Goal: Task Accomplishment & Management: Complete application form

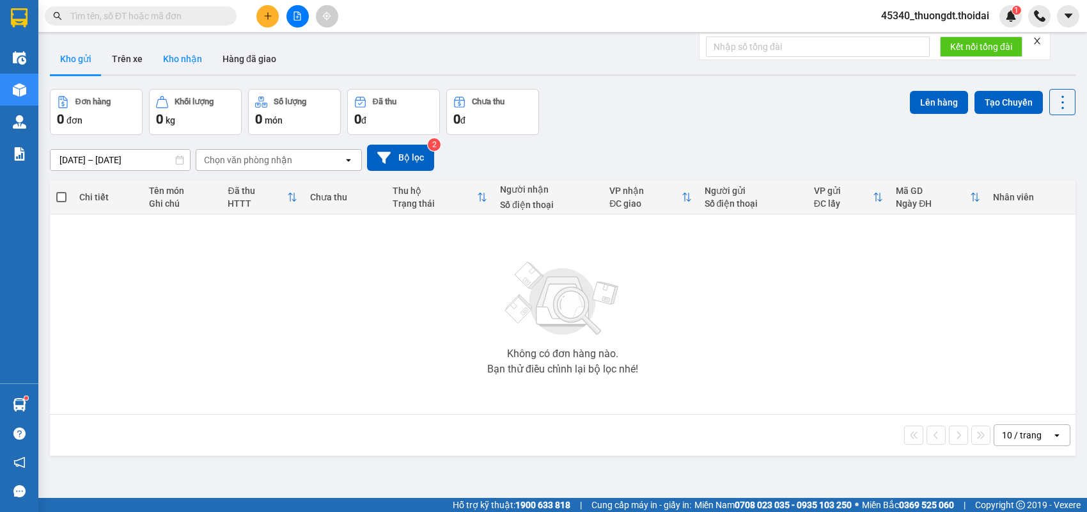
click at [184, 64] on button "Kho nhận" at bounding box center [182, 58] width 59 height 31
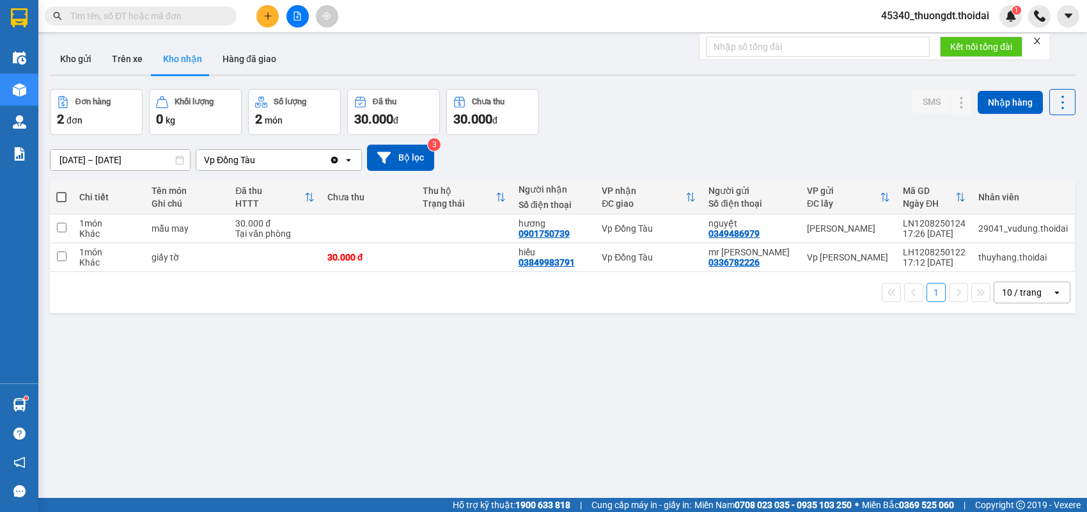
click at [640, 149] on div "[DATE] – [DATE] Press the down arrow key to interact with the calendar and sele…" at bounding box center [563, 158] width 1026 height 26
click at [262, 7] on button at bounding box center [267, 16] width 22 height 22
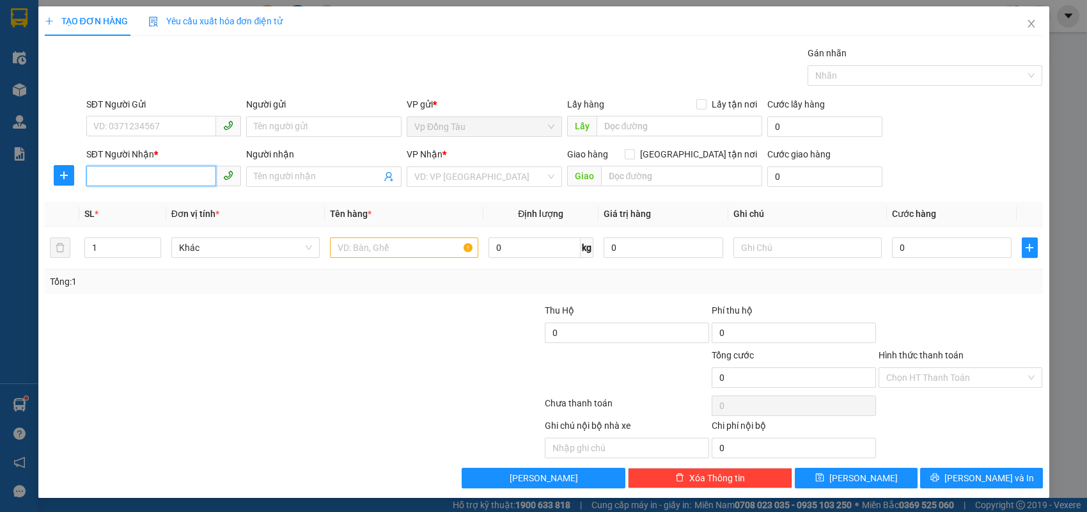
click at [187, 175] on input "SĐT Người Nhận *" at bounding box center [151, 176] width 130 height 20
click at [169, 198] on div "0976182295 - miên" at bounding box center [164, 201] width 140 height 14
type input "0976182295"
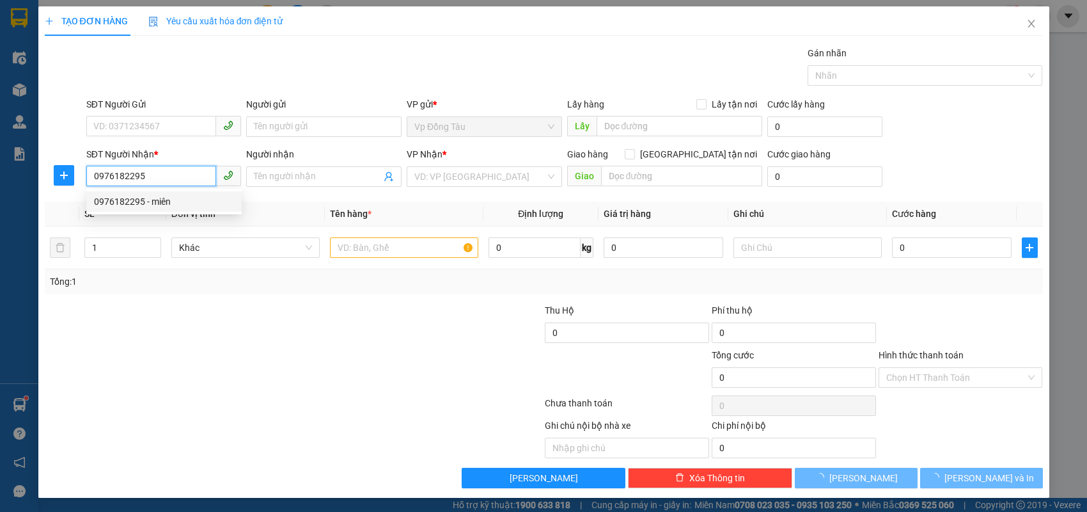
type input "miên"
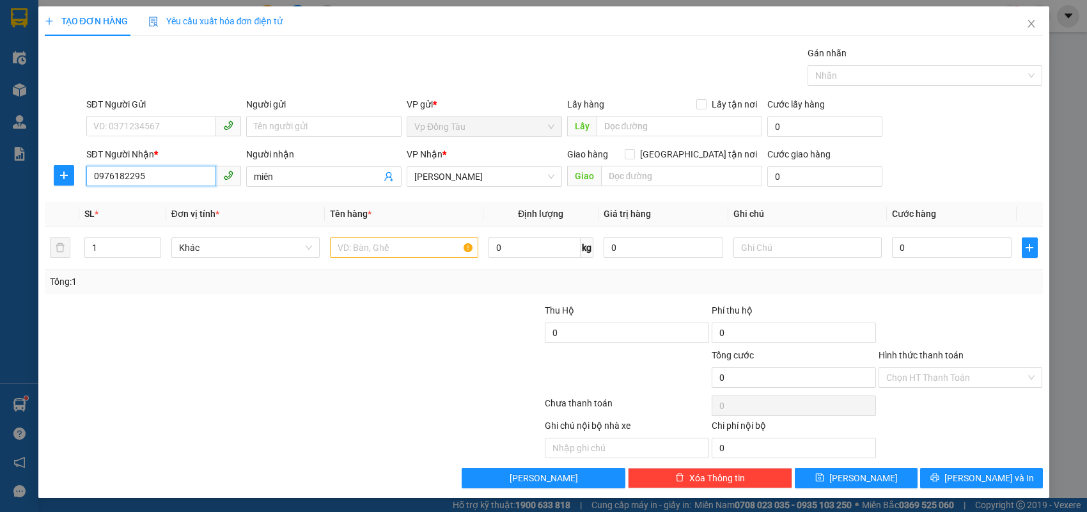
type input "0976182295"
click at [140, 132] on input "SĐT Người Gửi" at bounding box center [151, 126] width 130 height 20
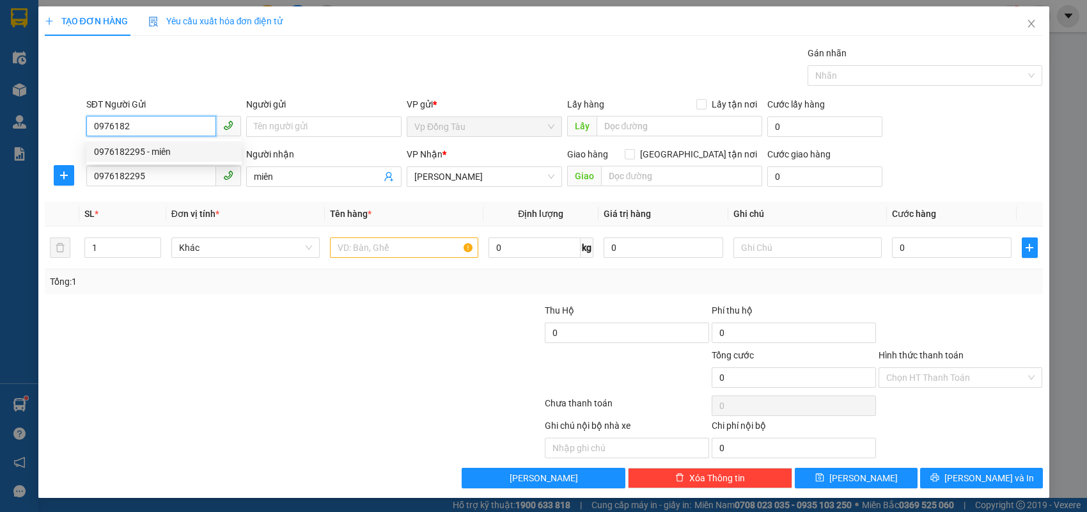
click at [145, 152] on div "0976182295 - miên" at bounding box center [164, 152] width 140 height 14
type input "0976182295"
type input "miên"
type input "0976182295"
drag, startPoint x: 171, startPoint y: 121, endPoint x: 58, endPoint y: 134, distance: 114.6
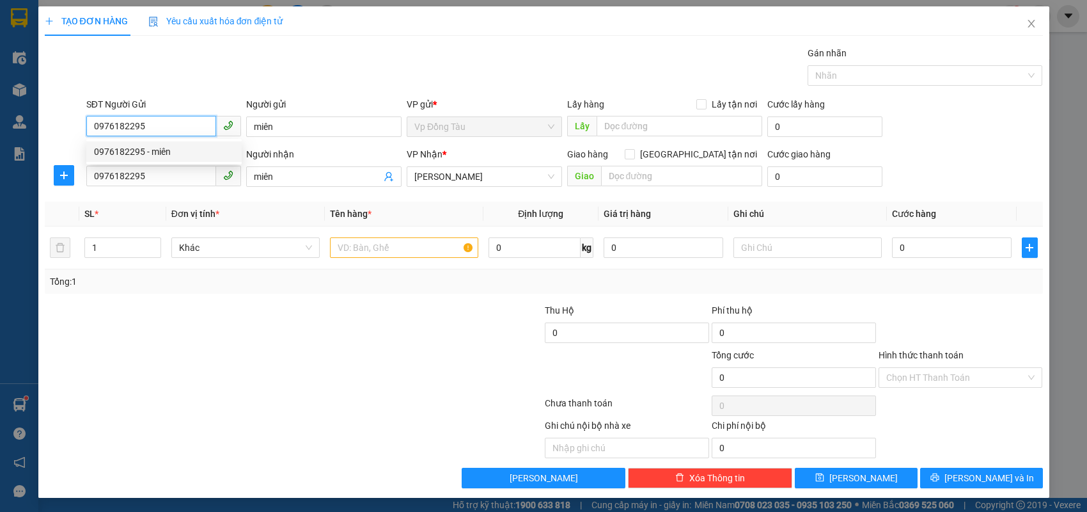
click at [58, 134] on div "SĐT Người Gửi 0976182295 Người gửi miên VP gửi * Vp Đồng Tàu Lấy hàng Lấy tận n…" at bounding box center [543, 119] width 1001 height 45
click at [126, 153] on div "0976182295 - miên" at bounding box center [164, 152] width 140 height 14
click at [381, 239] on input "text" at bounding box center [404, 247] width 148 height 20
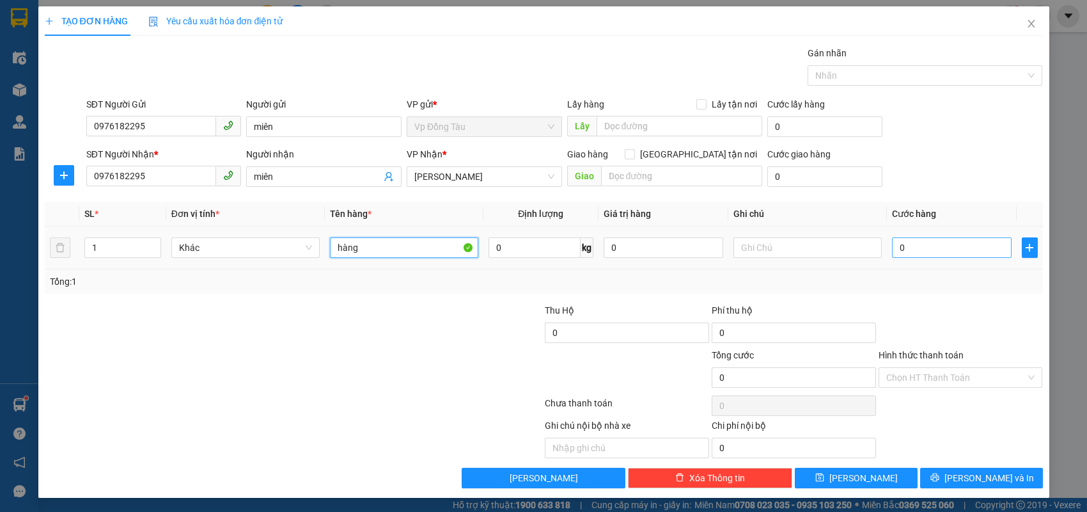
type input "hàng"
click at [932, 247] on input "0" at bounding box center [952, 247] width 120 height 20
type input "3"
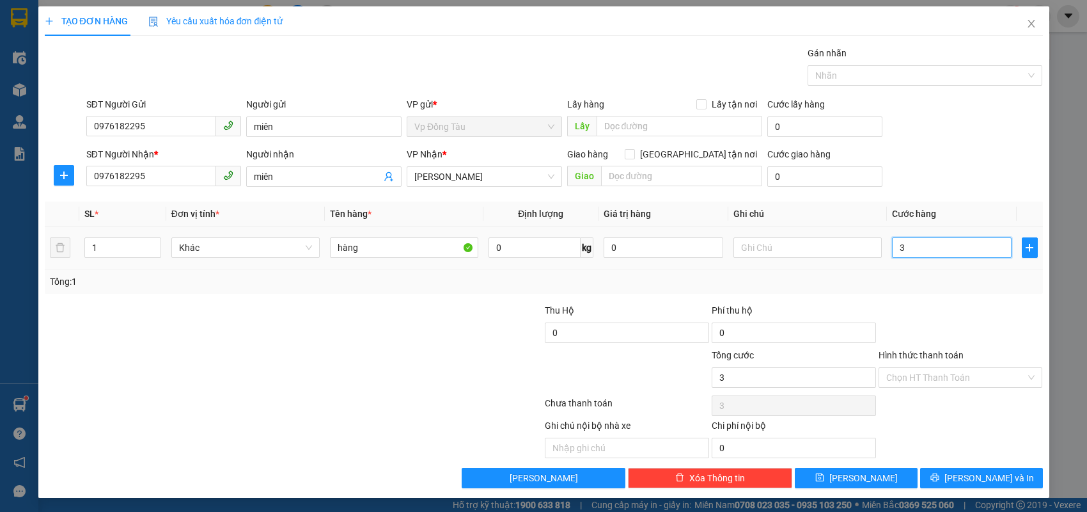
type input "30"
type input "30.000"
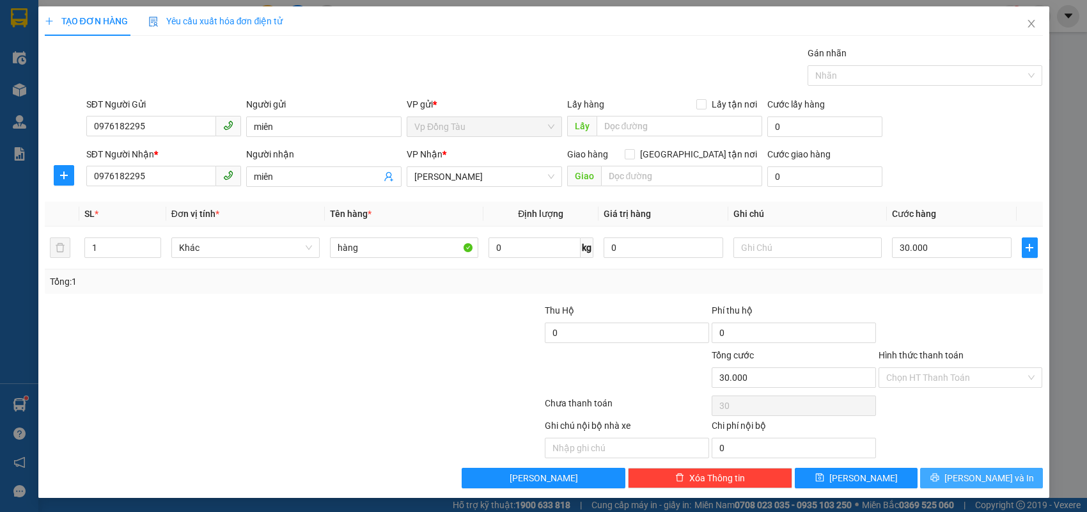
type input "30.000"
click at [948, 473] on button "[PERSON_NAME] và In" at bounding box center [981, 478] width 123 height 20
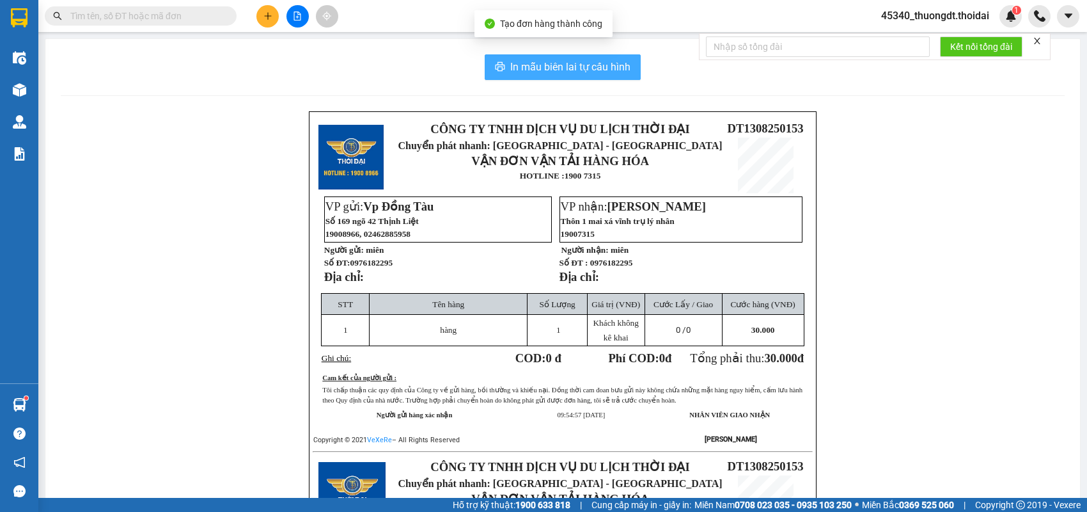
click at [605, 69] on span "In mẫu biên lai tự cấu hình" at bounding box center [570, 67] width 120 height 16
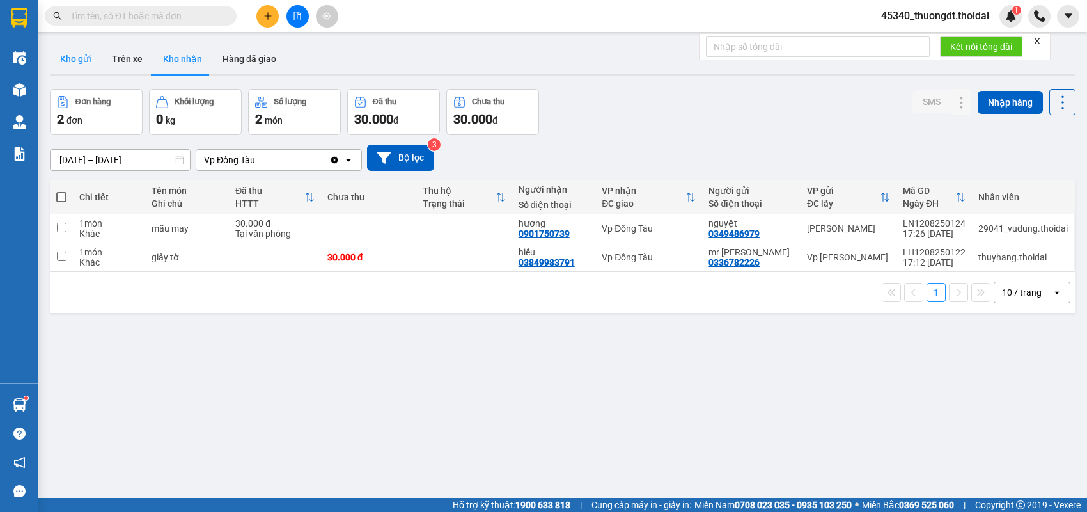
click at [79, 61] on button "Kho gửi" at bounding box center [76, 58] width 52 height 31
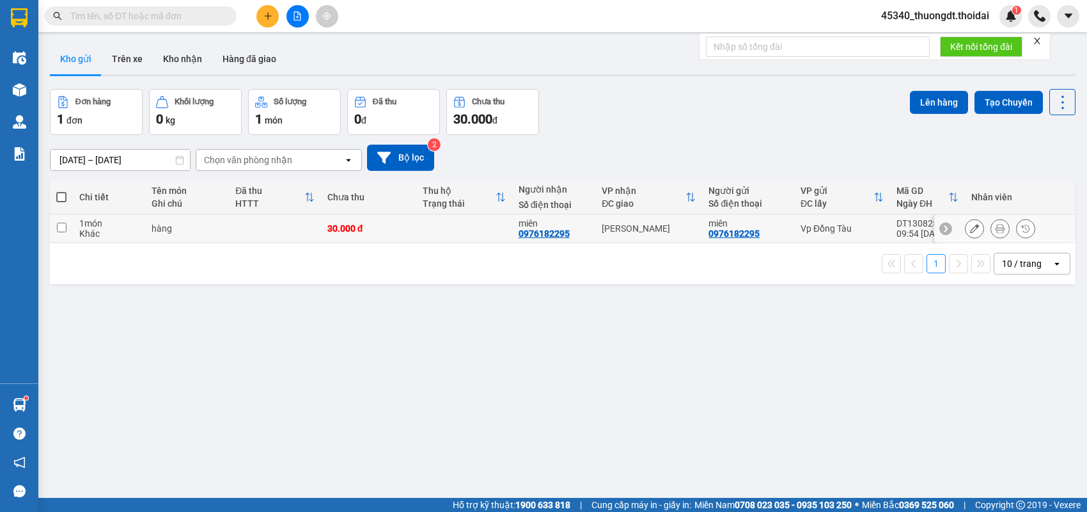
click at [60, 229] on input "checkbox" at bounding box center [62, 228] width 10 height 10
checkbox input "true"
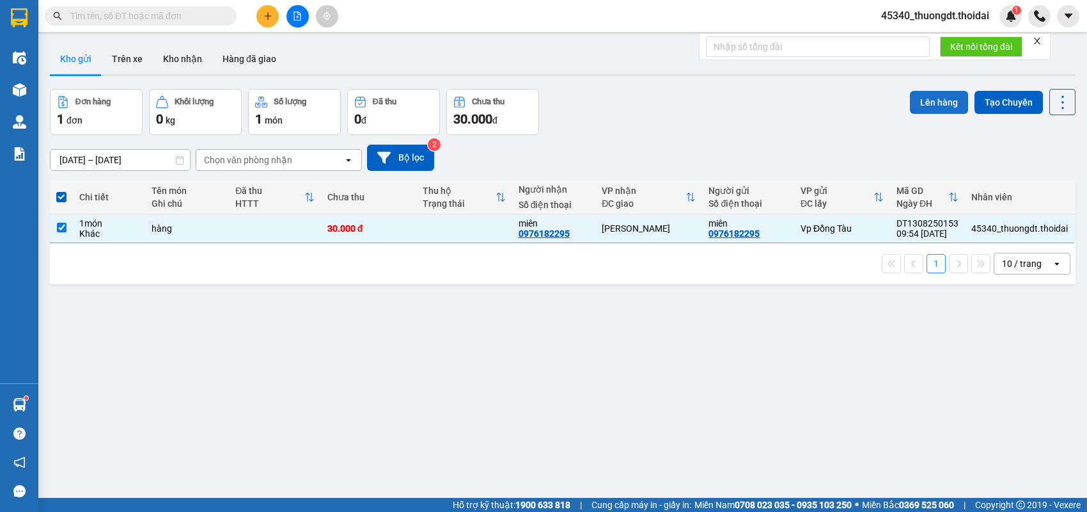
click at [941, 102] on button "Lên hàng" at bounding box center [939, 102] width 58 height 23
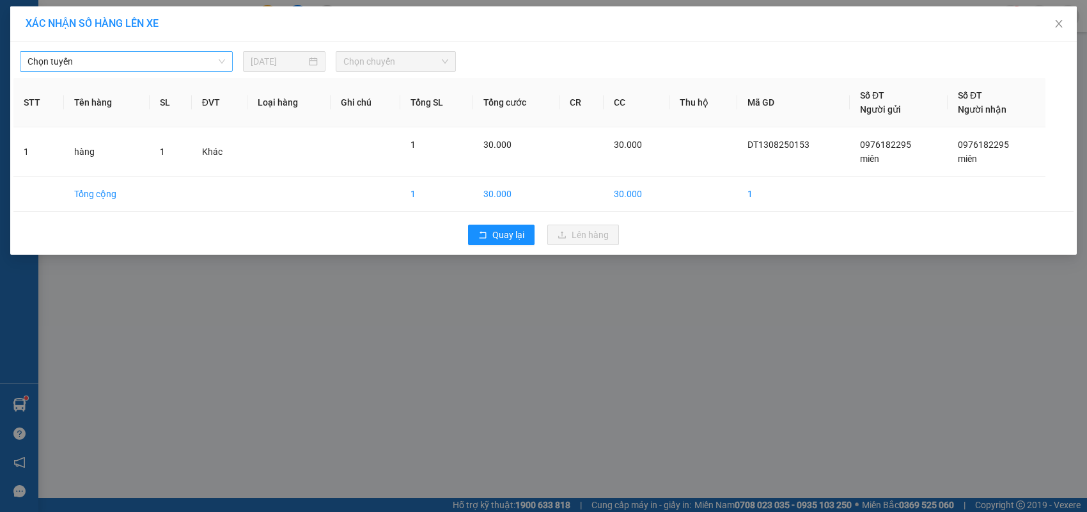
click at [140, 65] on span "Chọn tuyến" at bounding box center [127, 61] width 198 height 19
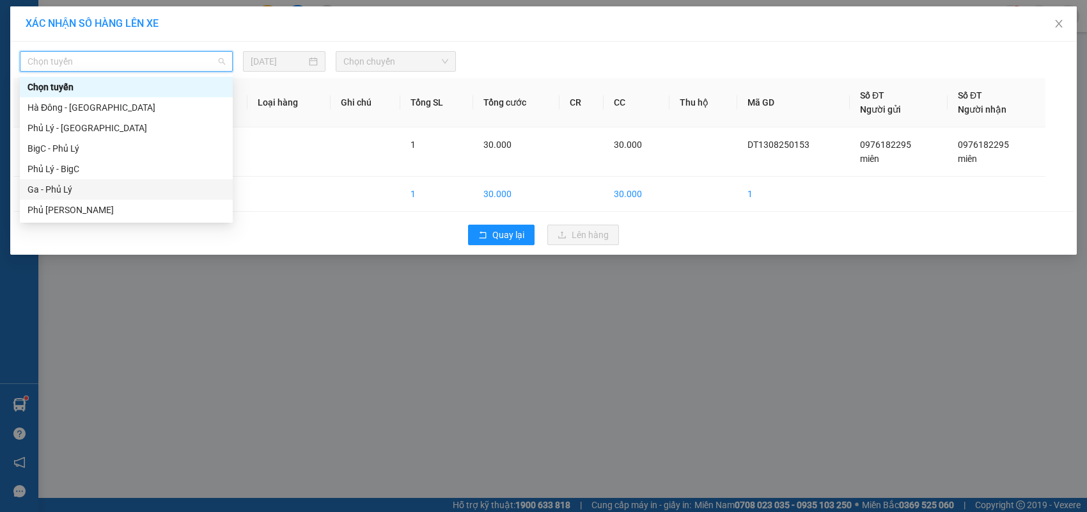
click at [62, 184] on div "Ga - Phủ Lý" at bounding box center [127, 189] width 198 height 14
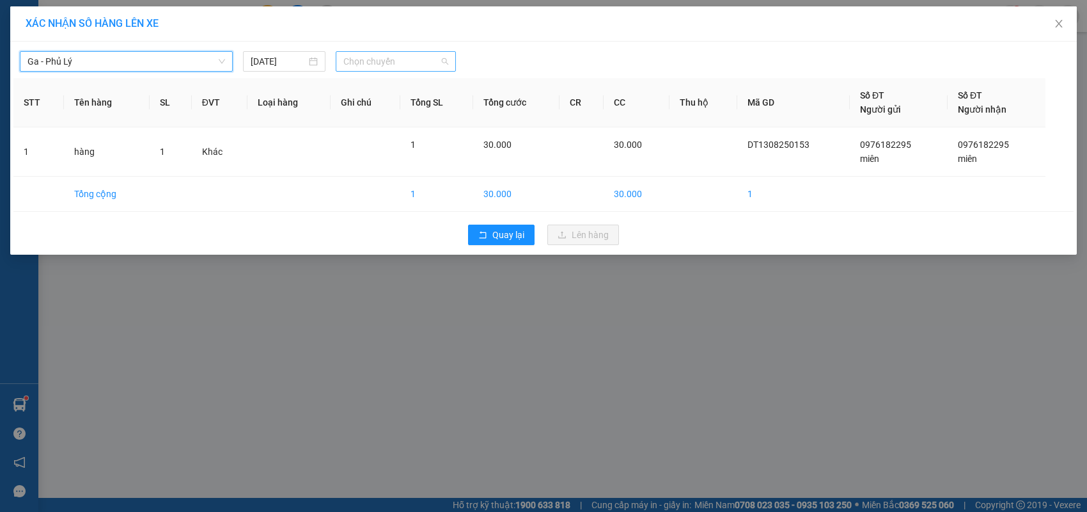
click at [395, 64] on span "Chọn chuyến" at bounding box center [395, 61] width 104 height 19
click at [382, 65] on span "Chọn chuyến" at bounding box center [395, 61] width 104 height 19
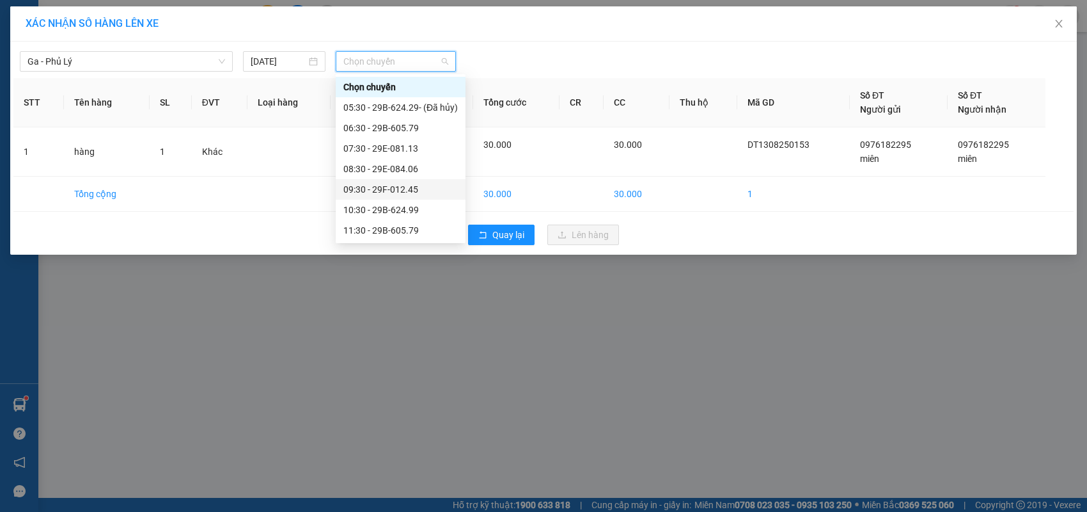
click at [408, 187] on div "09:30 - 29F-012.45" at bounding box center [400, 189] width 114 height 14
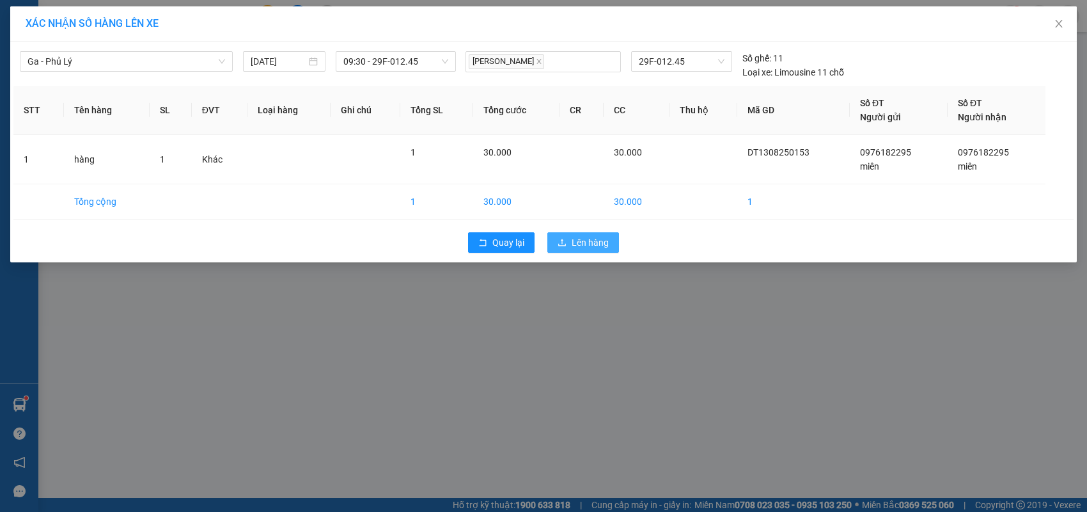
click at [565, 240] on icon "upload" at bounding box center [562, 242] width 9 height 9
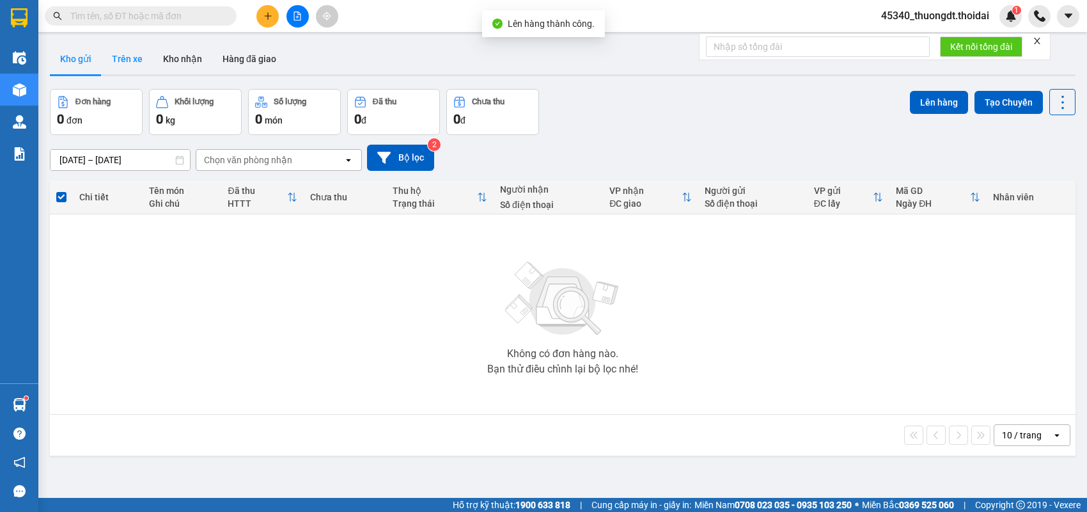
click at [136, 63] on button "Trên xe" at bounding box center [127, 58] width 51 height 31
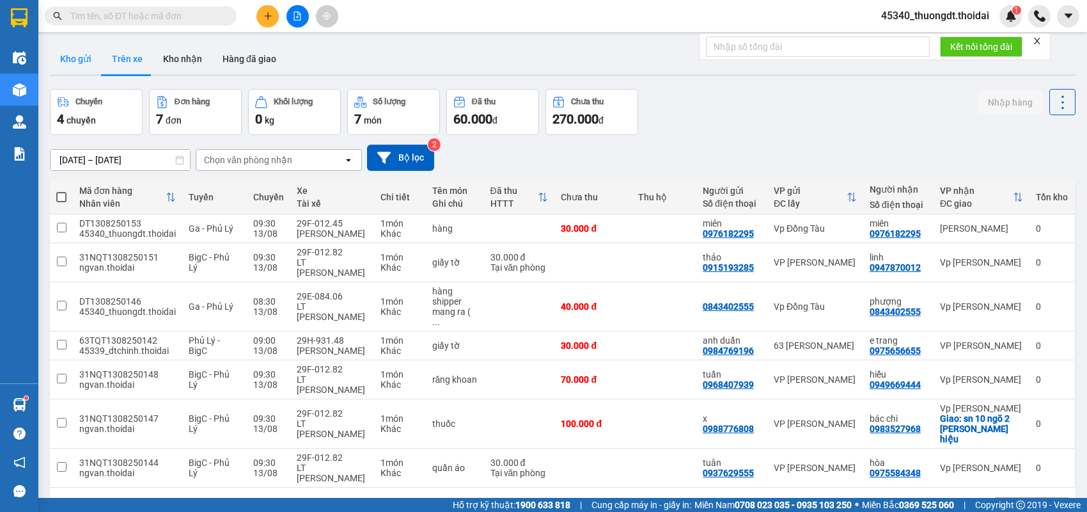
click at [81, 64] on button "Kho gửi" at bounding box center [76, 58] width 52 height 31
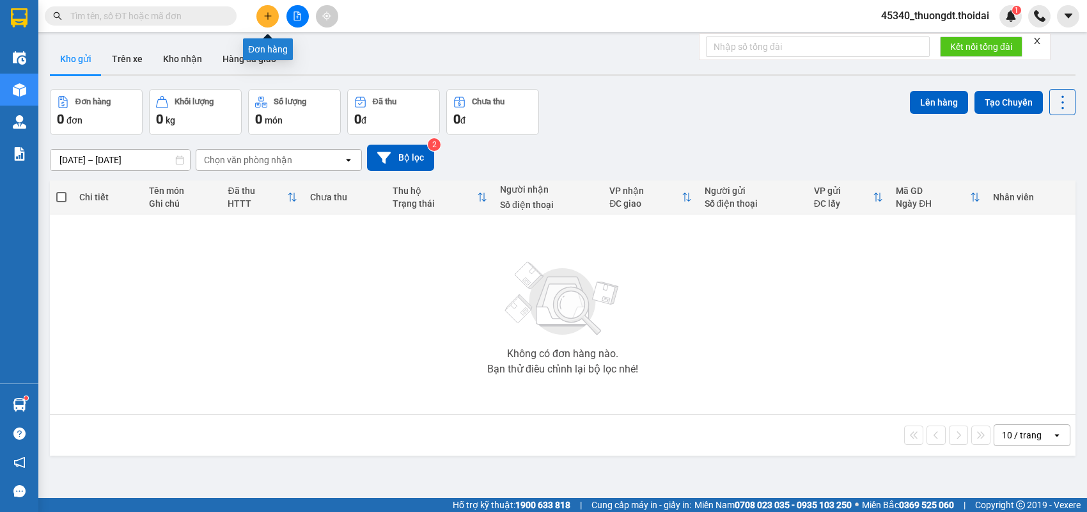
click at [267, 15] on icon "plus" at bounding box center [267, 15] width 1 height 7
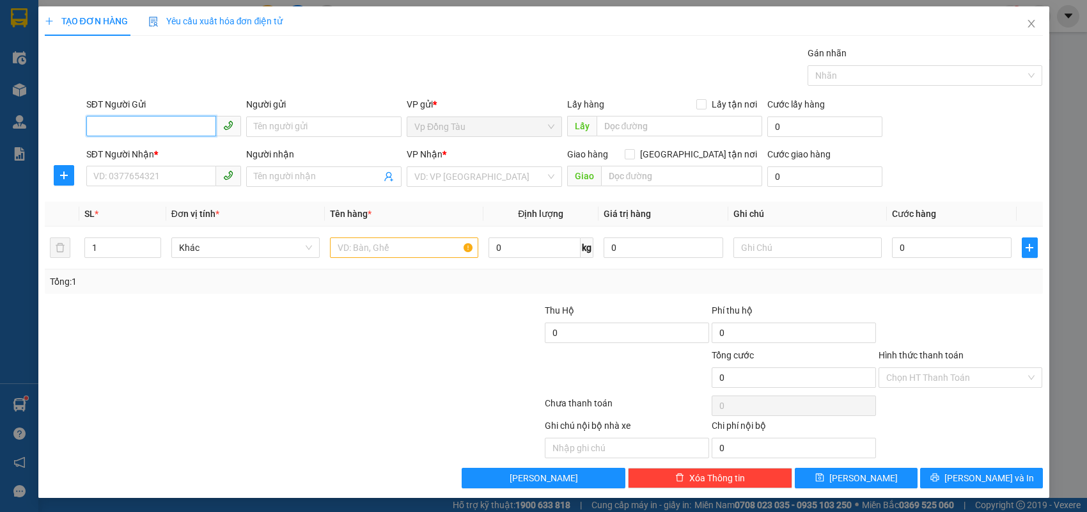
click at [143, 124] on input "SĐT Người Gửi" at bounding box center [151, 126] width 130 height 20
paste input "0833959793"
type input "0833959793"
click at [160, 178] on input "SĐT Người Nhận *" at bounding box center [151, 176] width 130 height 20
paste input "0853294288"
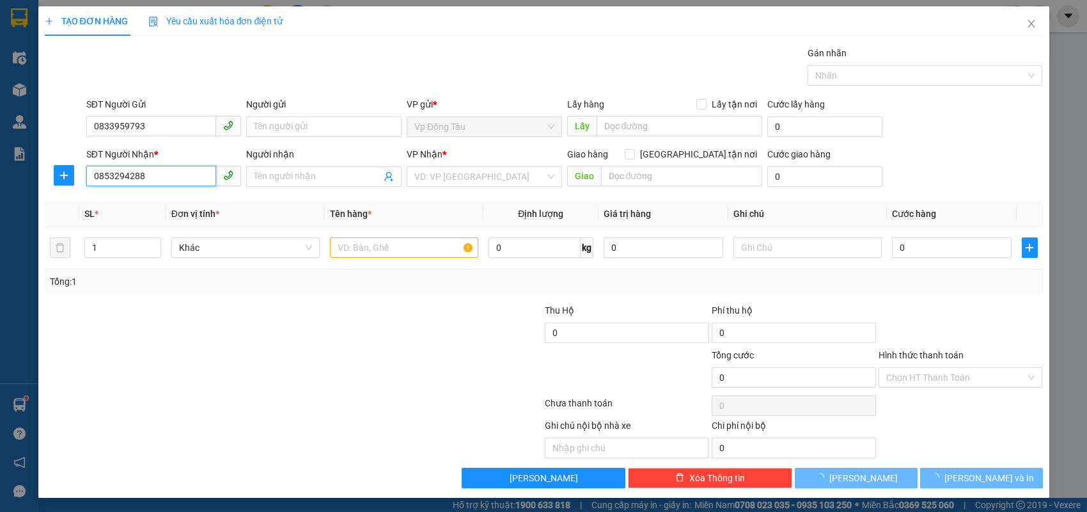
type input "0853294288"
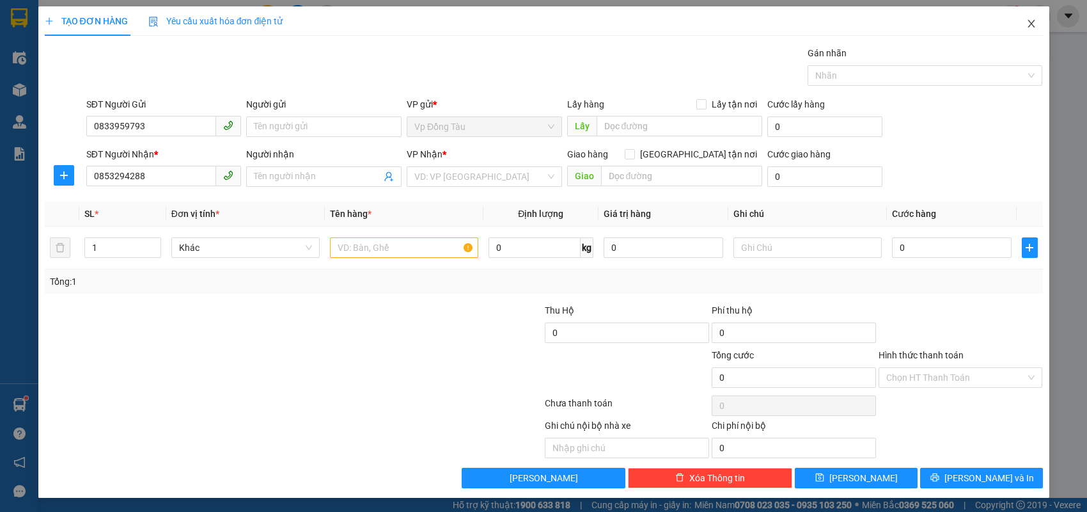
click at [1027, 30] on span "Close" at bounding box center [1032, 24] width 36 height 36
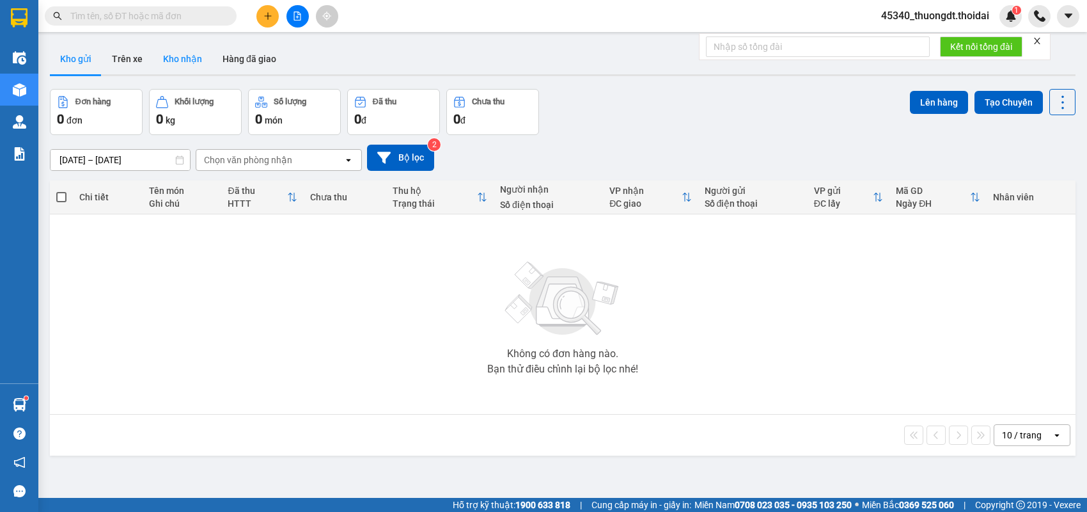
click at [171, 59] on button "Kho nhận" at bounding box center [182, 58] width 59 height 31
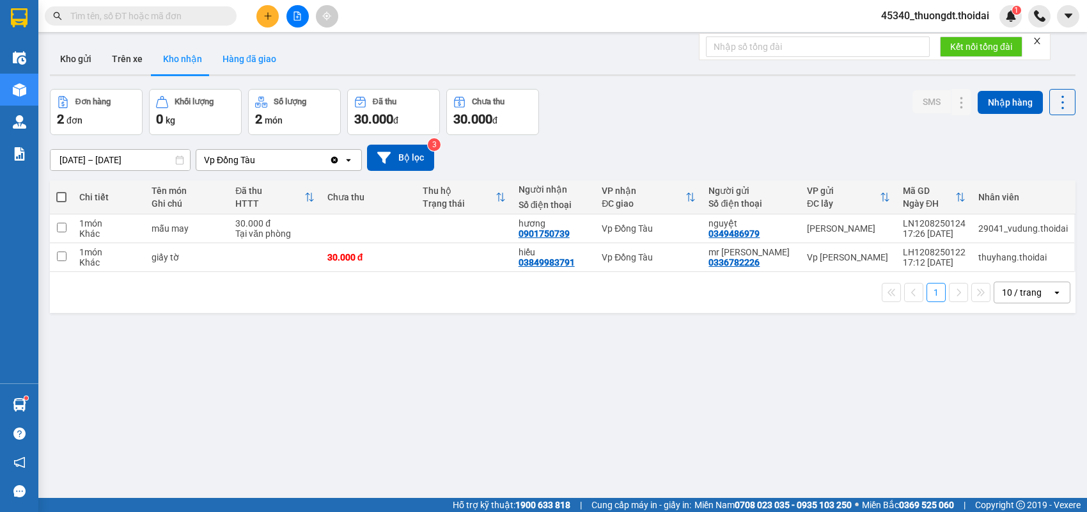
click at [221, 61] on button "Hàng đã giao" at bounding box center [249, 58] width 74 height 31
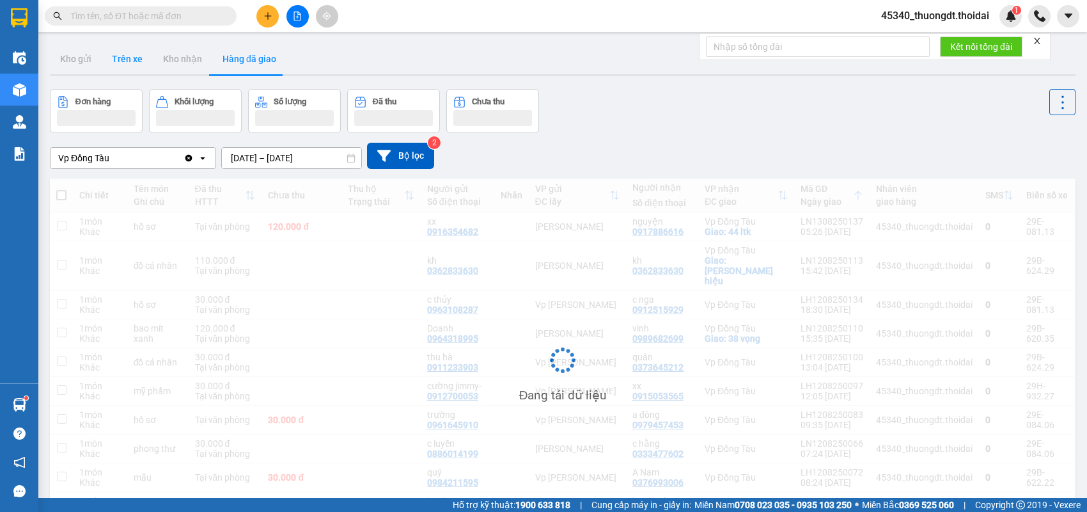
click at [123, 68] on button "Trên xe" at bounding box center [127, 58] width 51 height 31
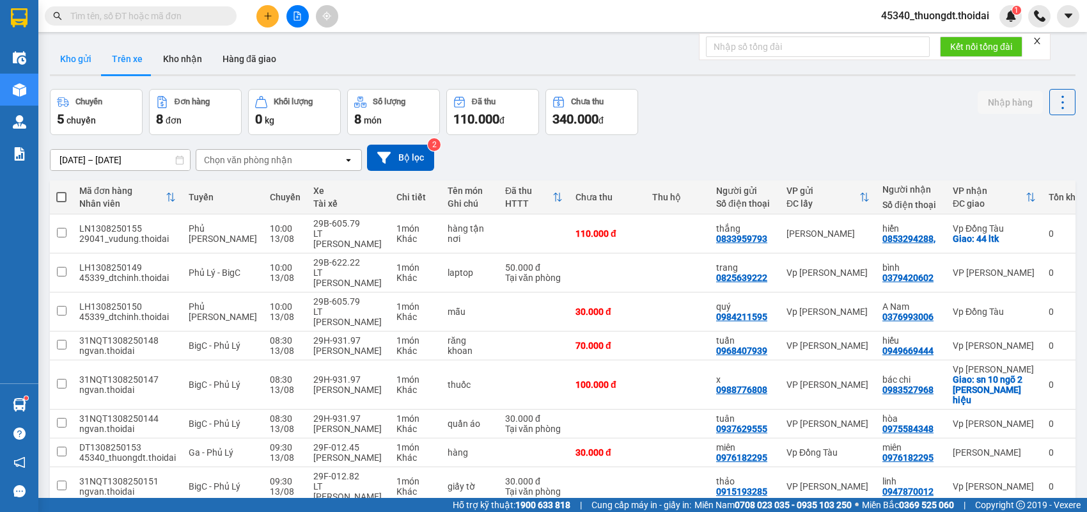
click at [80, 51] on button "Kho gửi" at bounding box center [76, 58] width 52 height 31
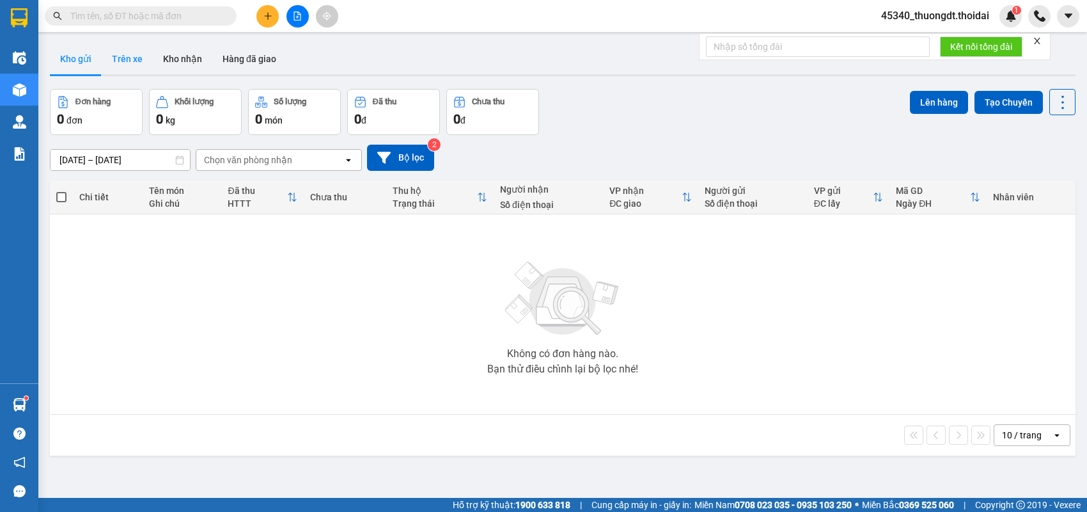
click at [116, 58] on button "Trên xe" at bounding box center [127, 58] width 51 height 31
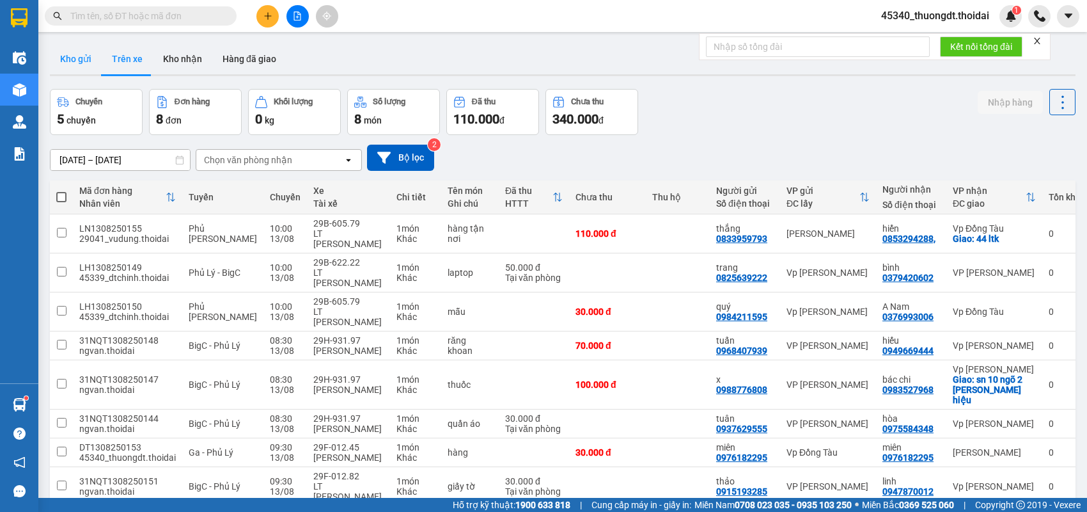
click at [77, 59] on button "Kho gửi" at bounding box center [76, 58] width 52 height 31
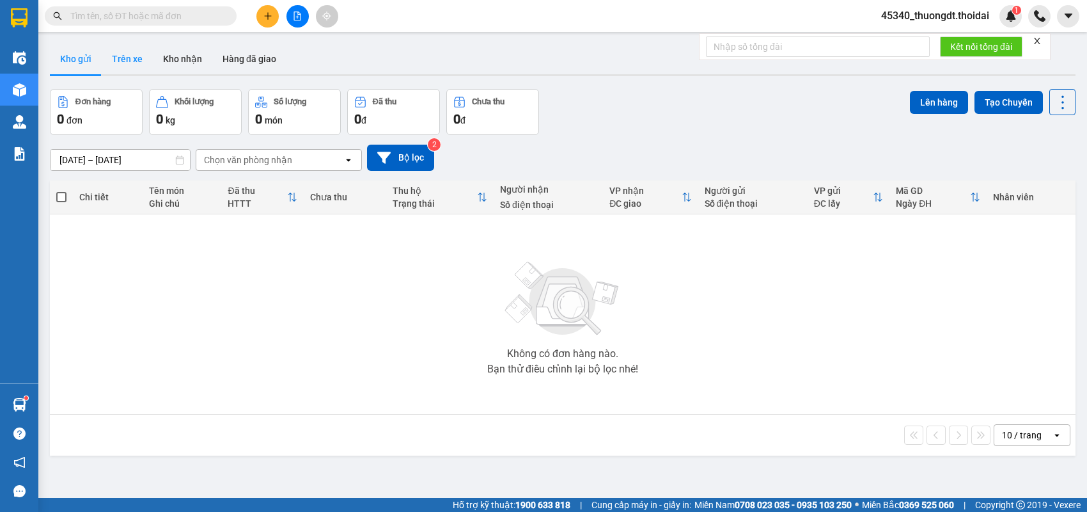
click at [122, 55] on button "Trên xe" at bounding box center [127, 58] width 51 height 31
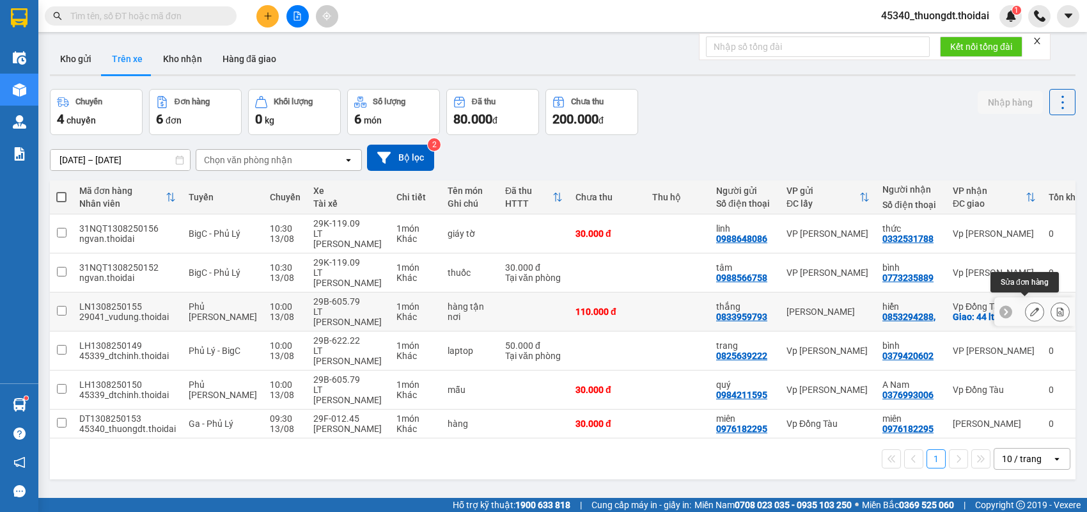
click at [1030, 307] on icon at bounding box center [1034, 311] width 9 height 9
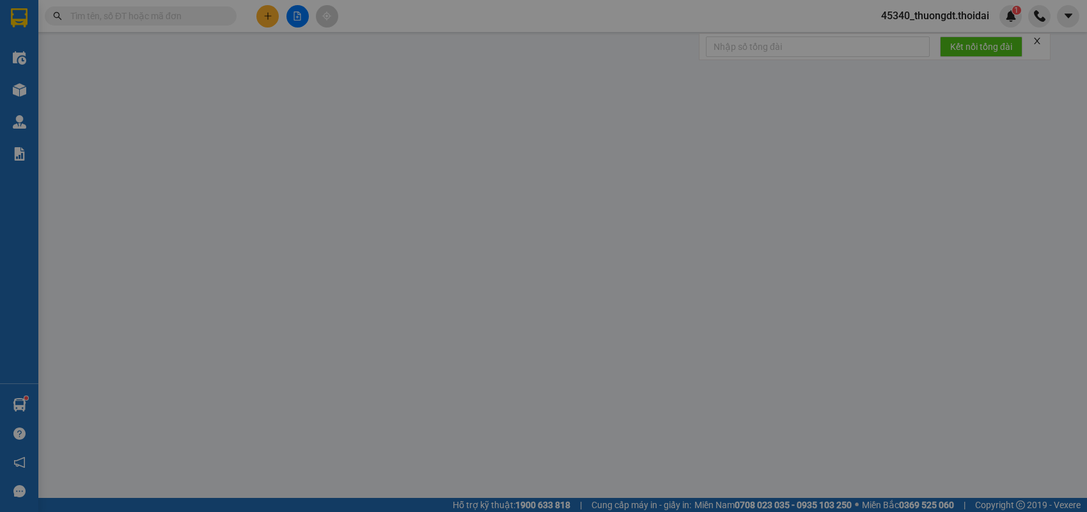
type input "0833959793"
type input "thắng"
type input "0853294288,"
type input "hiển"
checkbox input "true"
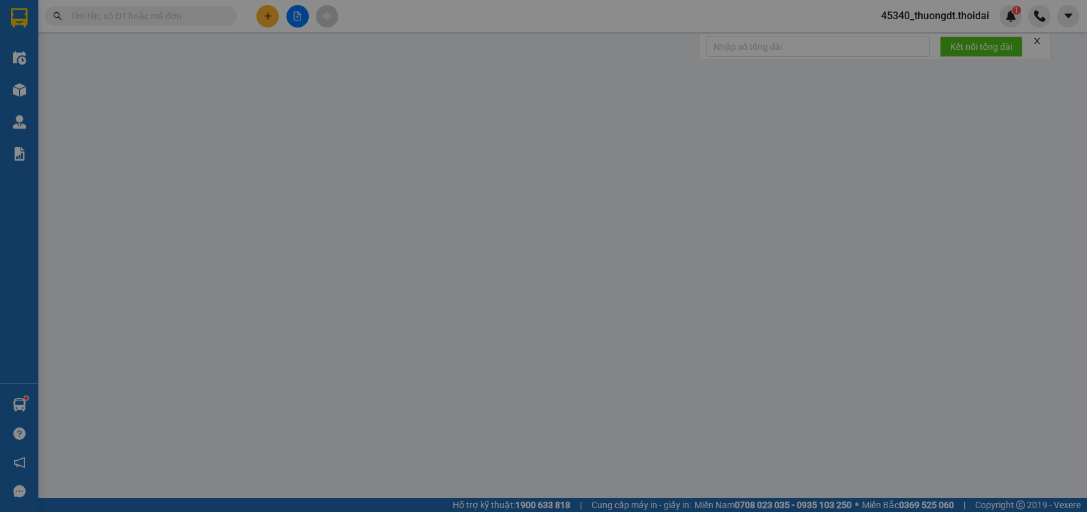
type input "44 ltk"
type input "110.000"
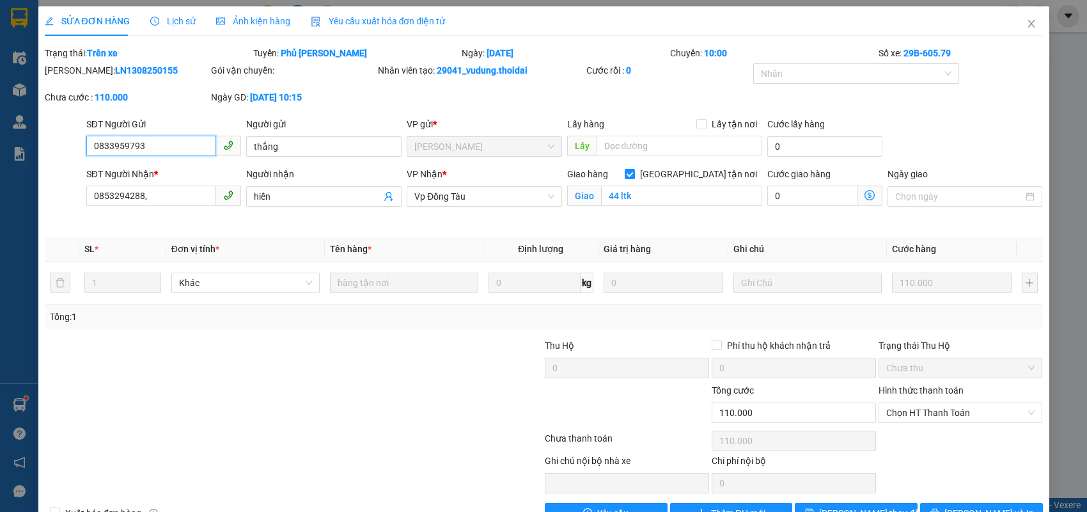
scroll to position [35, 0]
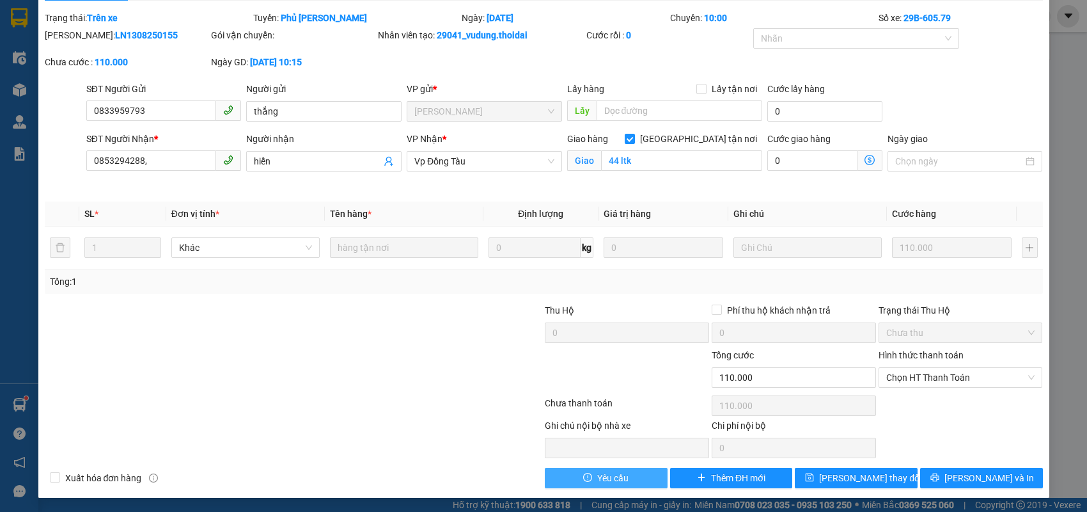
click at [625, 478] on button "Yêu cầu" at bounding box center [606, 478] width 123 height 20
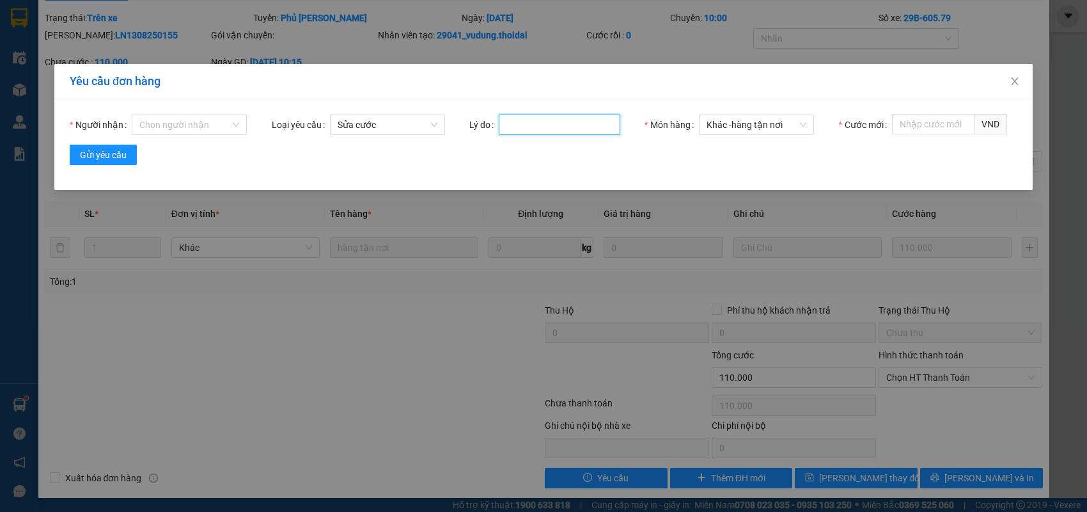
click at [508, 124] on input "Lý do" at bounding box center [560, 124] width 122 height 20
type input "khách đưa 100k"
click at [927, 127] on input "Cước mới" at bounding box center [933, 124] width 83 height 20
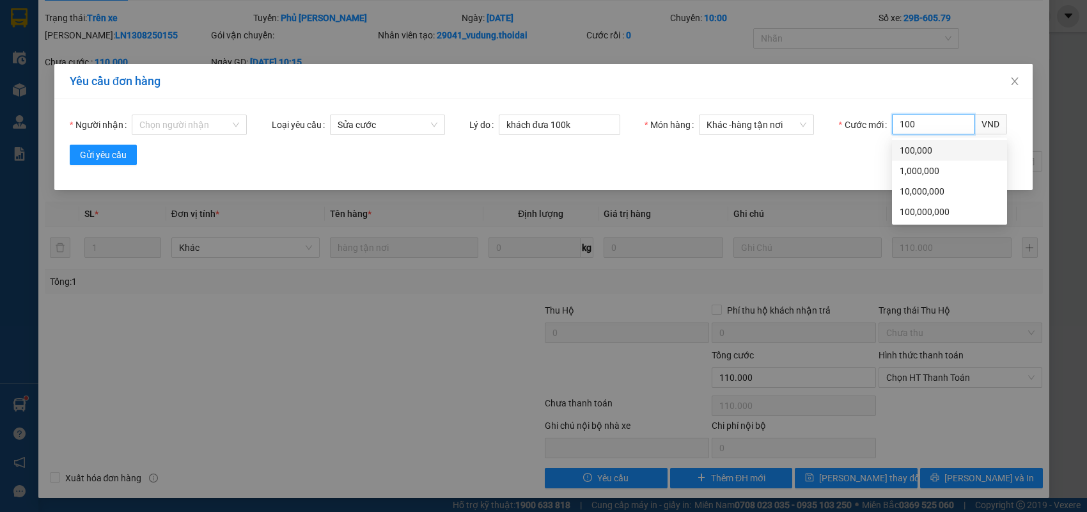
click at [911, 148] on div "100,000" at bounding box center [950, 150] width 100 height 14
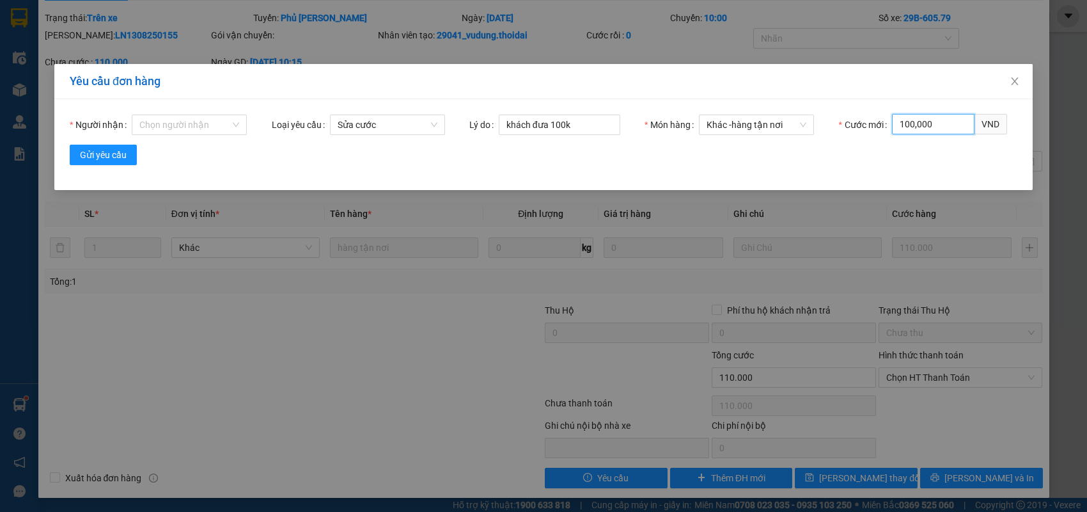
type input "100,000"
click at [116, 156] on span "Gửi yêu cầu" at bounding box center [103, 155] width 47 height 14
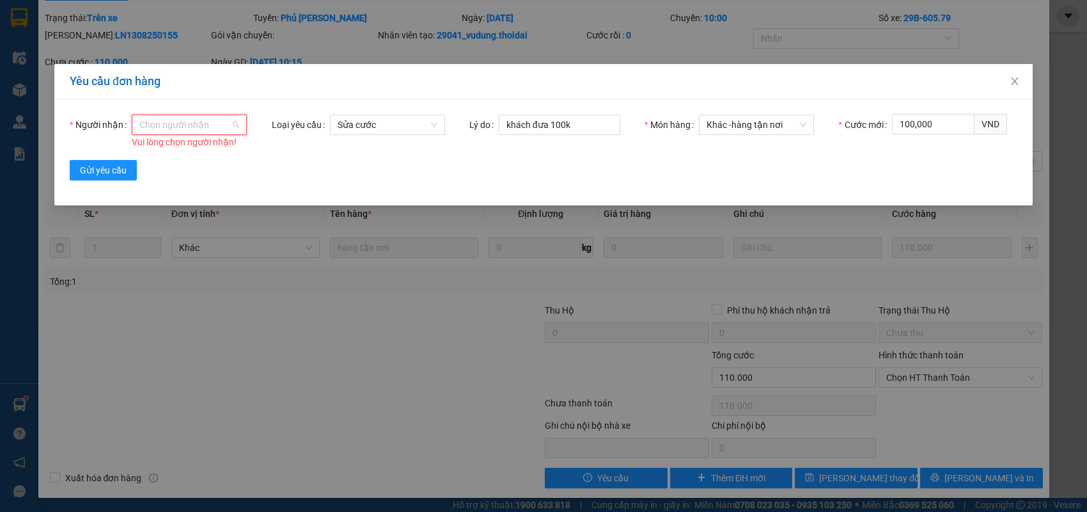
click at [167, 126] on input "Người nhận" at bounding box center [184, 124] width 91 height 19
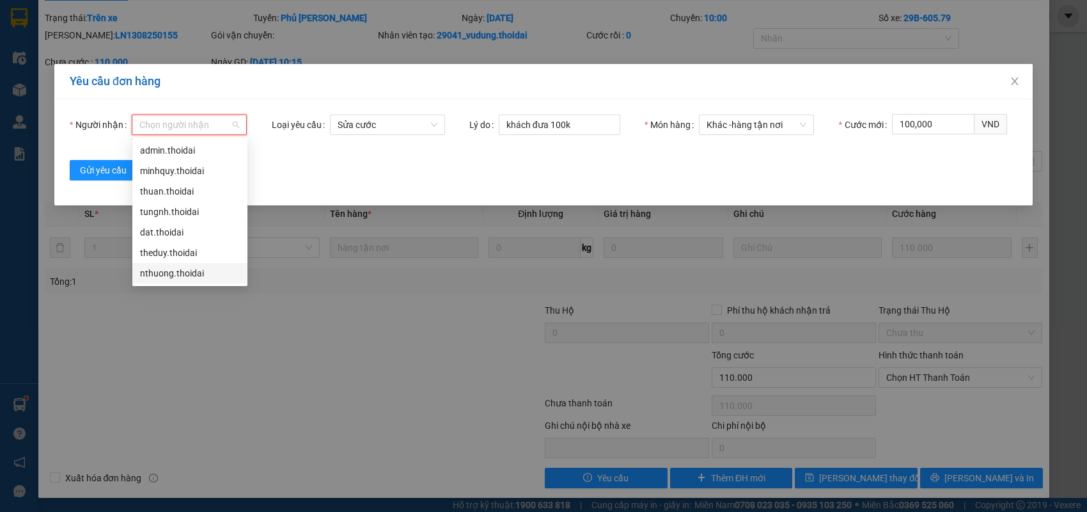
click at [173, 270] on div "nthuong.thoidai" at bounding box center [190, 273] width 100 height 14
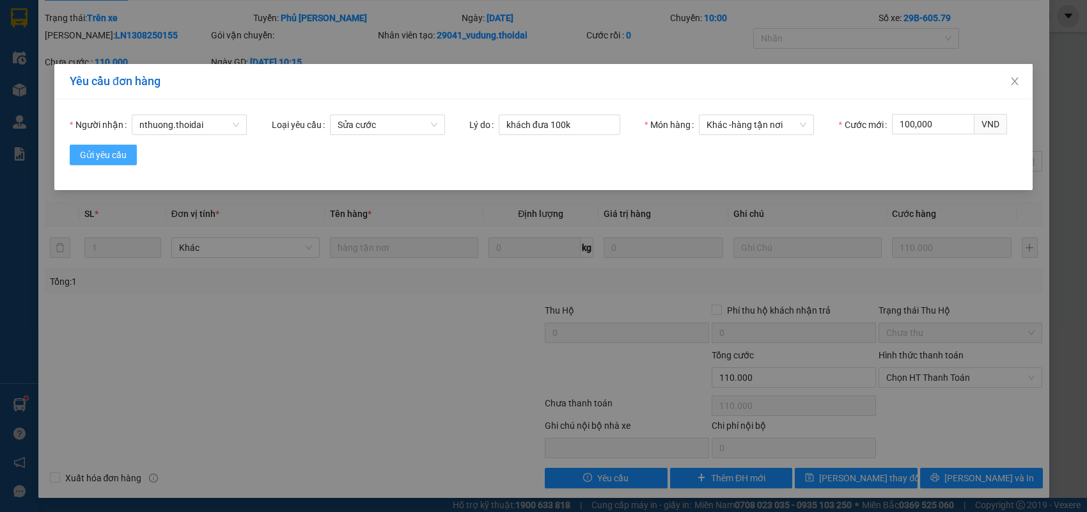
click at [116, 155] on span "Gửi yêu cầu" at bounding box center [103, 155] width 47 height 14
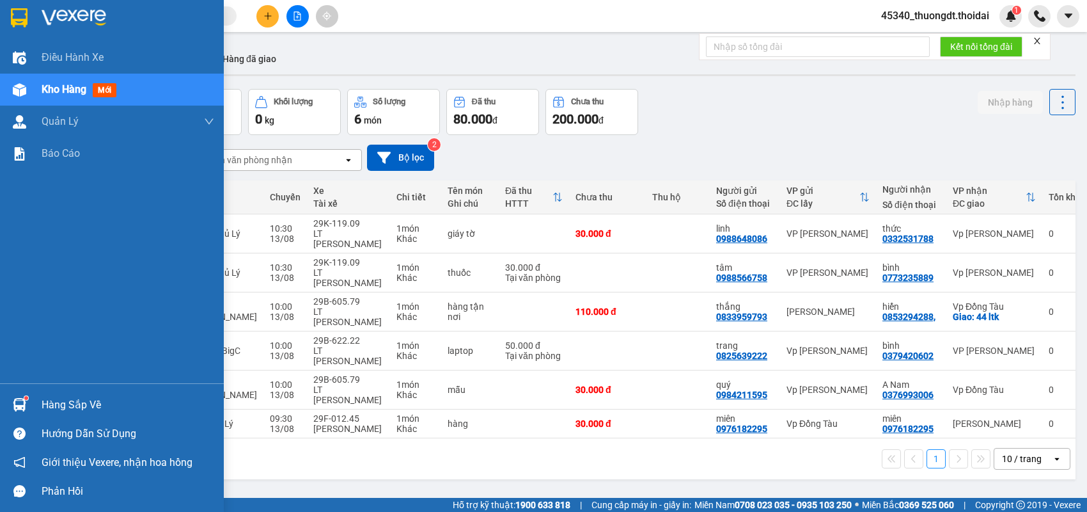
click at [70, 404] on div "Hàng sắp về" at bounding box center [128, 404] width 173 height 19
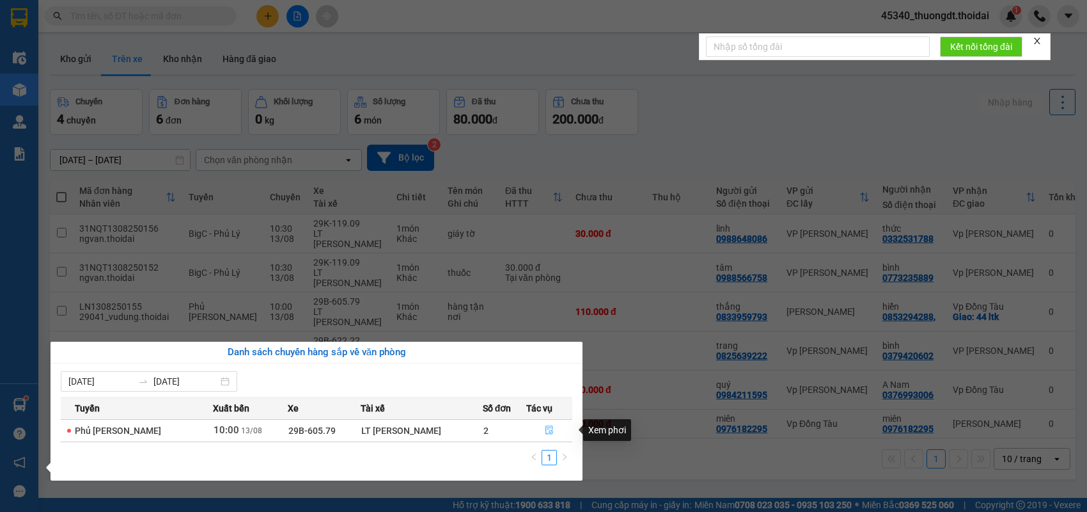
click at [551, 429] on button "button" at bounding box center [549, 430] width 45 height 20
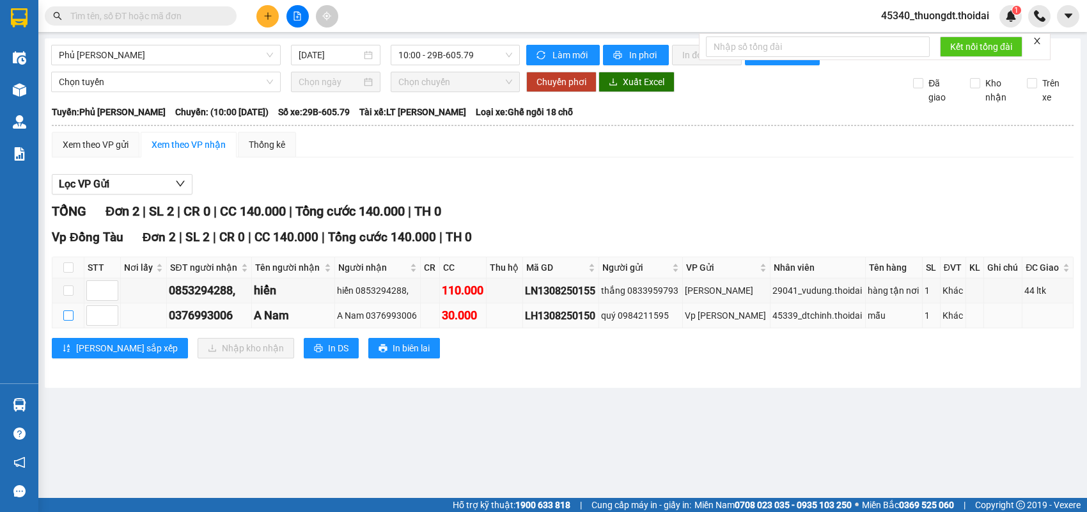
click at [63, 320] on input "checkbox" at bounding box center [68, 315] width 10 height 10
checkbox input "true"
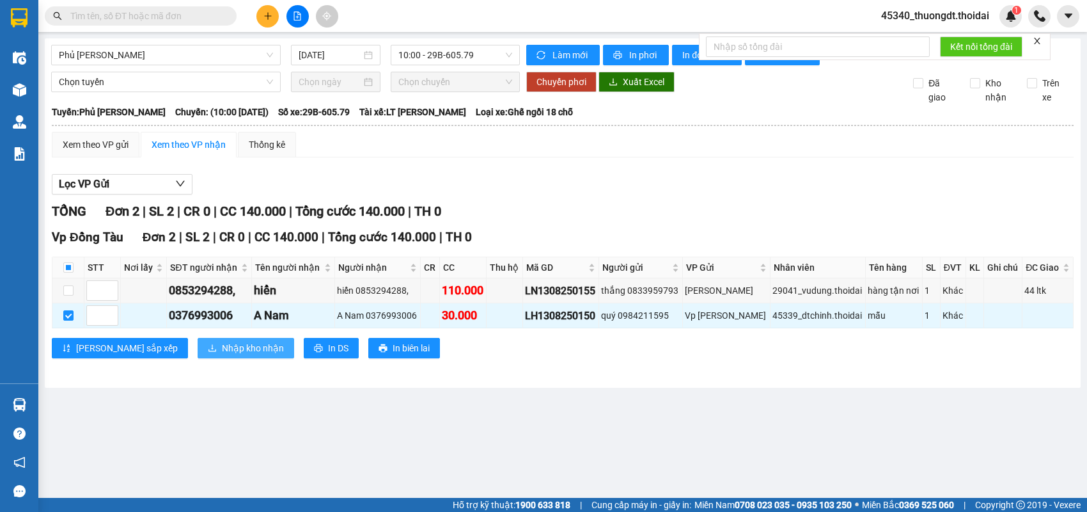
click at [222, 355] on span "Nhập kho nhận" at bounding box center [253, 348] width 62 height 14
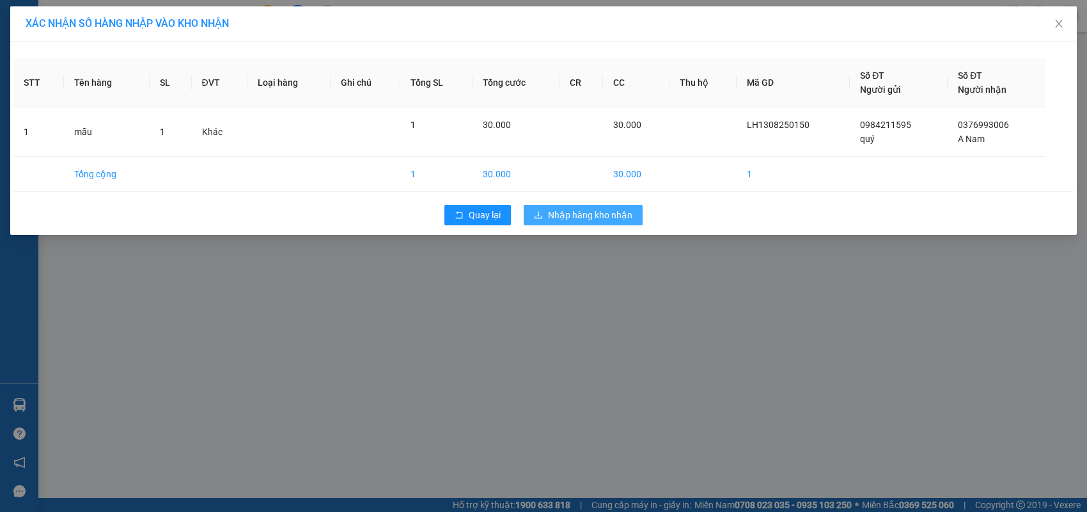
click at [563, 205] on button "Nhập hàng kho nhận" at bounding box center [583, 215] width 119 height 20
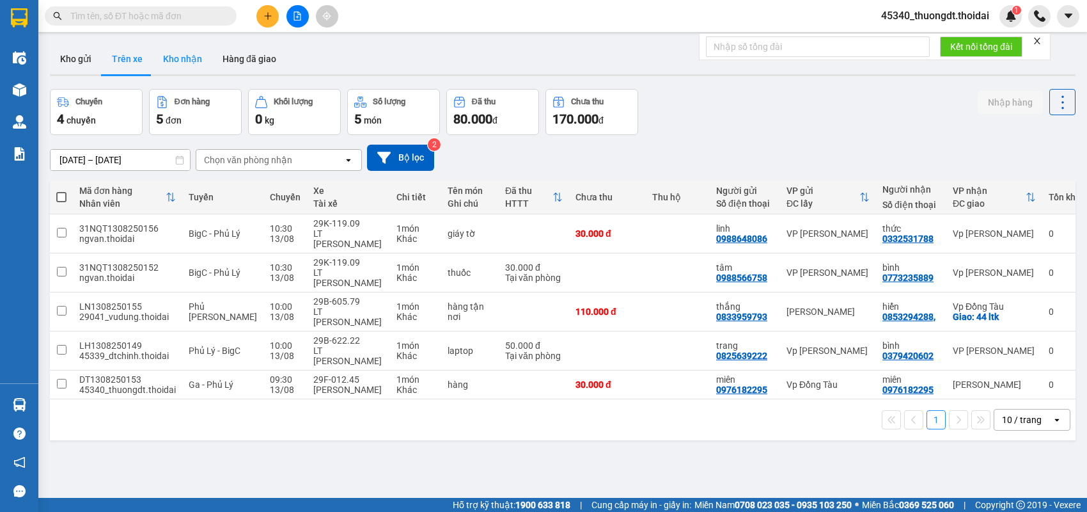
click at [193, 58] on button "Kho nhận" at bounding box center [182, 58] width 59 height 31
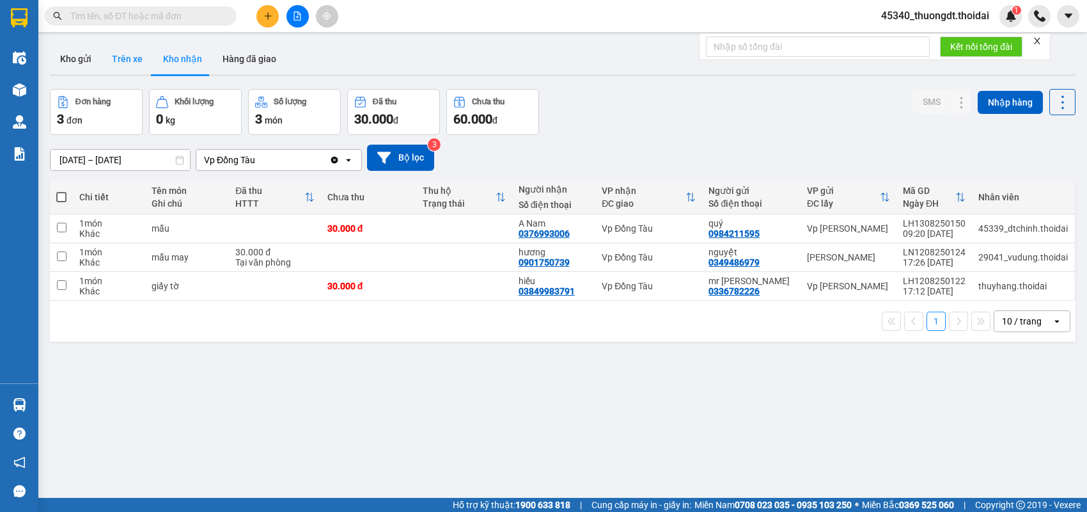
click at [129, 63] on button "Trên xe" at bounding box center [127, 58] width 51 height 31
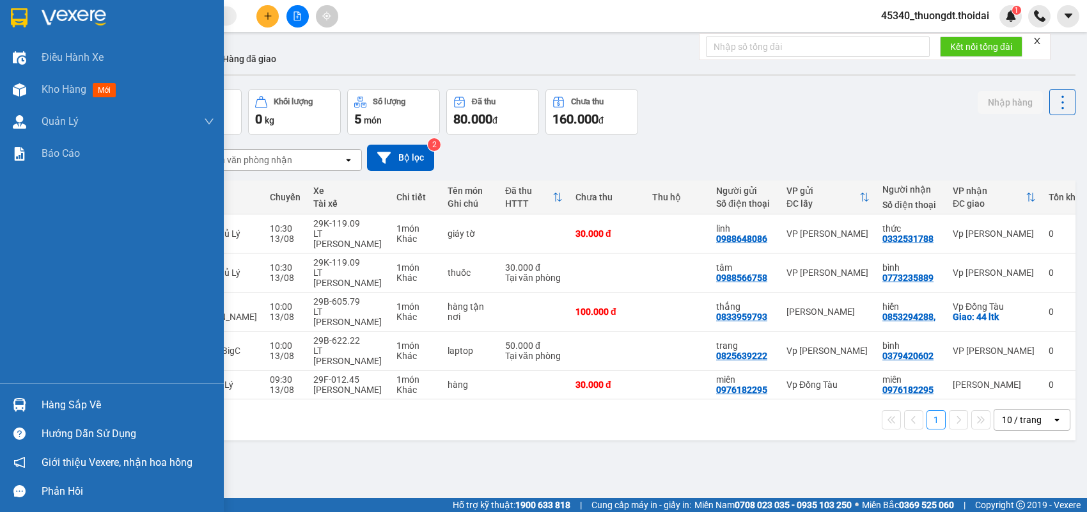
click at [70, 404] on div "Hàng sắp về" at bounding box center [128, 404] width 173 height 19
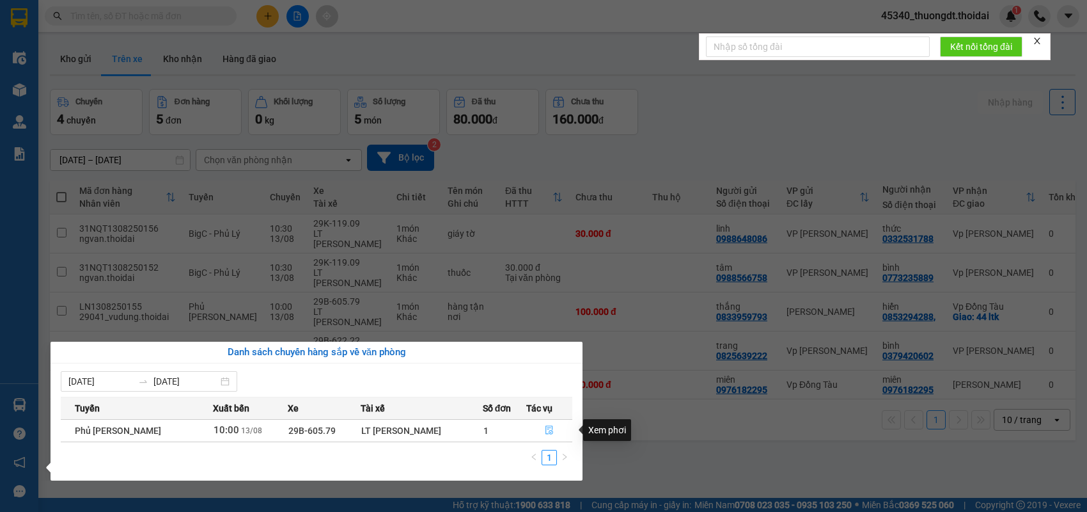
click at [546, 429] on icon "file-done" at bounding box center [550, 429] width 8 height 9
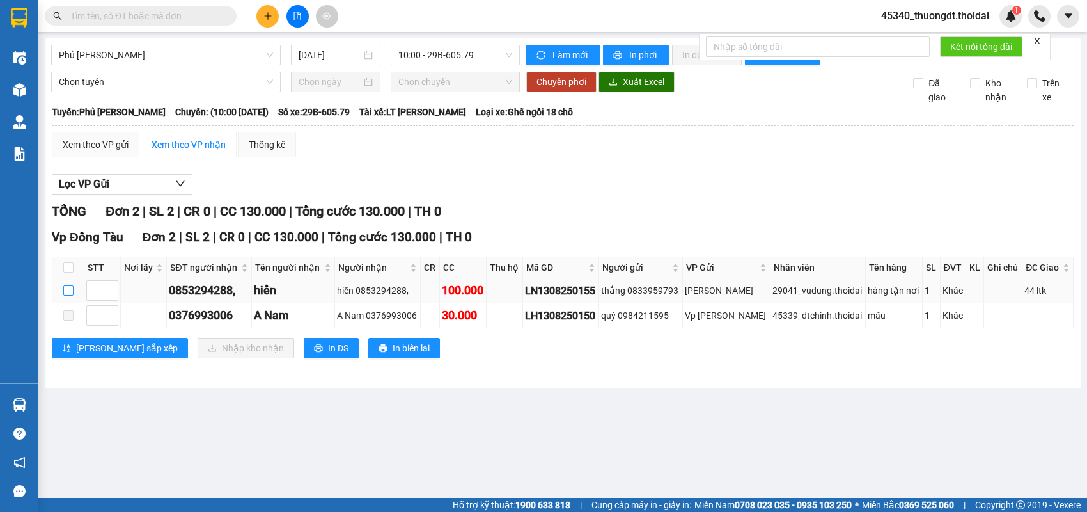
click at [70, 295] on input "checkbox" at bounding box center [68, 290] width 10 height 10
checkbox input "true"
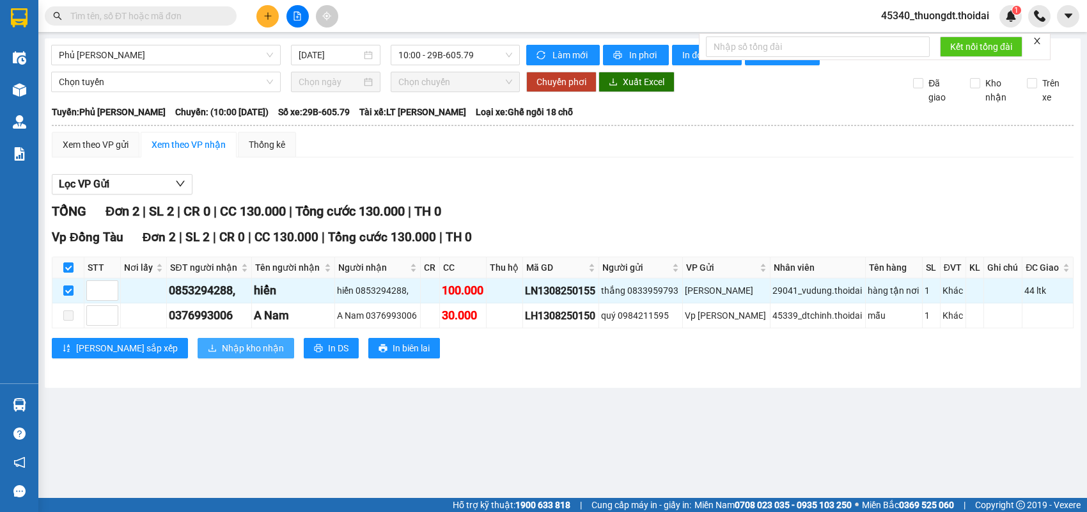
click at [222, 355] on span "Nhập kho nhận" at bounding box center [253, 348] width 62 height 14
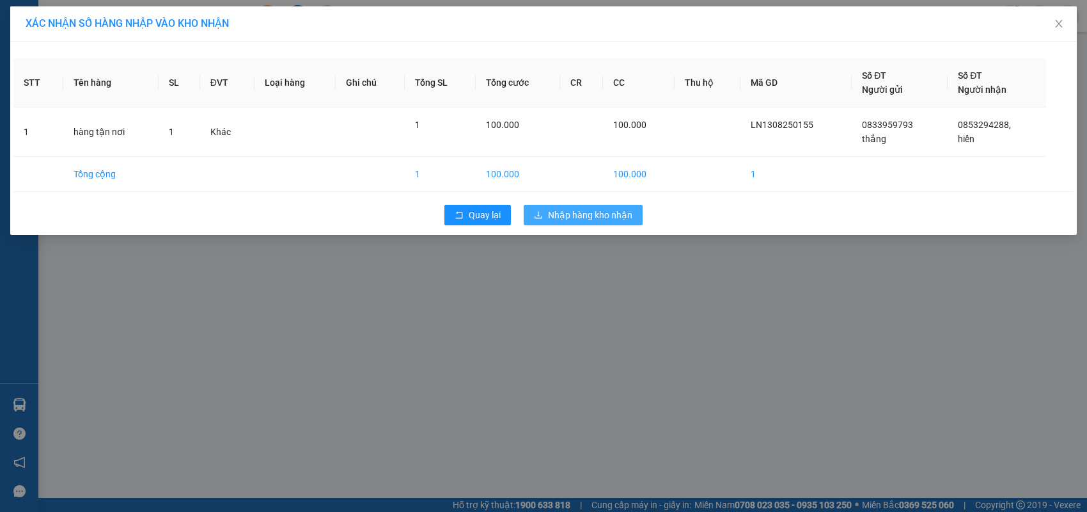
click at [551, 215] on span "Nhập hàng kho nhận" at bounding box center [590, 215] width 84 height 14
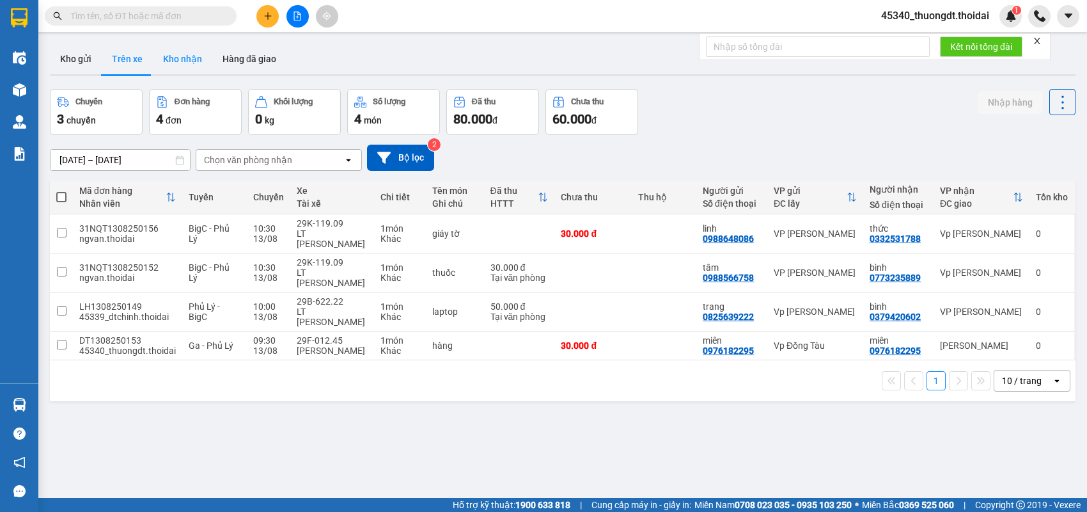
click at [173, 61] on button "Kho nhận" at bounding box center [182, 58] width 59 height 31
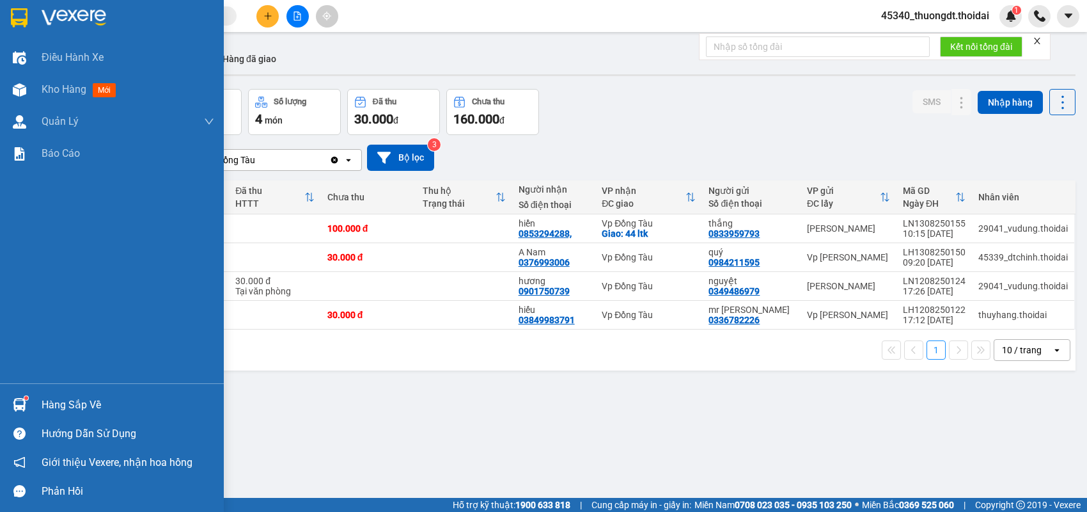
click at [75, 404] on div "Hàng sắp về" at bounding box center [128, 404] width 173 height 19
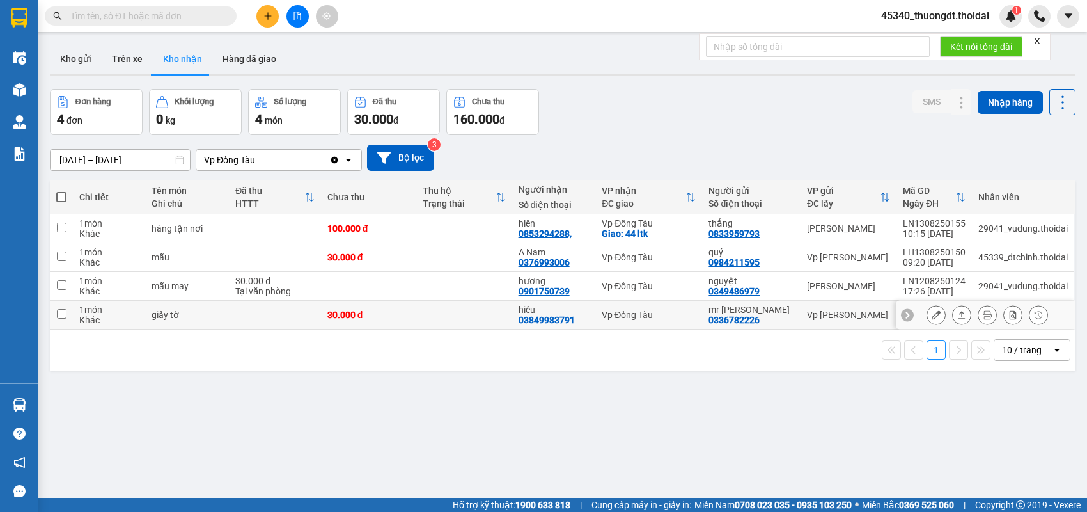
click at [450, 312] on section "Kết quả tìm kiếm ( 0 ) Bộ lọc No Data 45340_thuongdt.thoidai 1 Điều hành xe Kho…" at bounding box center [543, 256] width 1087 height 512
click at [83, 53] on button "Kho gửi" at bounding box center [76, 58] width 52 height 31
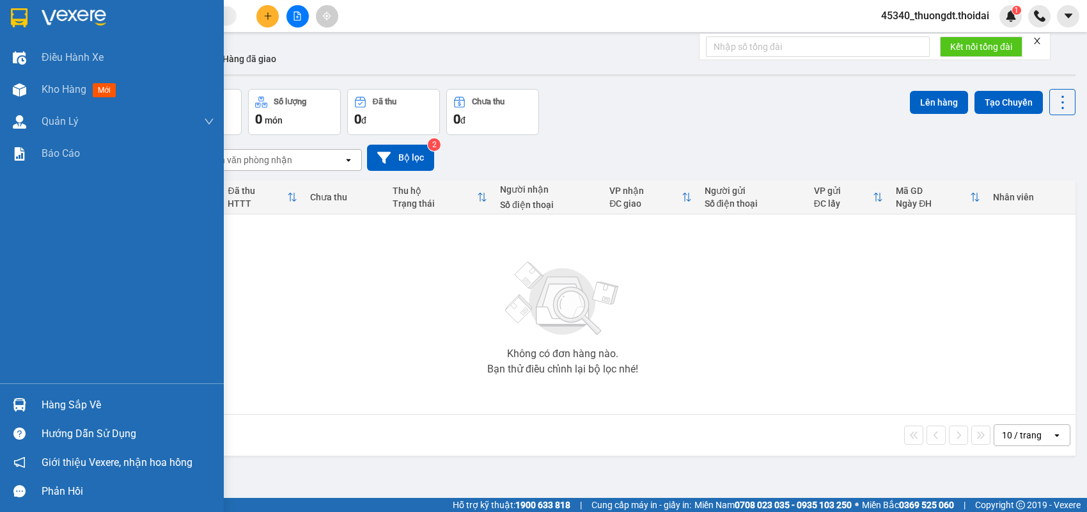
click at [84, 399] on div "Hàng sắp về" at bounding box center [128, 404] width 173 height 19
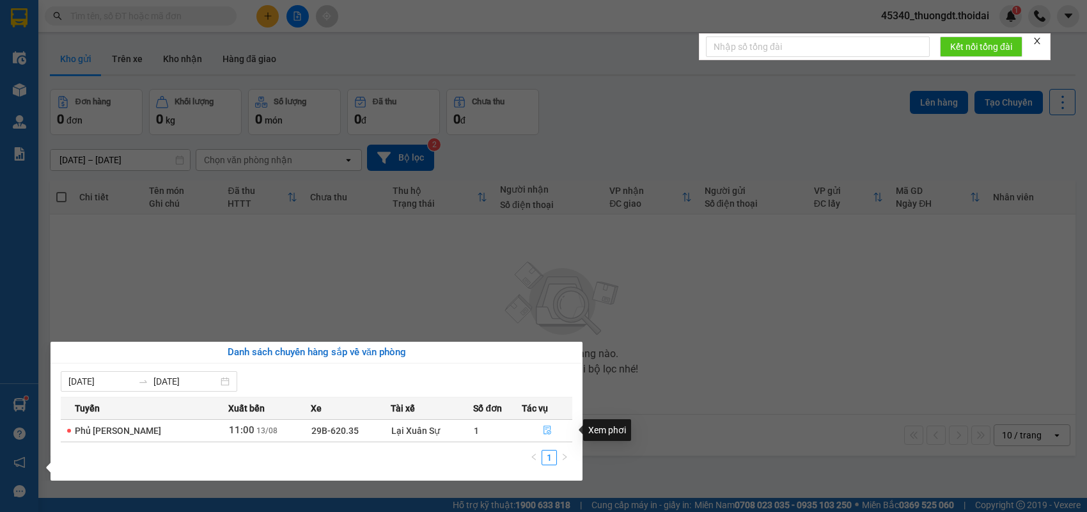
click at [543, 429] on icon "file-done" at bounding box center [547, 429] width 9 height 9
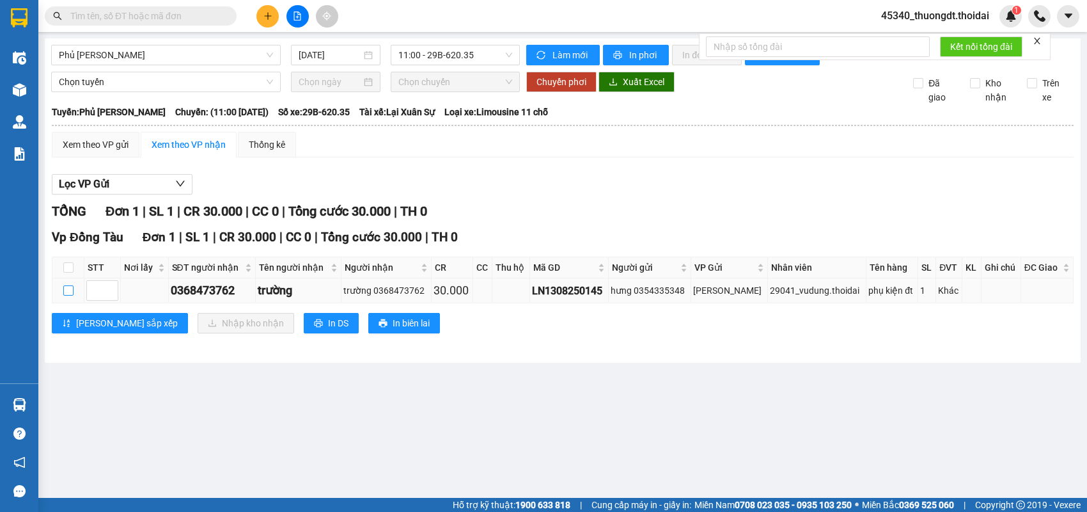
click at [64, 295] on input "checkbox" at bounding box center [68, 290] width 10 height 10
checkbox input "true"
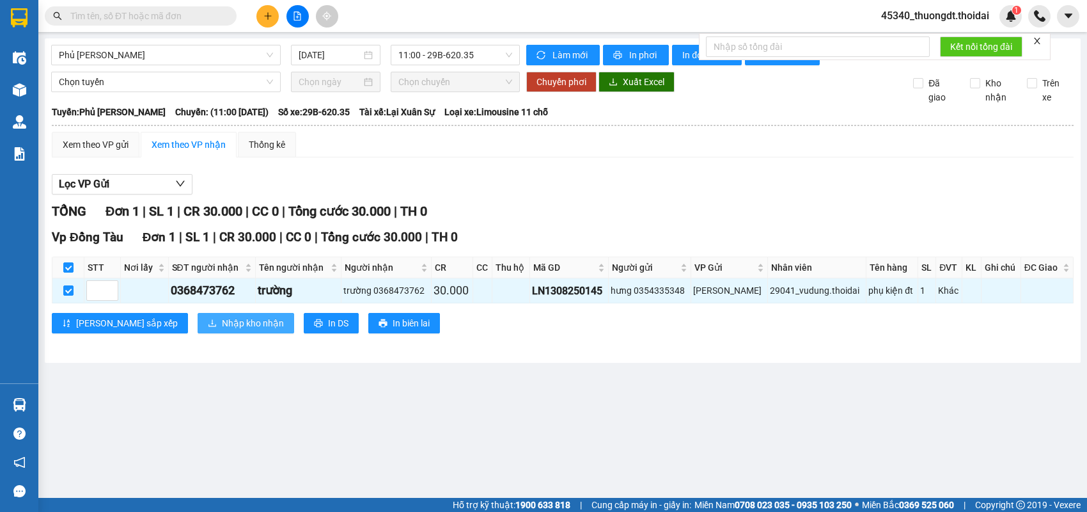
click at [198, 333] on button "Nhập kho nhận" at bounding box center [246, 323] width 97 height 20
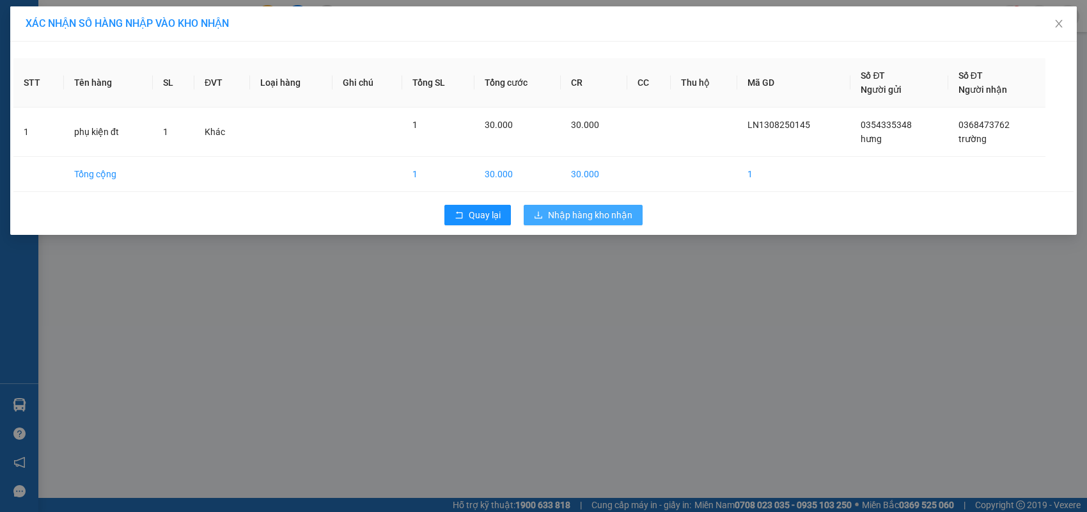
click at [527, 210] on button "Nhập hàng kho nhận" at bounding box center [583, 215] width 119 height 20
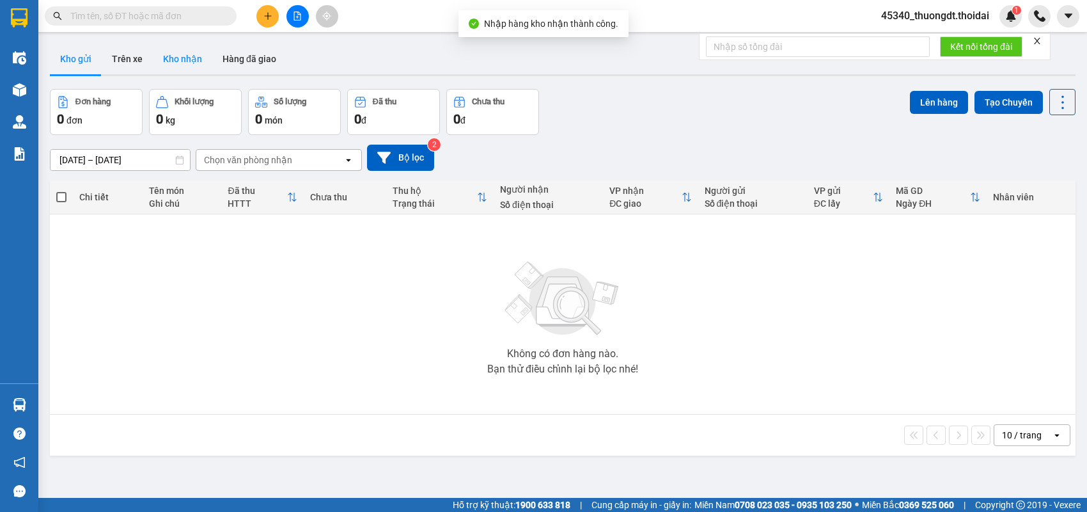
click at [175, 61] on button "Kho nhận" at bounding box center [182, 58] width 59 height 31
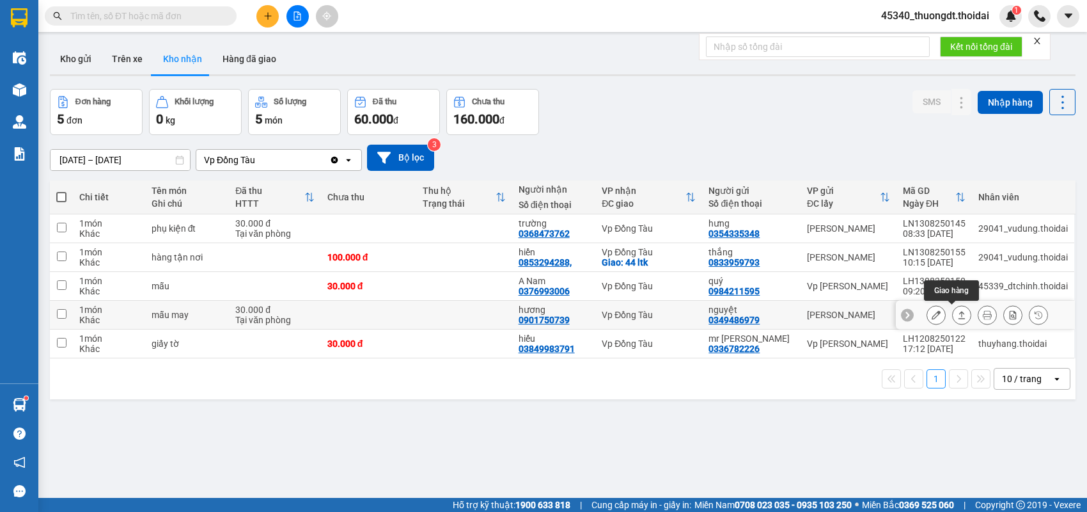
click at [957, 313] on icon at bounding box center [961, 314] width 9 height 9
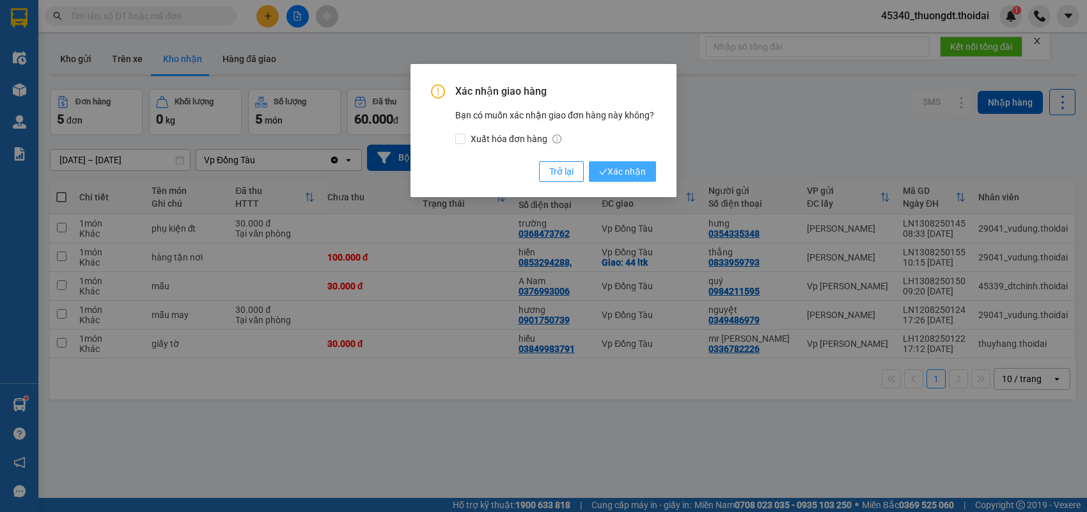
click at [617, 177] on span "Xác nhận" at bounding box center [622, 171] width 47 height 14
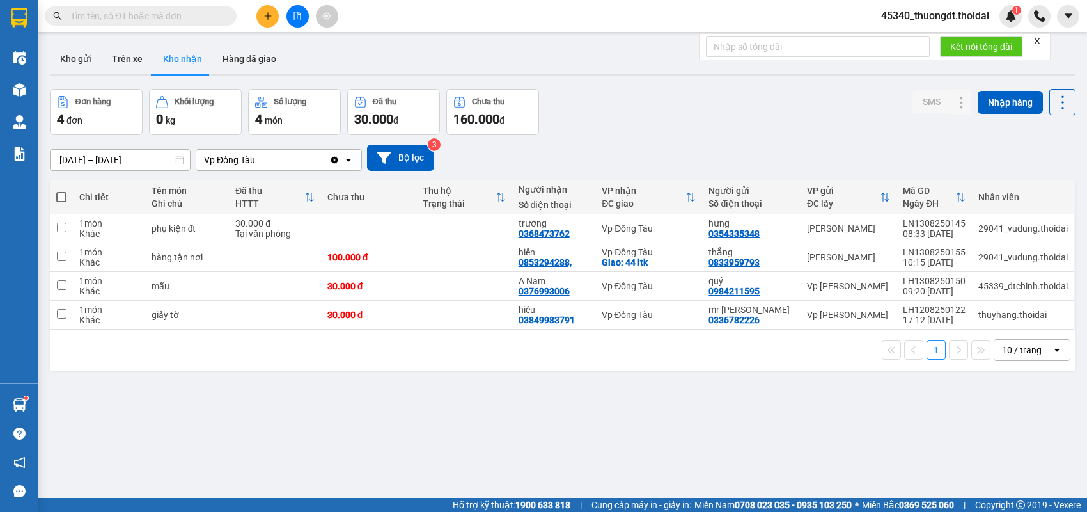
click at [192, 12] on input "text" at bounding box center [145, 16] width 151 height 14
paste input "0912071963"
type input "0912071963"
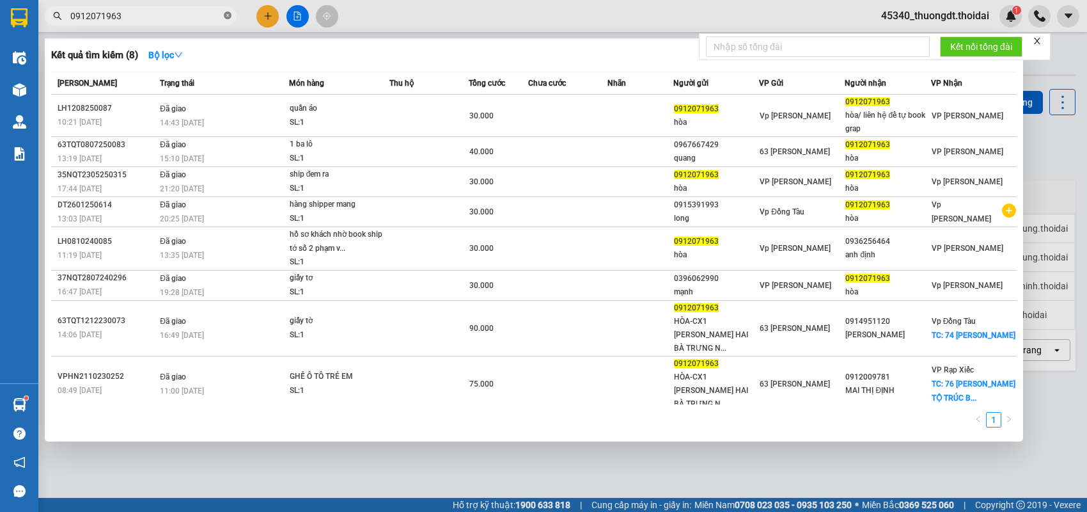
click at [224, 15] on icon "close-circle" at bounding box center [228, 16] width 8 height 8
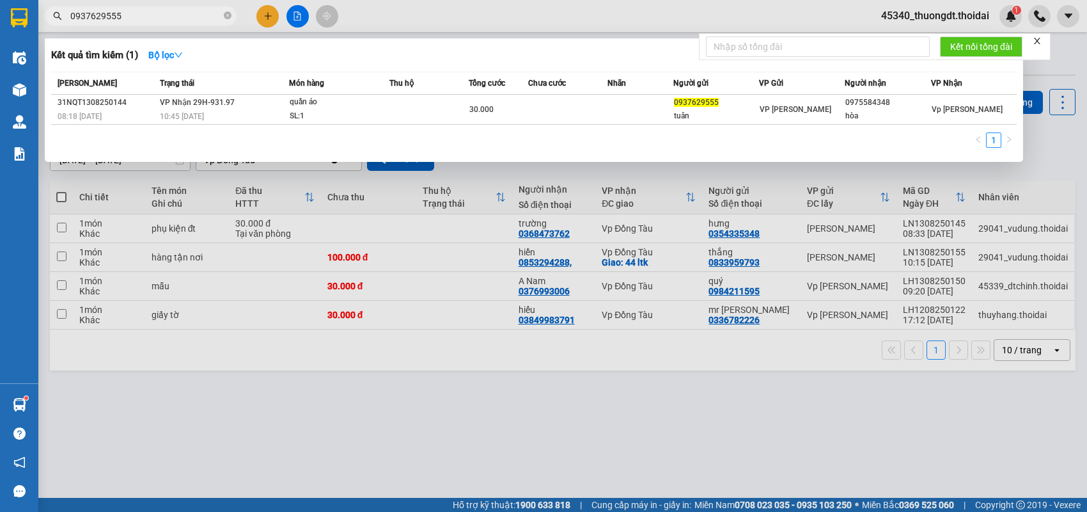
type input "0937629555"
click at [227, 17] on icon "close-circle" at bounding box center [228, 16] width 8 height 8
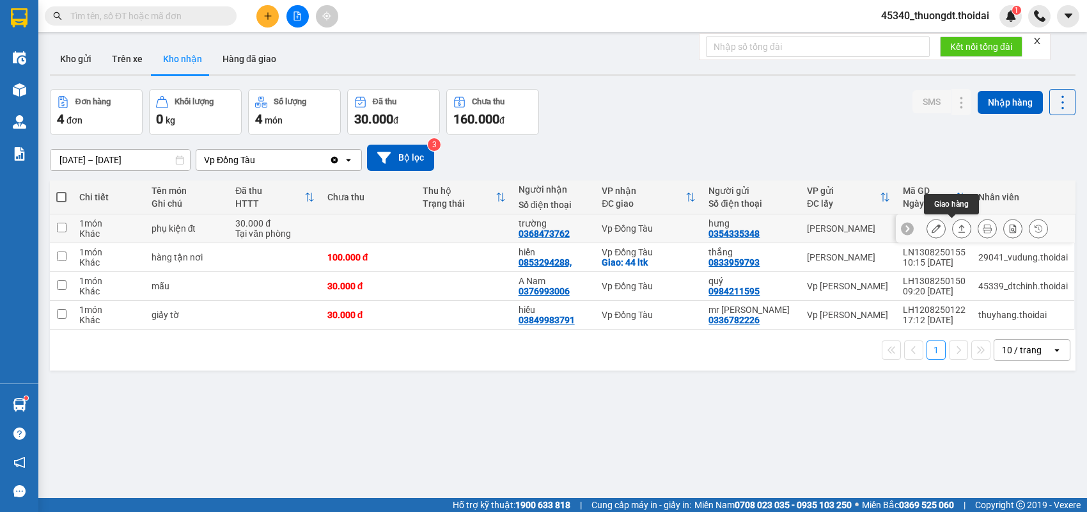
click at [957, 228] on icon at bounding box center [961, 228] width 9 height 9
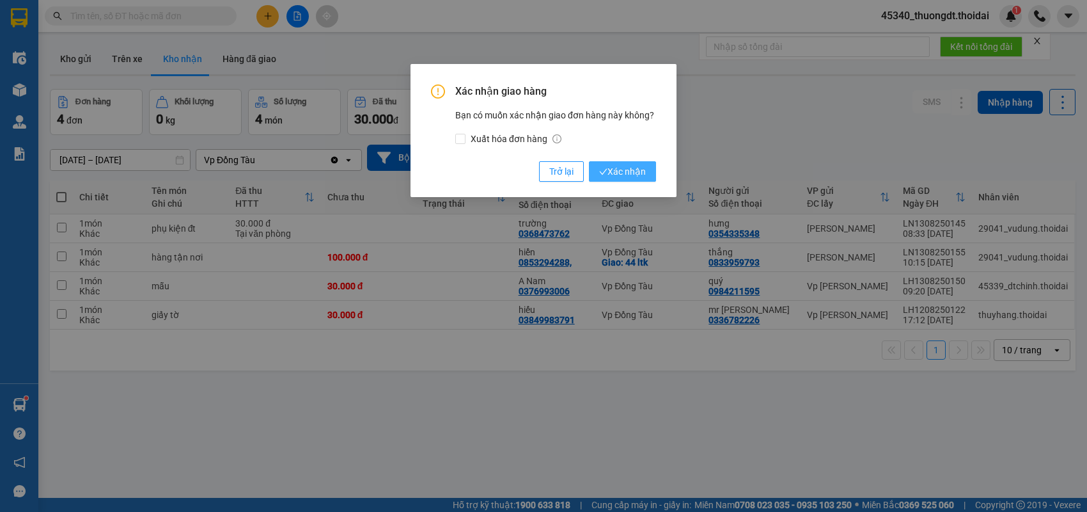
click at [640, 171] on span "Xác nhận" at bounding box center [622, 171] width 47 height 14
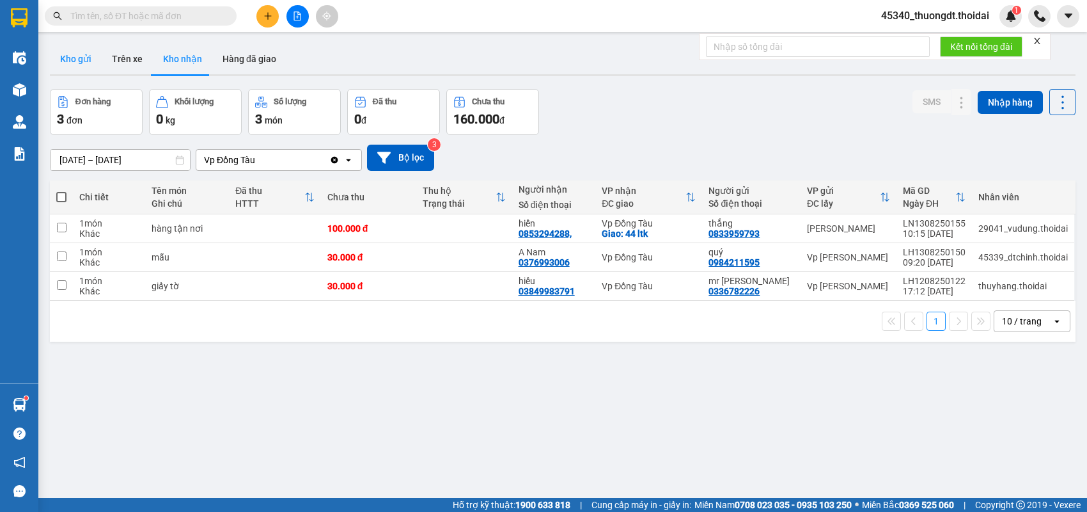
click at [85, 54] on button "Kho gửi" at bounding box center [76, 58] width 52 height 31
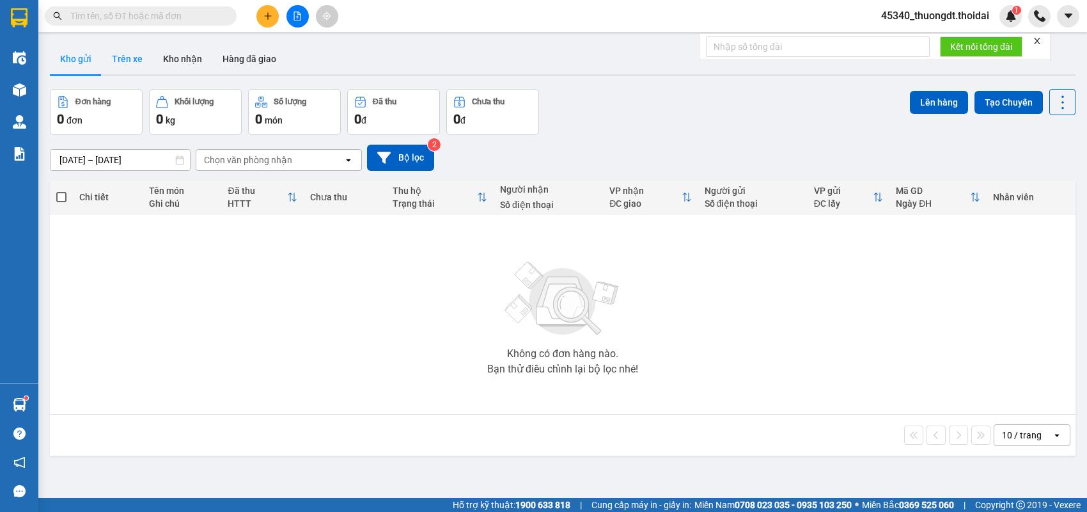
click at [113, 55] on button "Trên xe" at bounding box center [127, 58] width 51 height 31
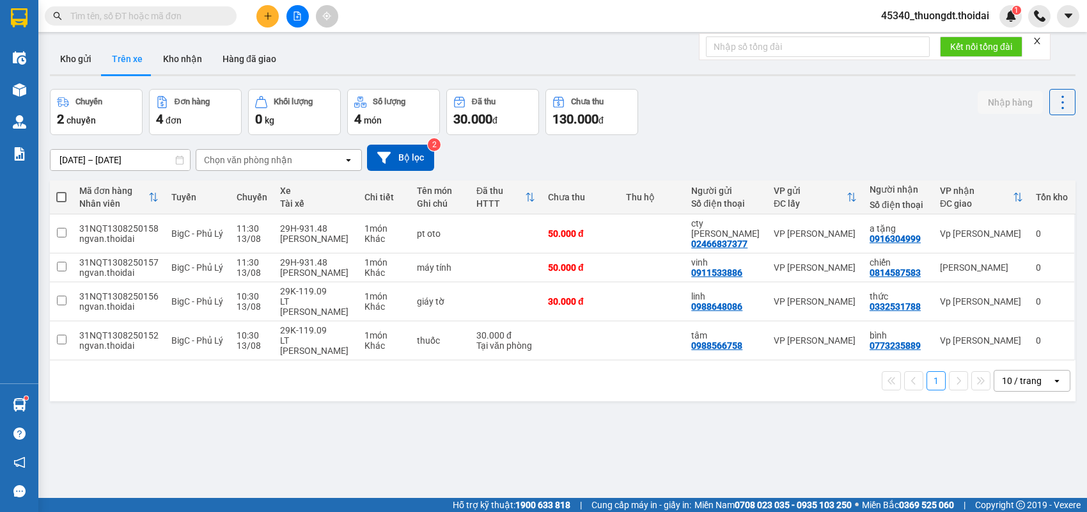
drag, startPoint x: 217, startPoint y: 6, endPoint x: 216, endPoint y: 16, distance: 10.3
click at [216, 6] on span at bounding box center [141, 15] width 192 height 19
click at [214, 24] on span at bounding box center [141, 15] width 192 height 19
click at [212, 21] on input "text" at bounding box center [145, 16] width 151 height 14
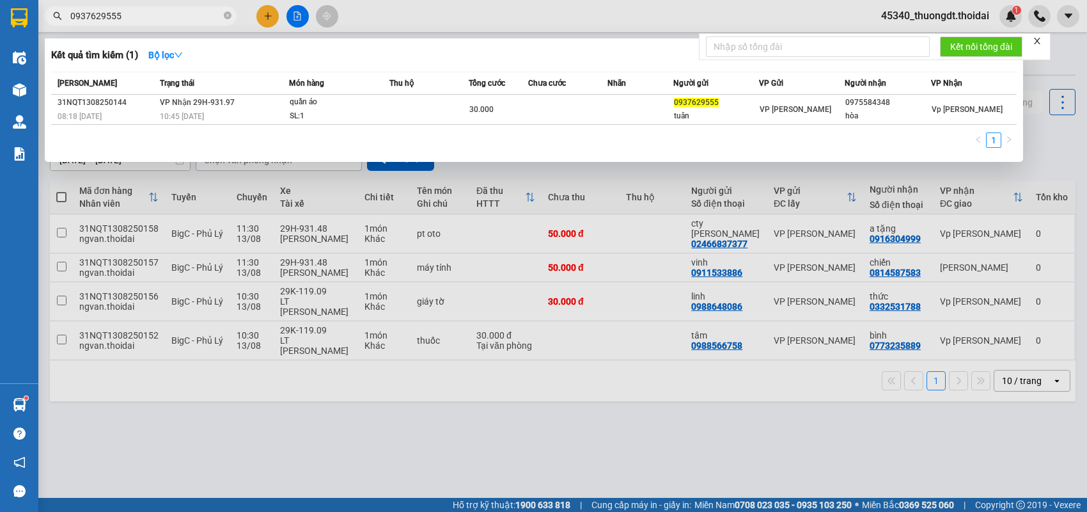
type input "0937629555"
click at [221, 93] on th "Trạng thái" at bounding box center [223, 83] width 132 height 22
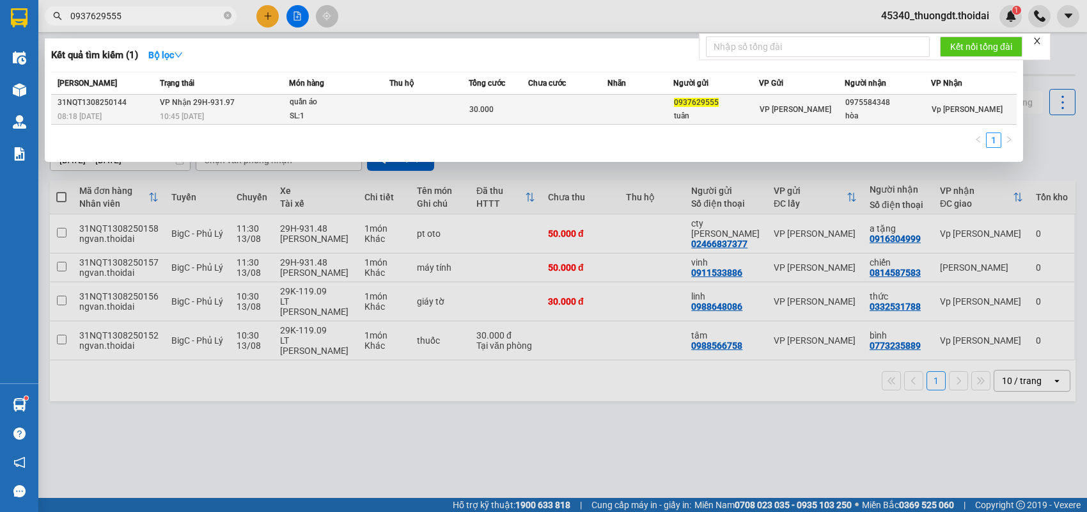
click at [221, 106] on span "VP Nhận 29H-931.97" at bounding box center [197, 102] width 75 height 9
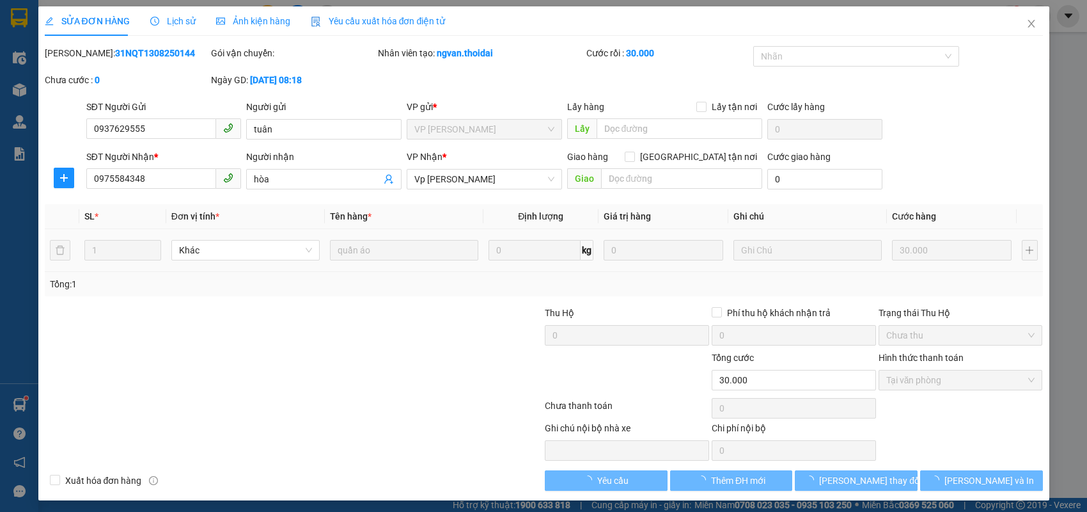
type input "0937629555"
type input "tuân"
type input "0975584348"
type input "hòa"
type input "30.000"
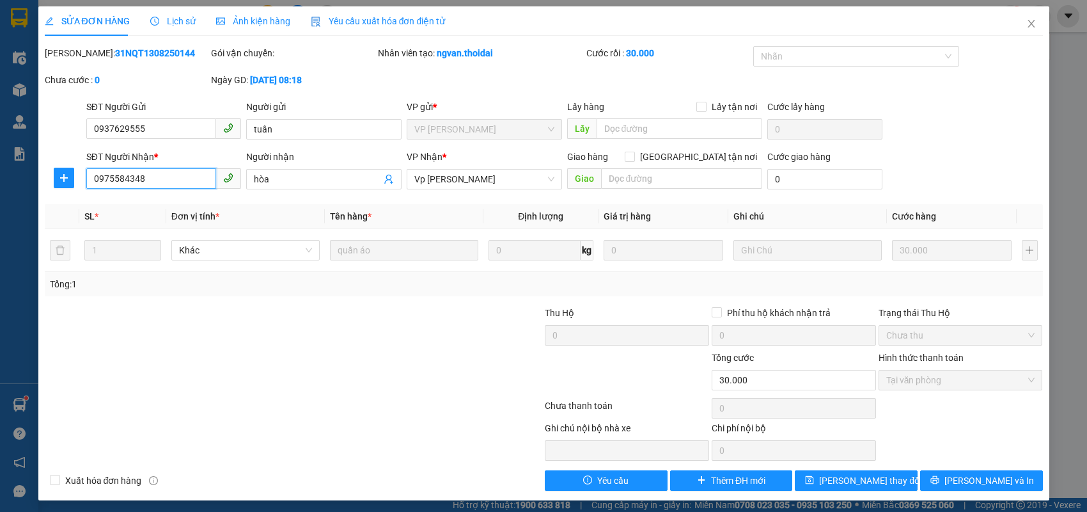
drag, startPoint x: 0, startPoint y: 246, endPoint x: 23, endPoint y: 239, distance: 24.3
click at [0, 246] on div "SỬA ĐƠN HÀNG Lịch sử Ảnh kiện hàng Yêu cầu xuất hóa đơn điện tử Total Paid Fee …" at bounding box center [543, 256] width 1087 height 512
paste input "0912071963"
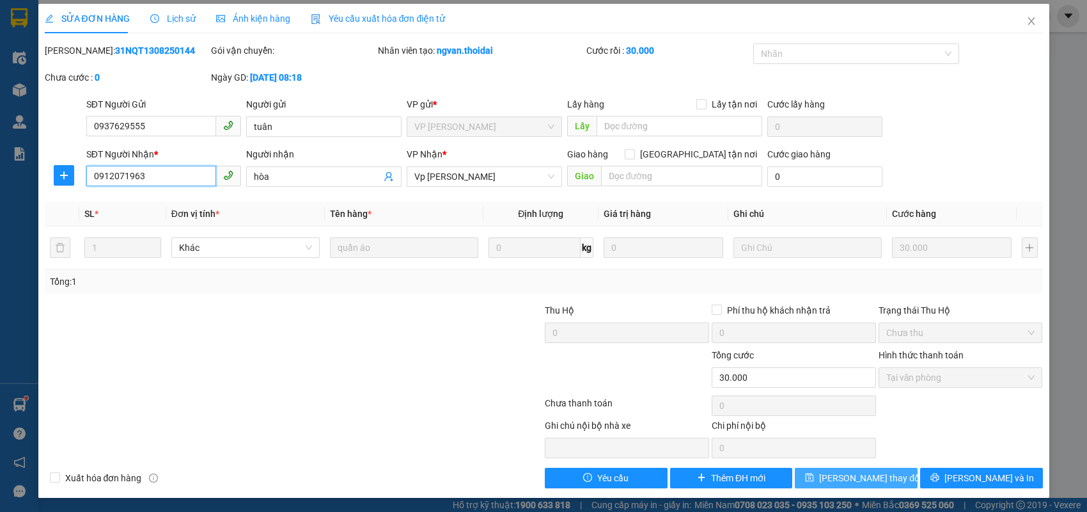
type input "0912071963"
click at [831, 475] on span "[PERSON_NAME] thay đổi" at bounding box center [870, 478] width 102 height 14
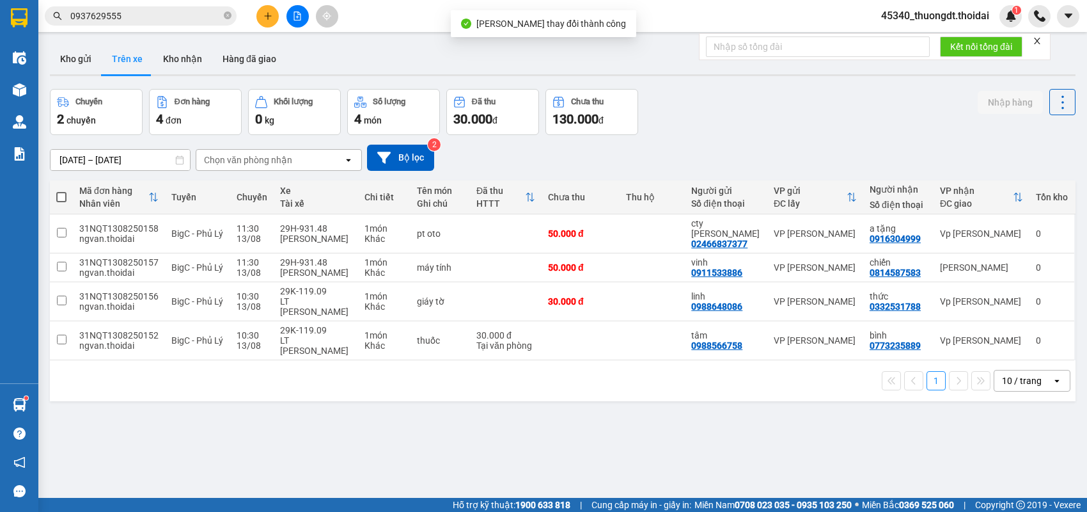
click at [185, 7] on span "0937629555" at bounding box center [141, 15] width 192 height 19
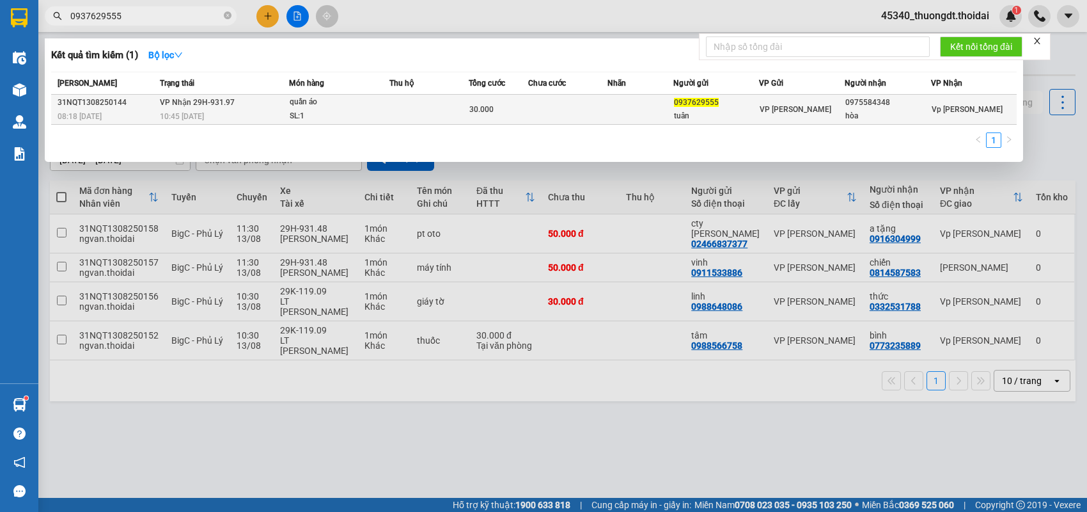
click at [189, 100] on span "VP Nhận 29H-931.97" at bounding box center [197, 102] width 75 height 9
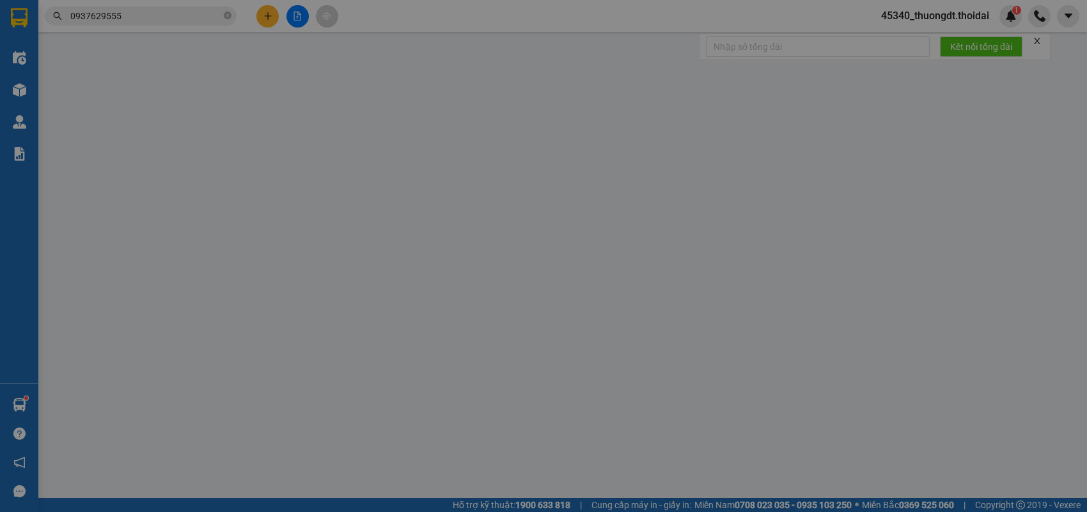
type input "0937629555"
type input "tuân"
type input "0912071963"
type input "hòa"
type input "30.000"
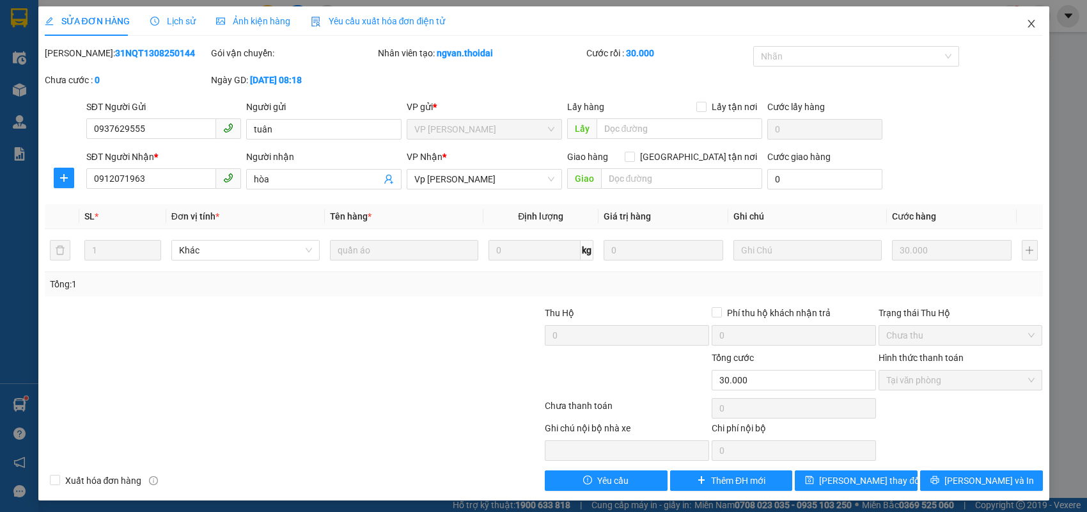
click at [1027, 26] on icon "close" at bounding box center [1032, 24] width 10 height 10
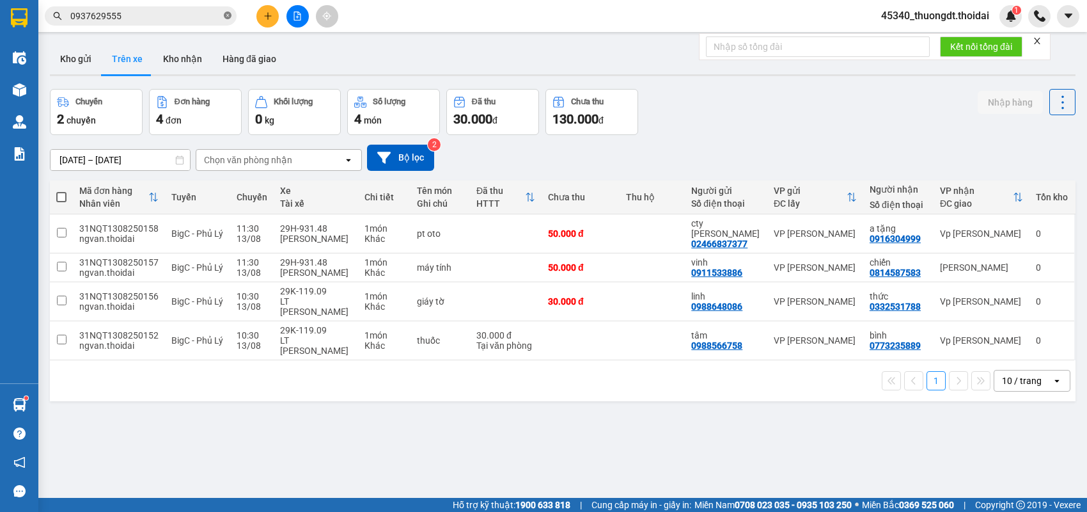
click at [230, 19] on icon "close-circle" at bounding box center [228, 16] width 8 height 8
click at [184, 61] on button "Kho nhận" at bounding box center [182, 58] width 59 height 31
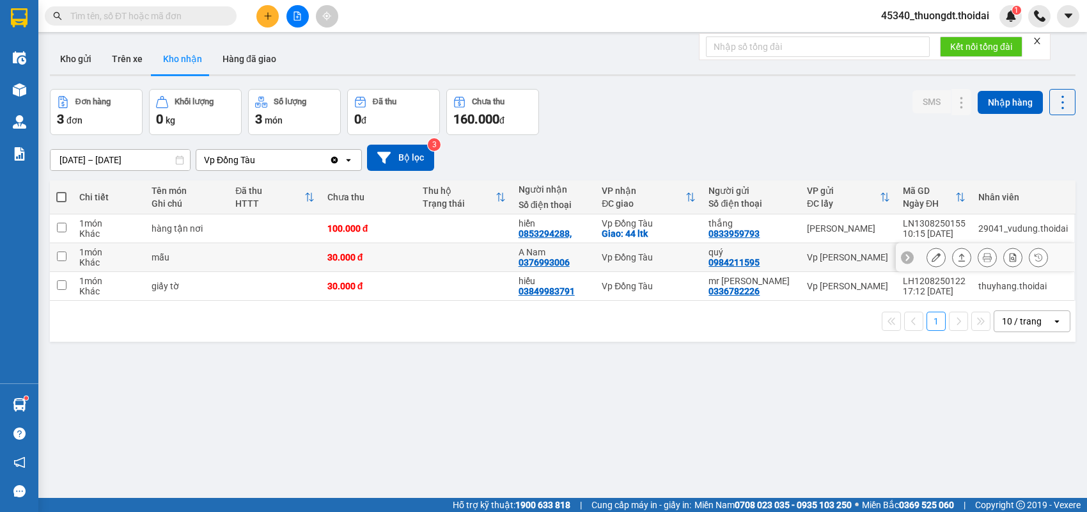
click at [957, 258] on icon at bounding box center [961, 257] width 9 height 9
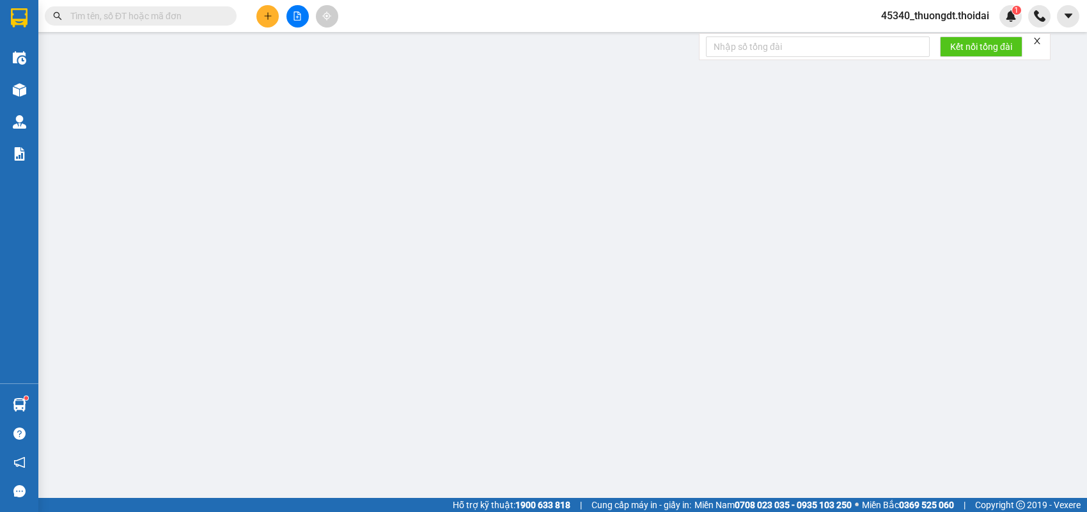
type input "0984211595"
type input "quý"
type input "0376993006"
type input "A Nam"
type input "30.000"
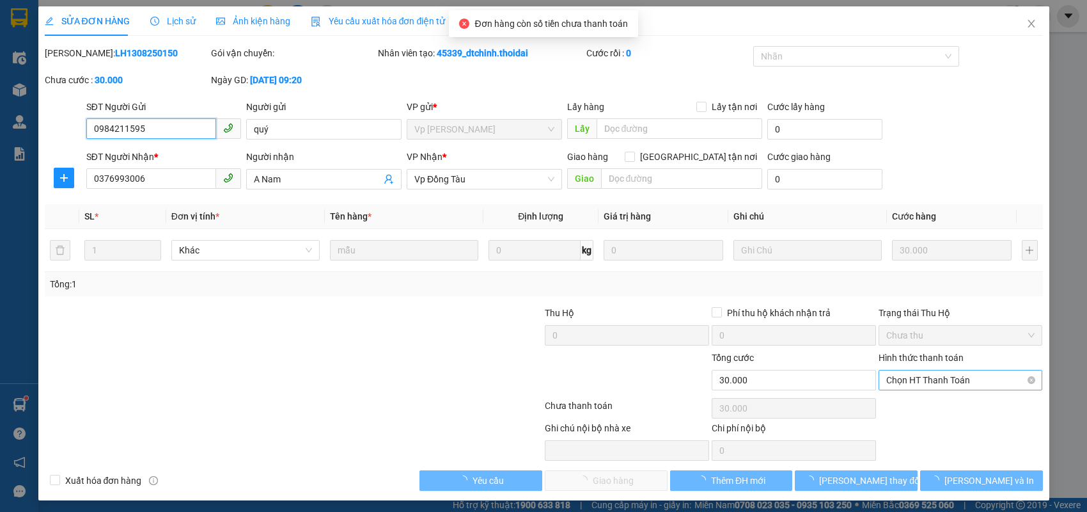
click at [917, 381] on span "Chọn HT Thanh Toán" at bounding box center [960, 379] width 149 height 19
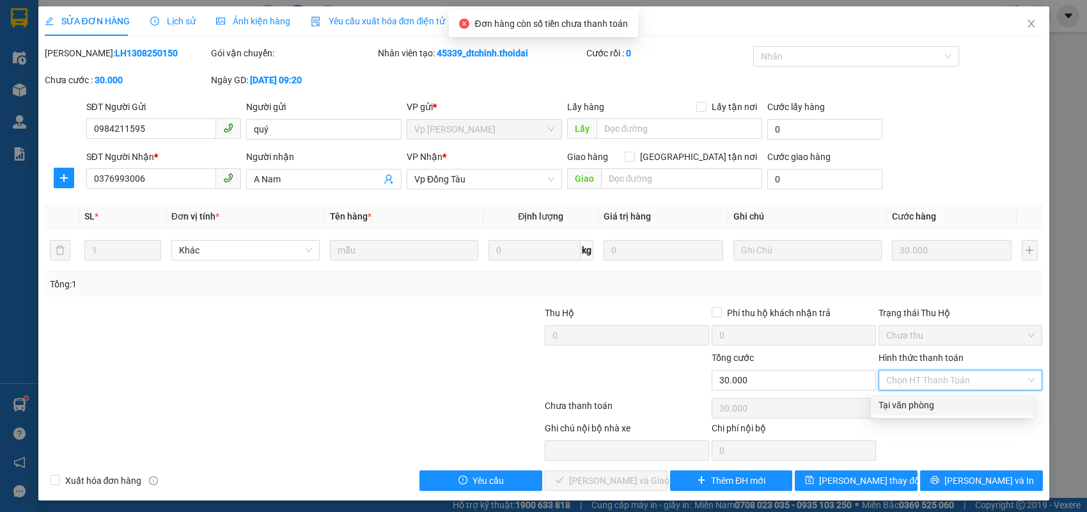
click at [901, 401] on div "Tại văn phòng" at bounding box center [953, 405] width 148 height 14
type input "0"
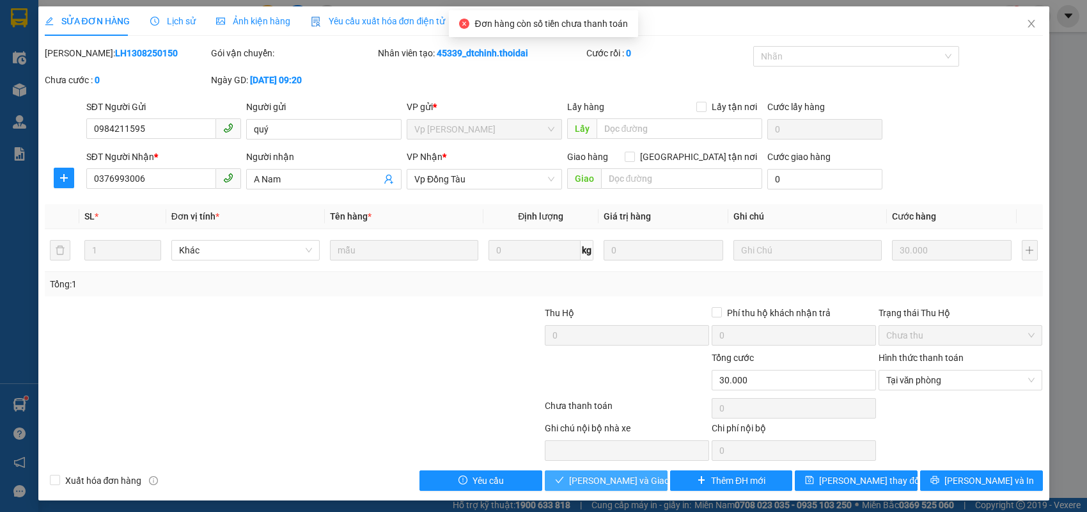
click at [629, 476] on span "[PERSON_NAME] và Giao hàng" at bounding box center [630, 480] width 123 height 14
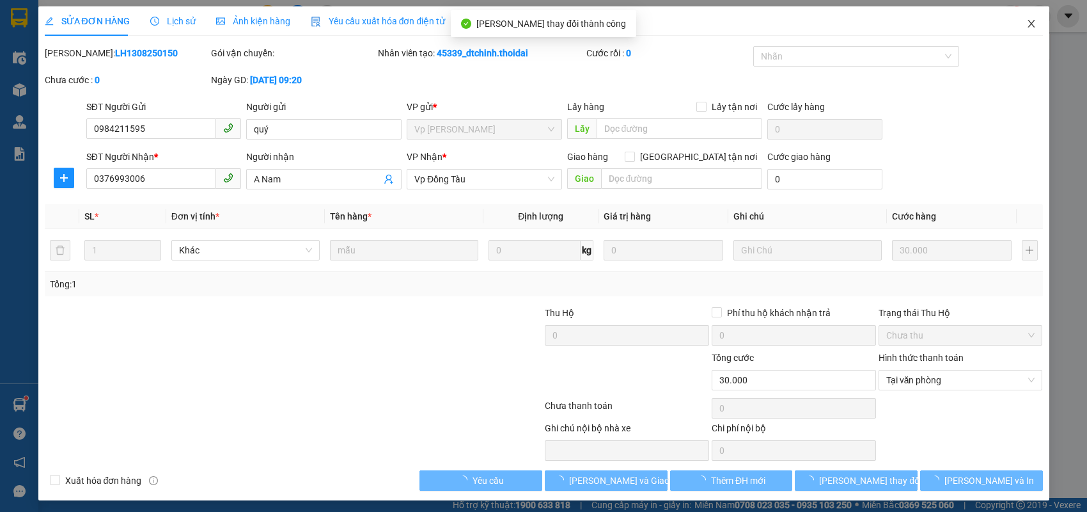
click at [1027, 25] on icon "close" at bounding box center [1032, 24] width 10 height 10
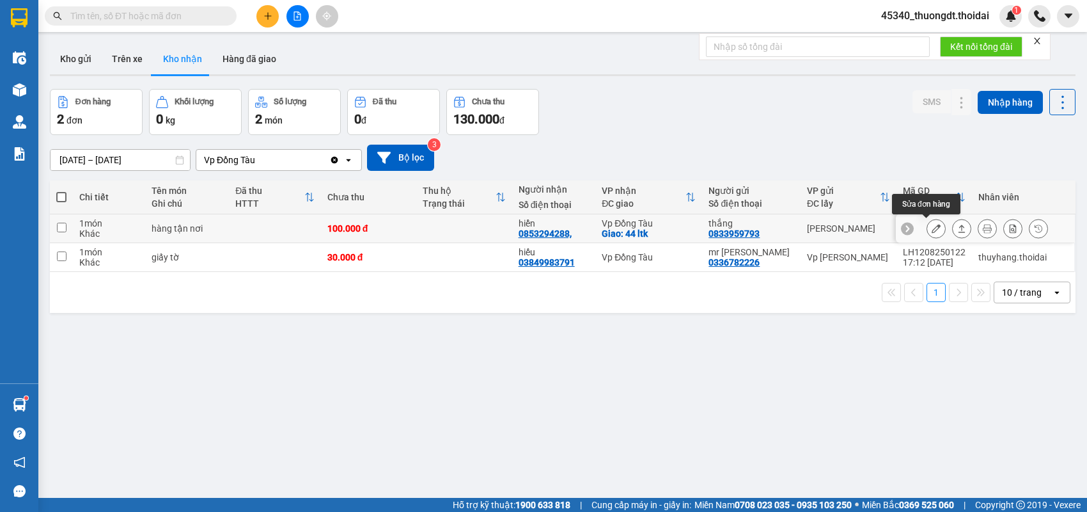
click at [927, 228] on button at bounding box center [936, 228] width 18 height 22
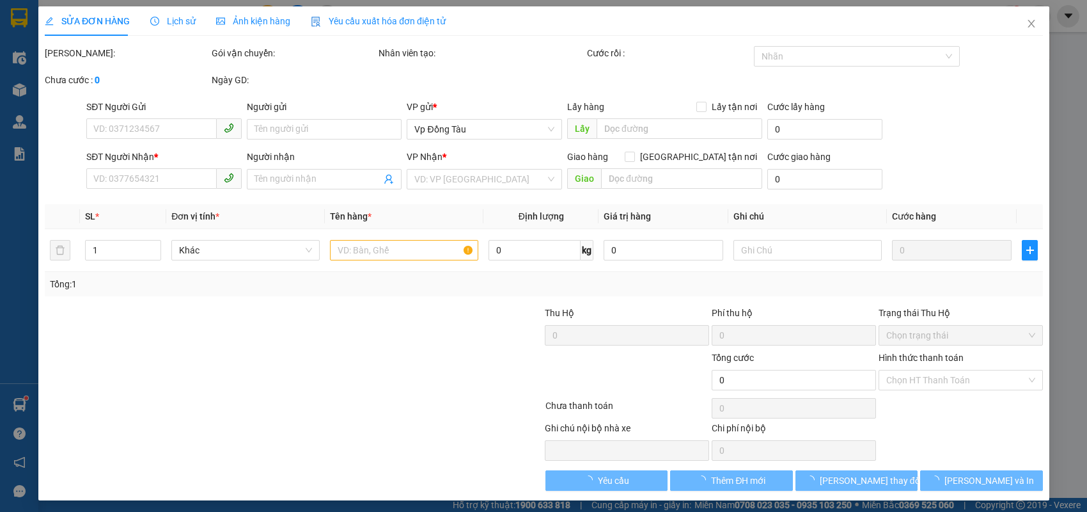
type input "0833959793"
type input "thắng"
type input "0853294288,"
type input "hiển"
checkbox input "true"
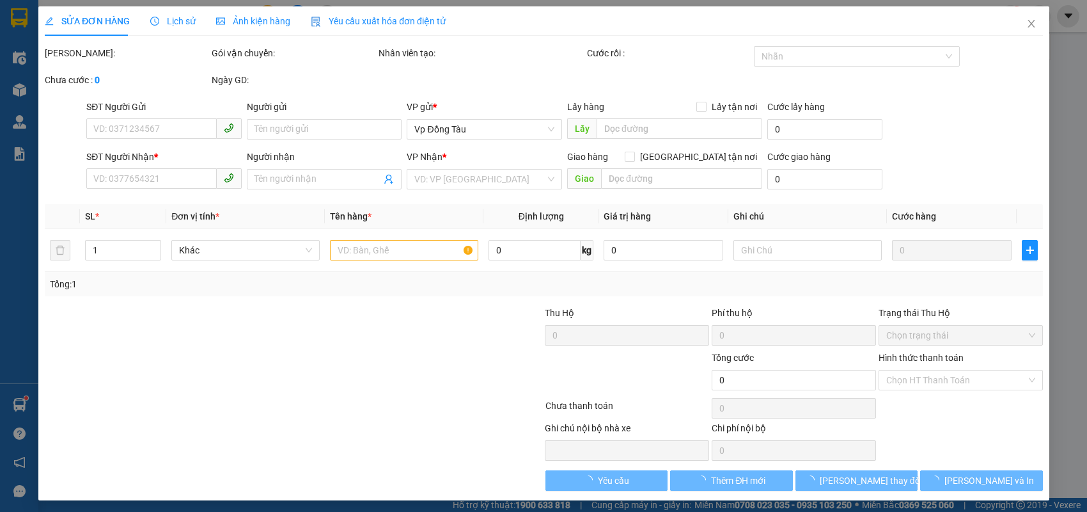
type input "44 ltk"
type input "100.000"
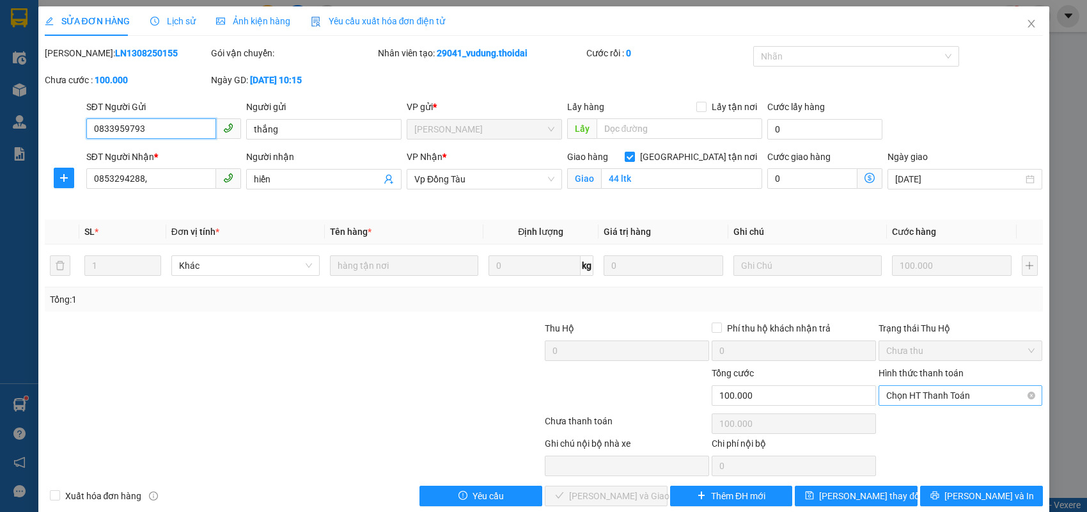
click at [917, 390] on span "Chọn HT Thanh Toán" at bounding box center [960, 395] width 149 height 19
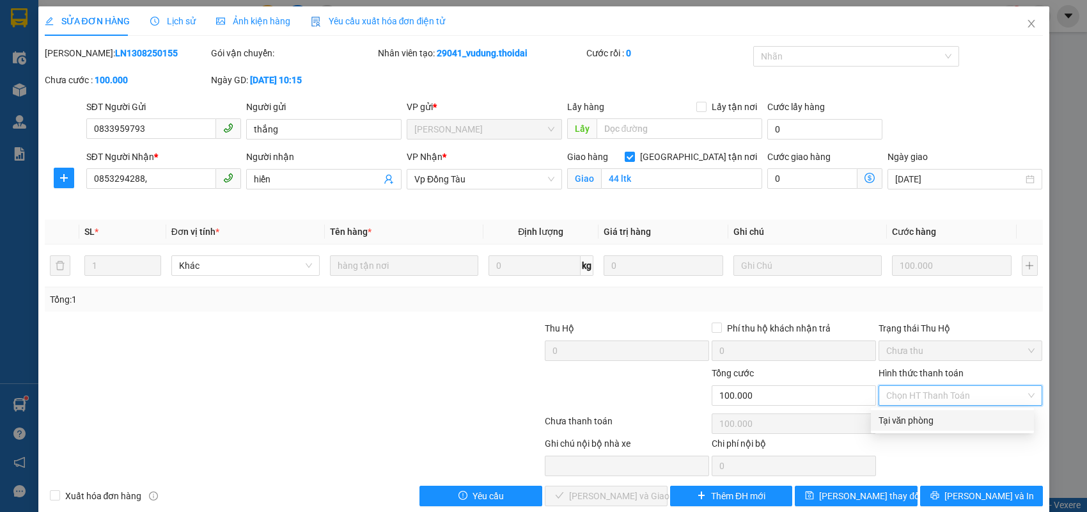
click at [910, 420] on div "Tại văn phòng" at bounding box center [953, 420] width 148 height 14
type input "0"
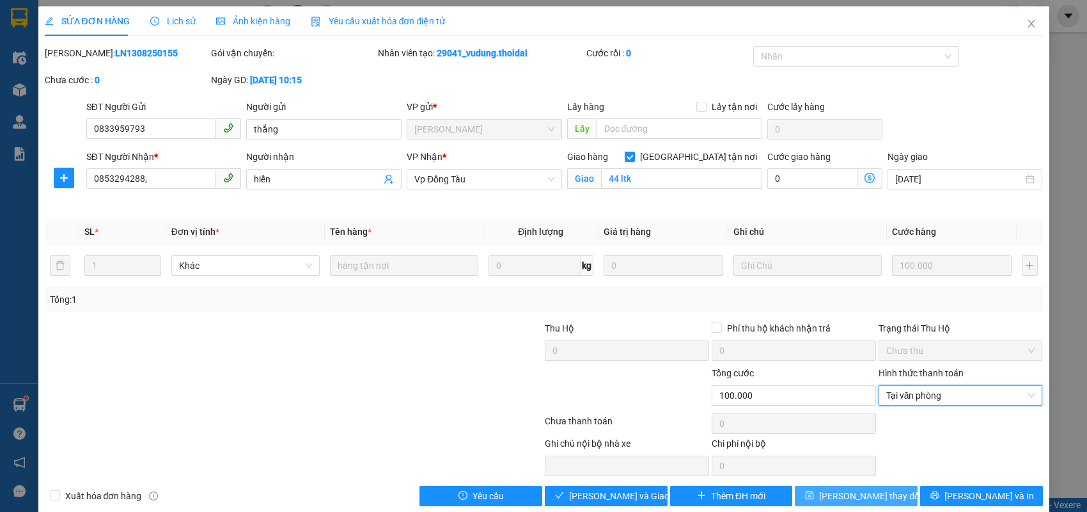
click at [853, 493] on span "[PERSON_NAME] thay đổi" at bounding box center [870, 496] width 102 height 14
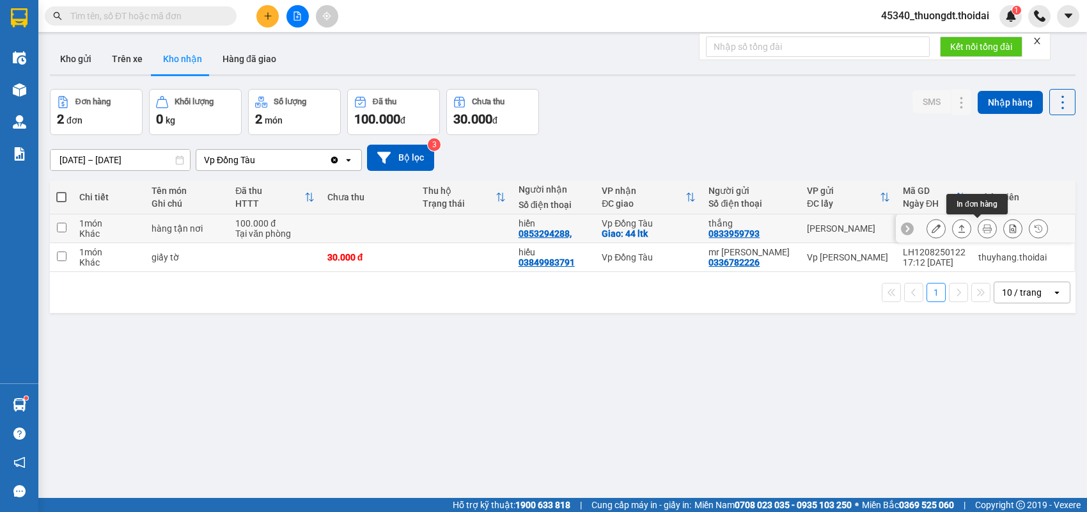
click at [983, 228] on icon at bounding box center [987, 228] width 9 height 9
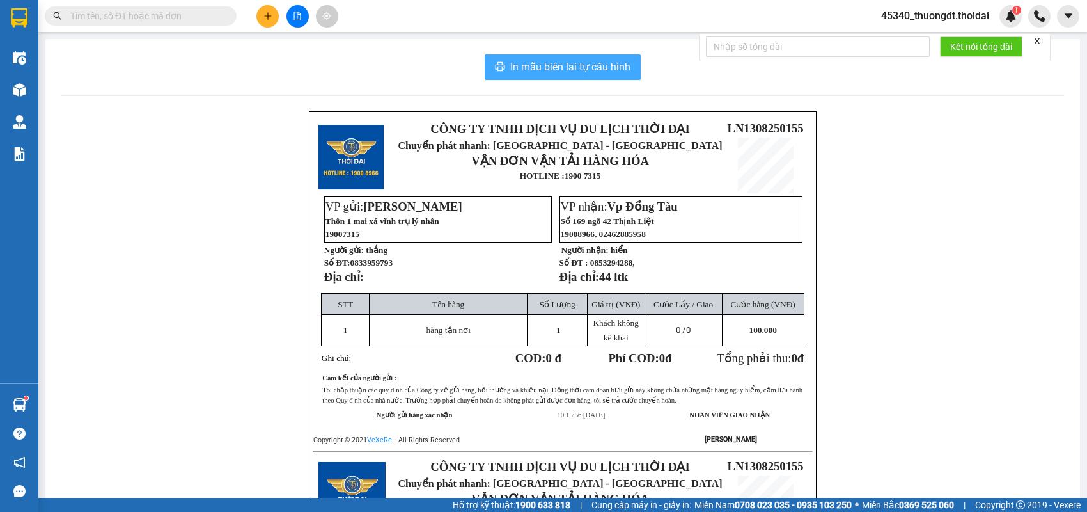
click at [546, 61] on span "In mẫu biên lai tự cấu hình" at bounding box center [570, 67] width 120 height 16
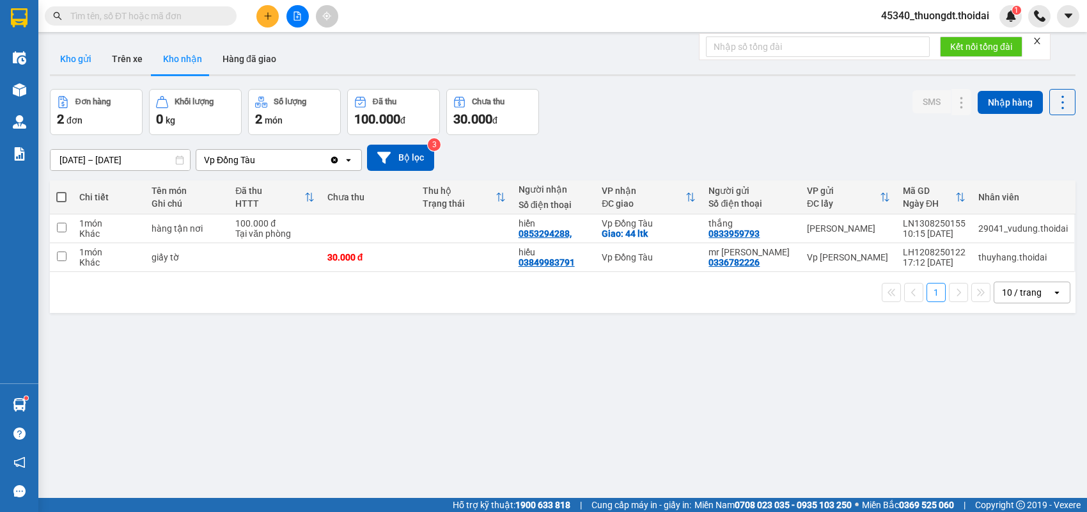
click at [90, 66] on button "Kho gửi" at bounding box center [76, 58] width 52 height 31
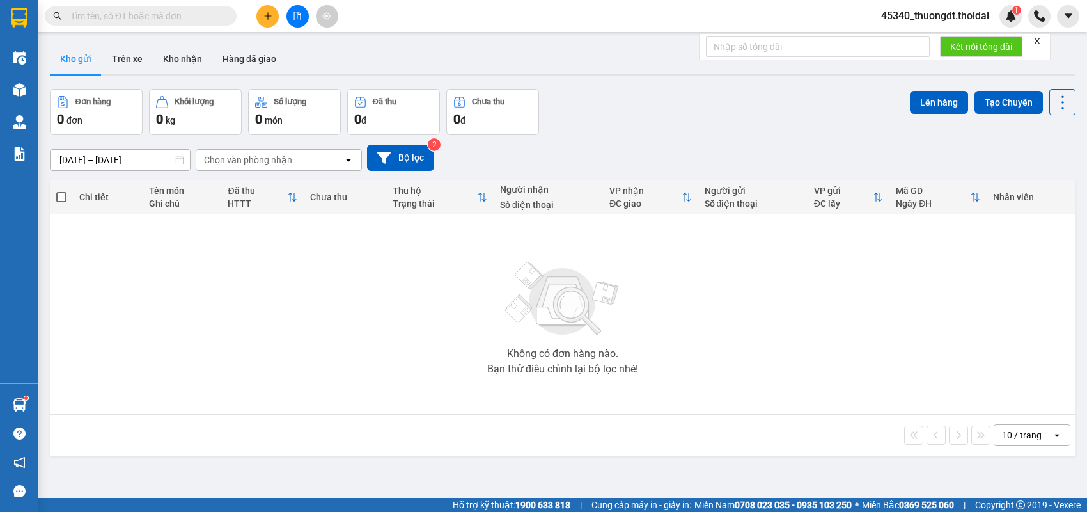
click at [204, 13] on input "text" at bounding box center [145, 16] width 151 height 14
paste input "0988648086"
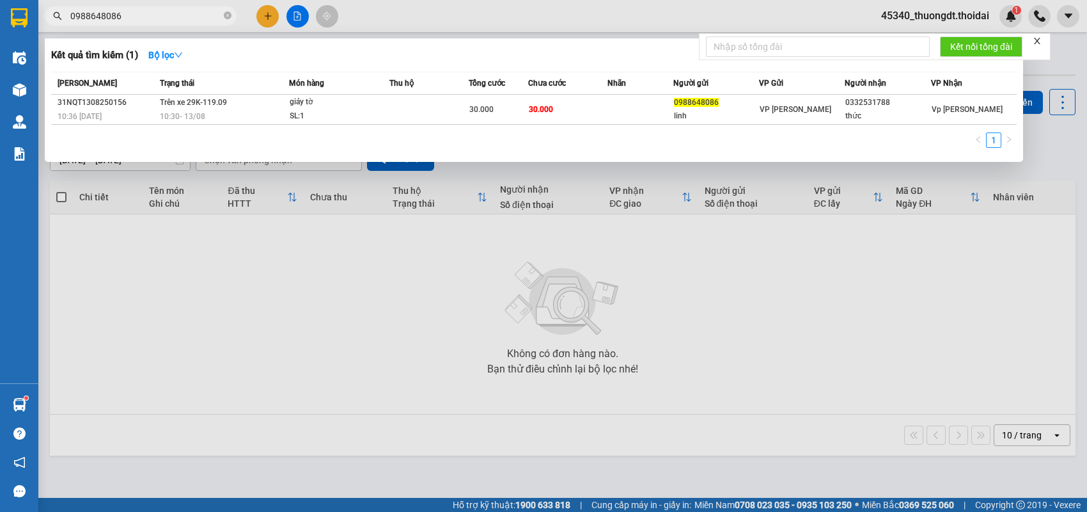
type input "0988648086"
click at [226, 17] on icon "close-circle" at bounding box center [228, 16] width 8 height 8
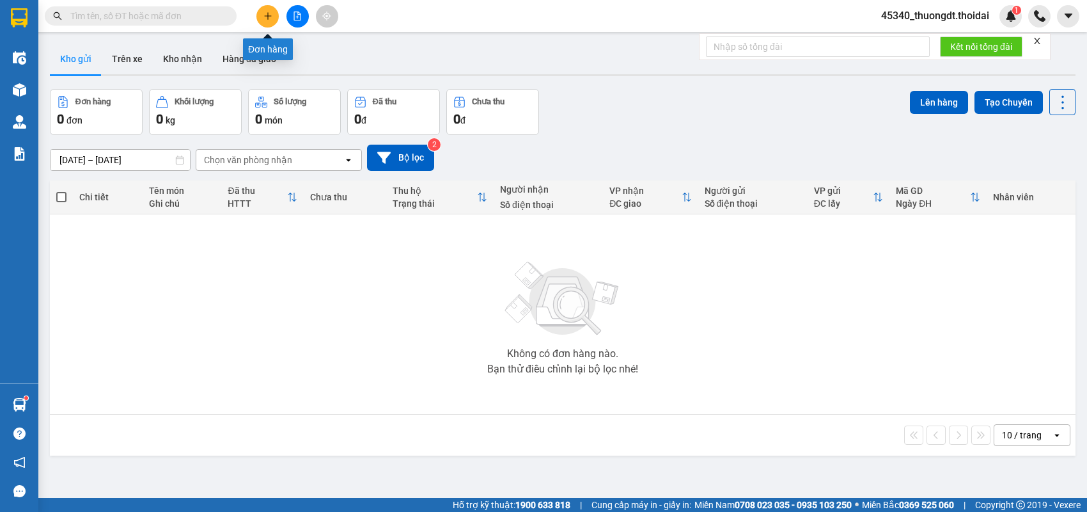
click at [269, 17] on icon "plus" at bounding box center [268, 16] width 9 height 9
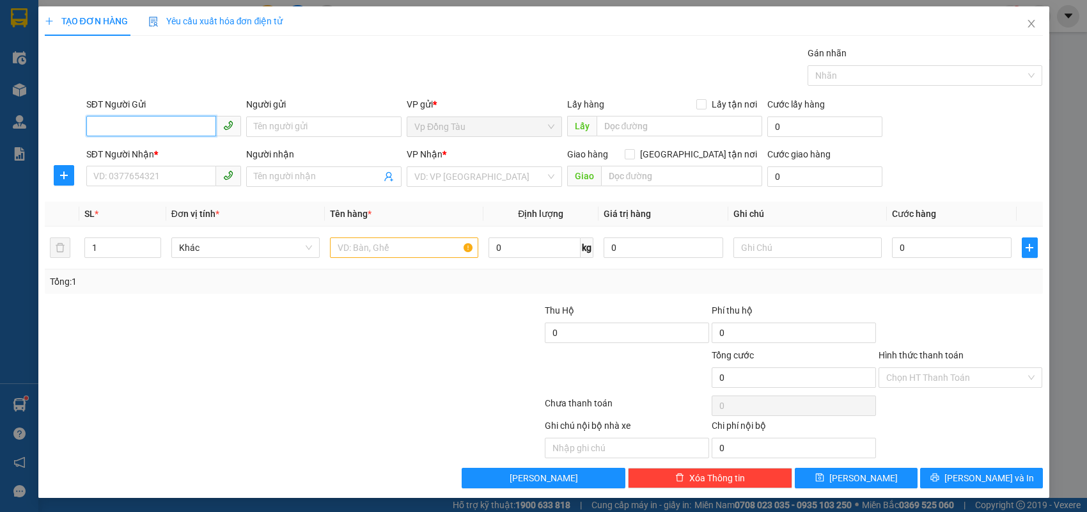
click at [205, 128] on input "SĐT Người Gửi" at bounding box center [151, 126] width 130 height 20
paste input "0976104888"
type input "0976104888"
click at [177, 180] on input "SĐT Người Nhận *" at bounding box center [151, 176] width 130 height 20
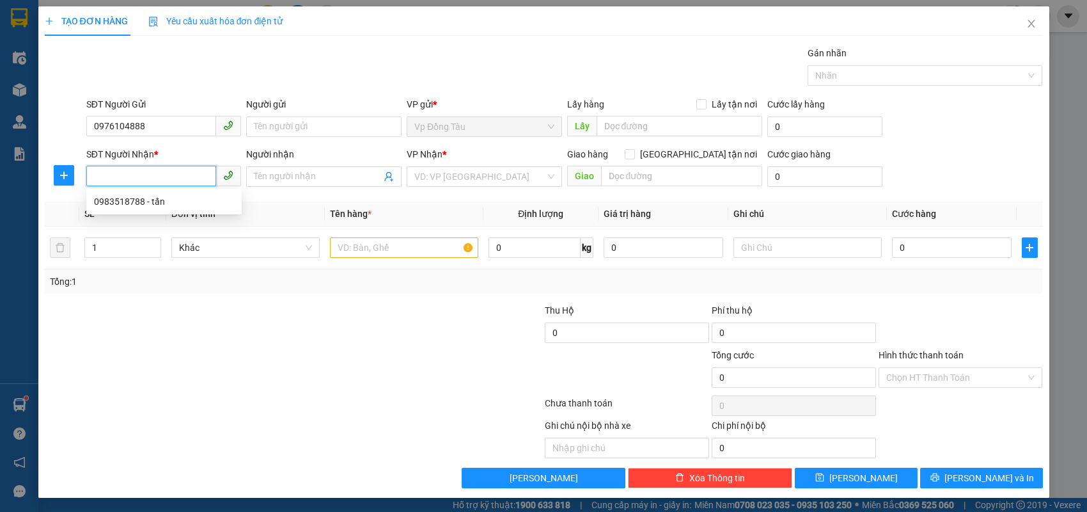
paste input "0983518788"
type input "0983518788"
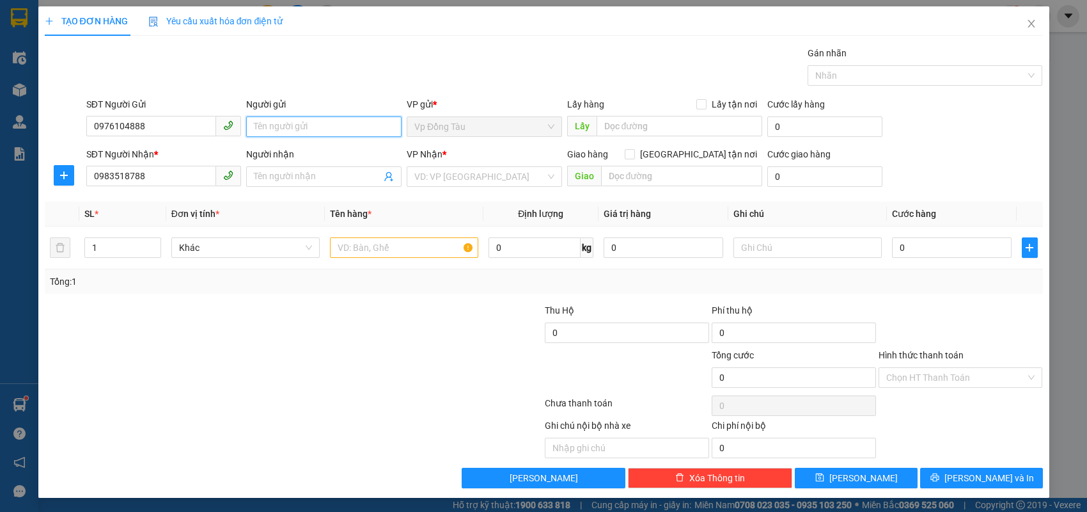
click at [338, 128] on input "Người gửi" at bounding box center [323, 126] width 155 height 20
type input "tuấn"
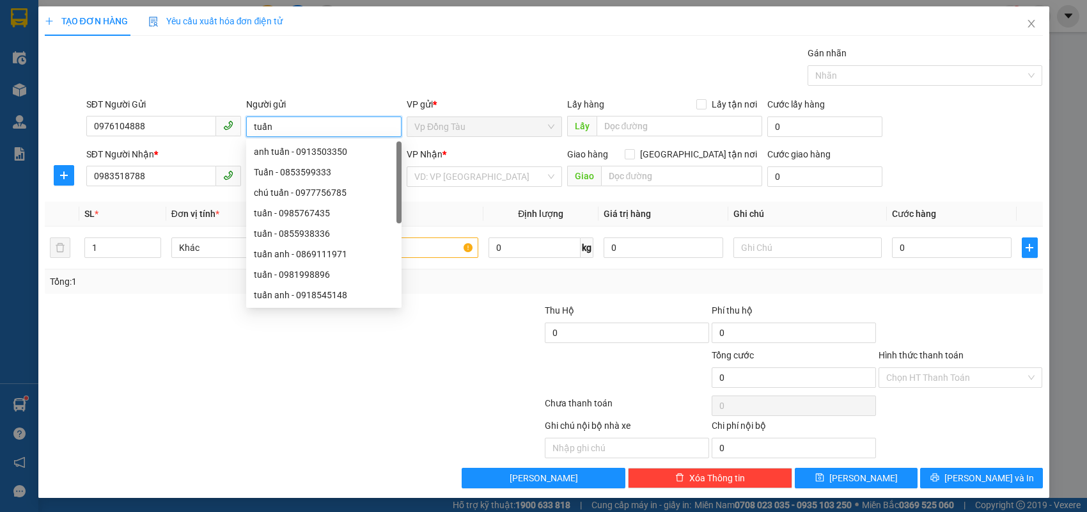
click at [330, 177] on div "Tuấn - 0853599333" at bounding box center [324, 172] width 140 height 14
type input "0853599333"
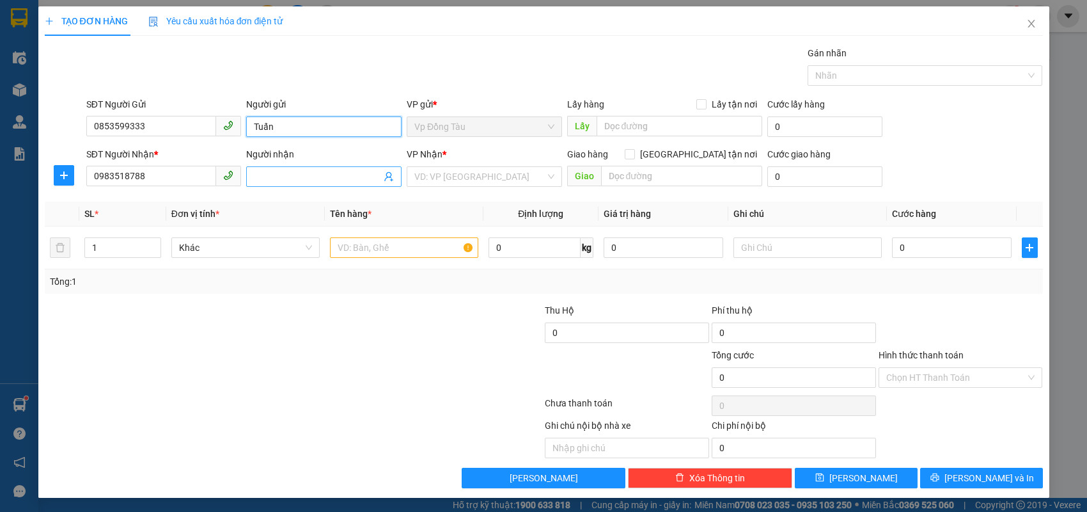
type input "Tuấn"
click at [347, 176] on input "Người nhận" at bounding box center [317, 176] width 127 height 14
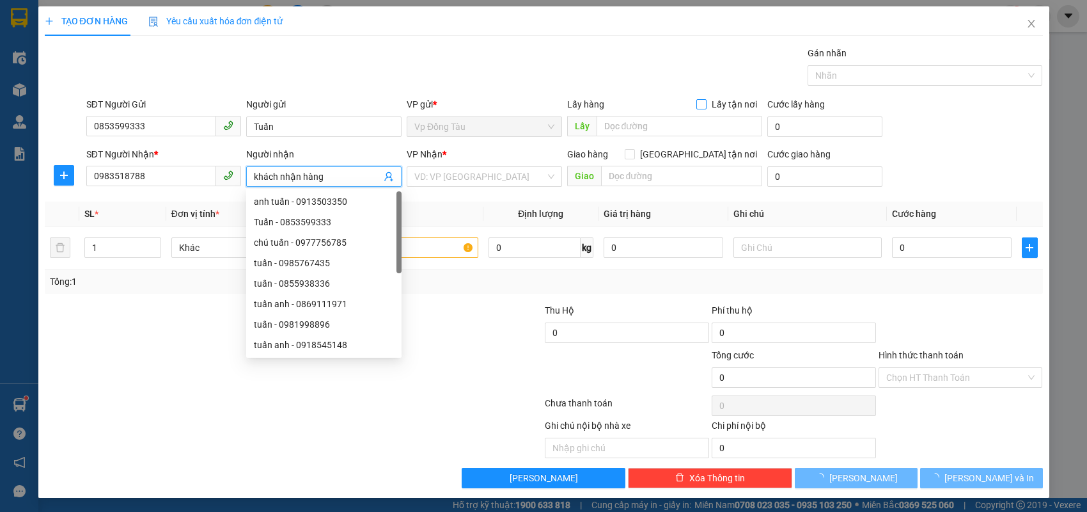
type input "khách nhận hàng"
click at [705, 101] on input "Lấy tận nơi" at bounding box center [700, 103] width 9 height 9
checkbox input "true"
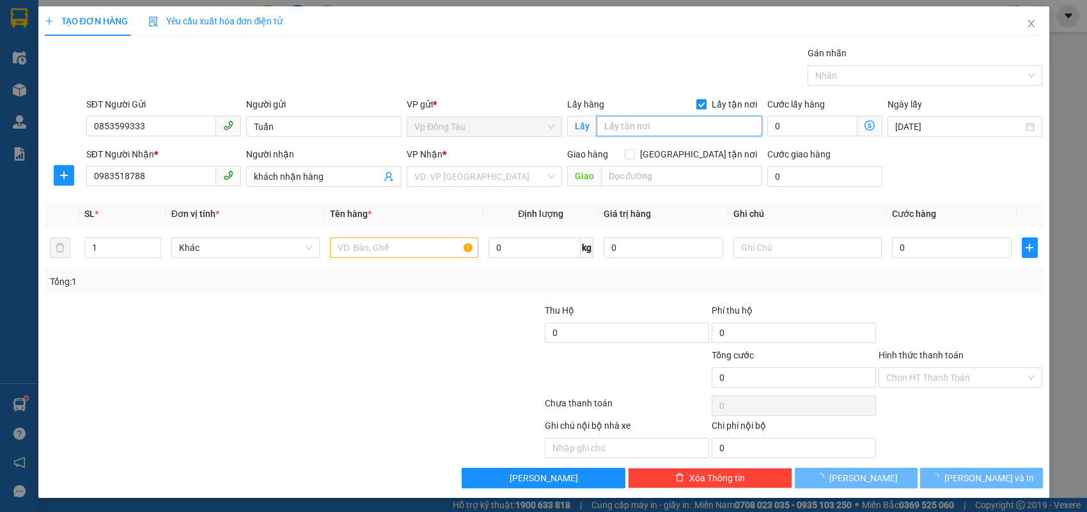
click at [660, 130] on input "text" at bounding box center [680, 126] width 166 height 20
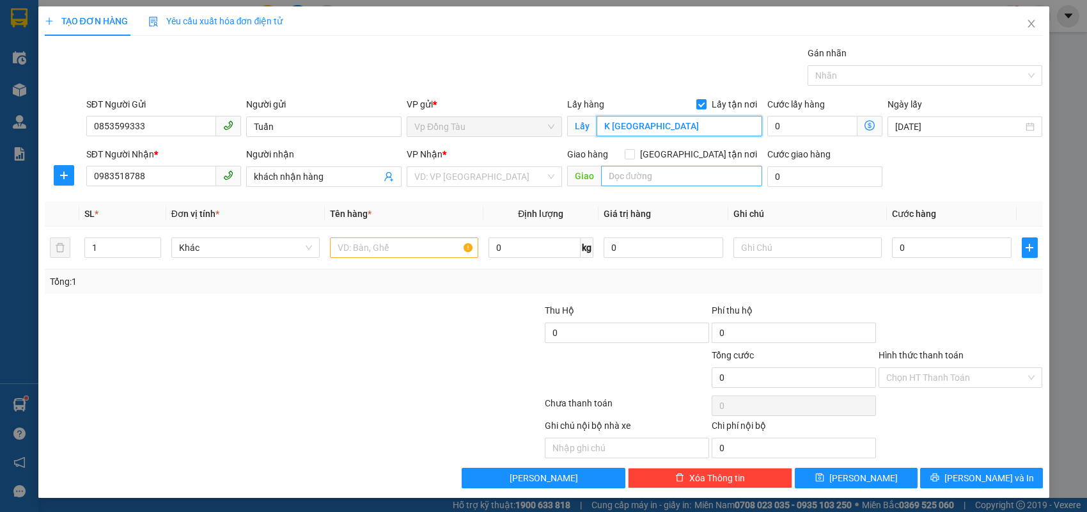
type input "K [GEOGRAPHIC_DATA]"
click at [666, 175] on input "text" at bounding box center [681, 176] width 161 height 20
type input "6"
click at [524, 177] on input "search" at bounding box center [479, 176] width 131 height 19
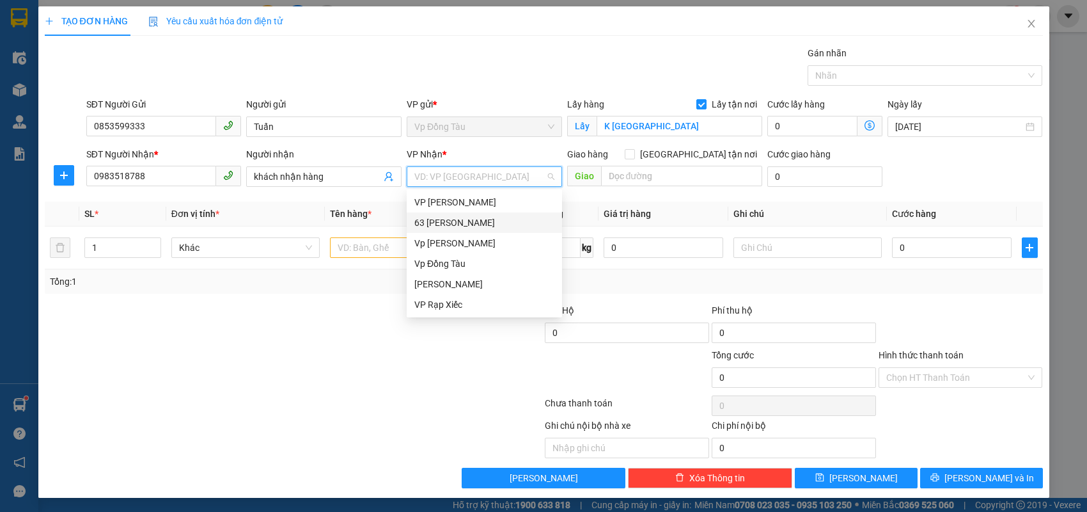
click at [489, 223] on div "63 [PERSON_NAME]" at bounding box center [484, 223] width 140 height 14
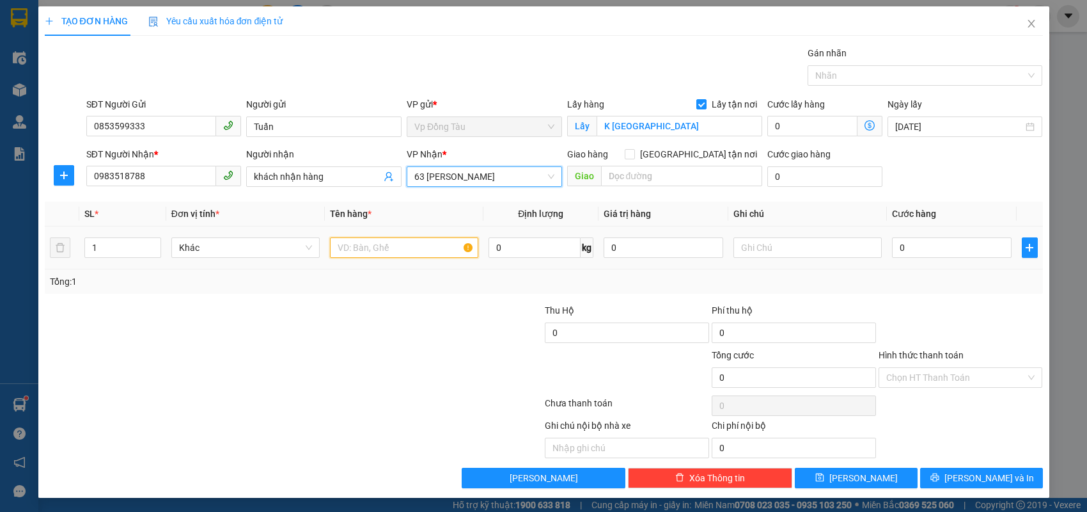
click at [414, 250] on input "text" at bounding box center [404, 247] width 148 height 20
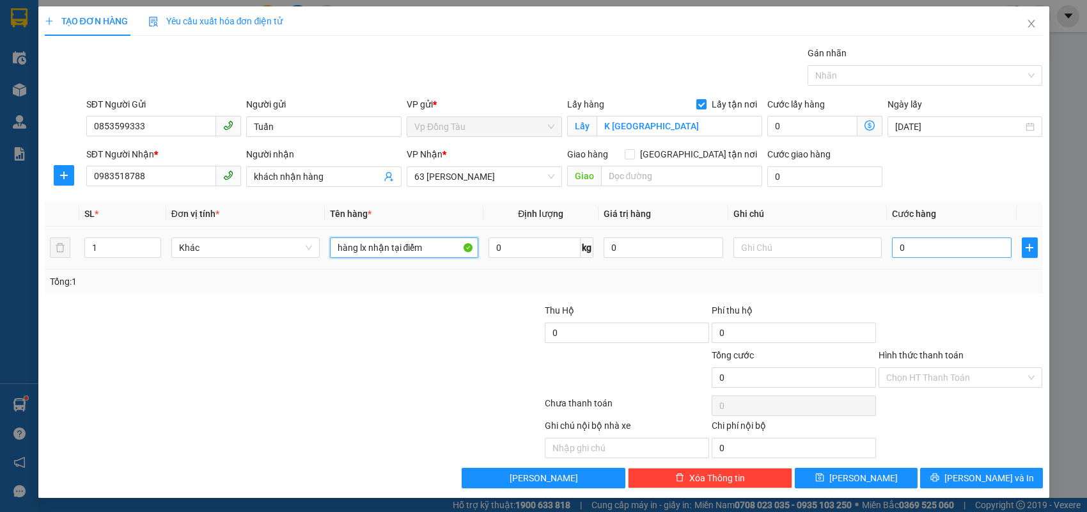
type input "hàng lx nhận tại điểm"
click at [949, 242] on input "0" at bounding box center [952, 247] width 120 height 20
type input "1"
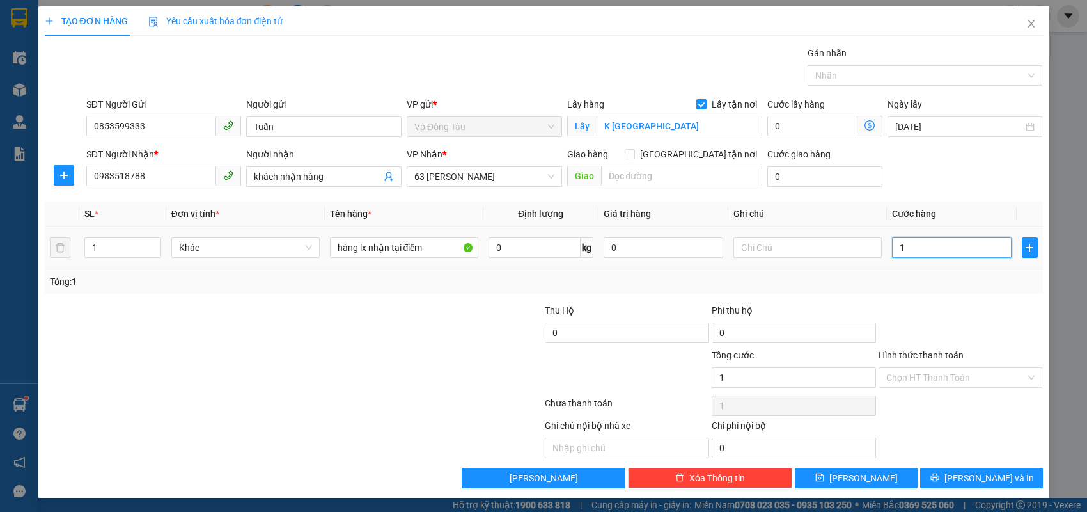
type input "10"
type input "100"
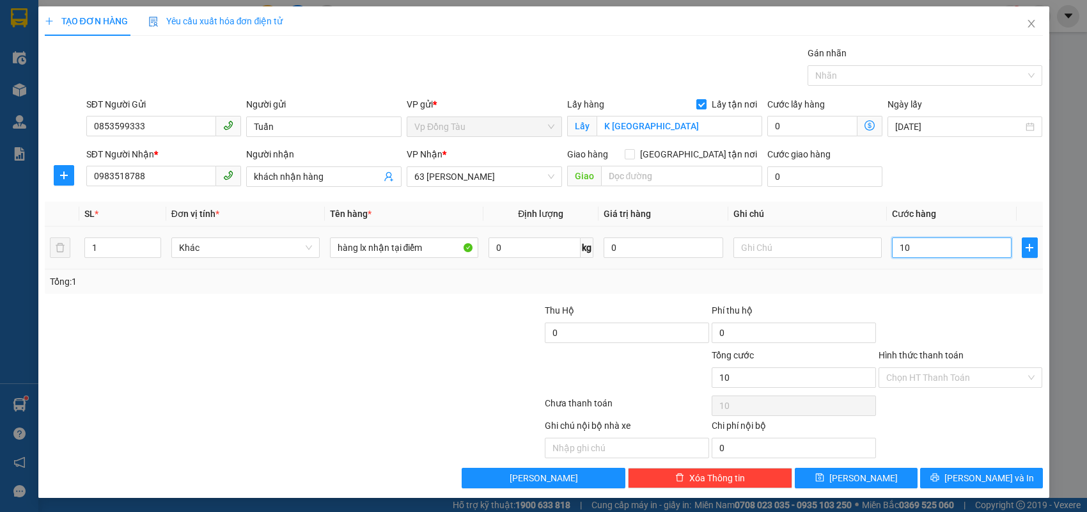
type input "100"
type input "100.000"
click at [824, 478] on icon "save" at bounding box center [819, 477] width 9 height 9
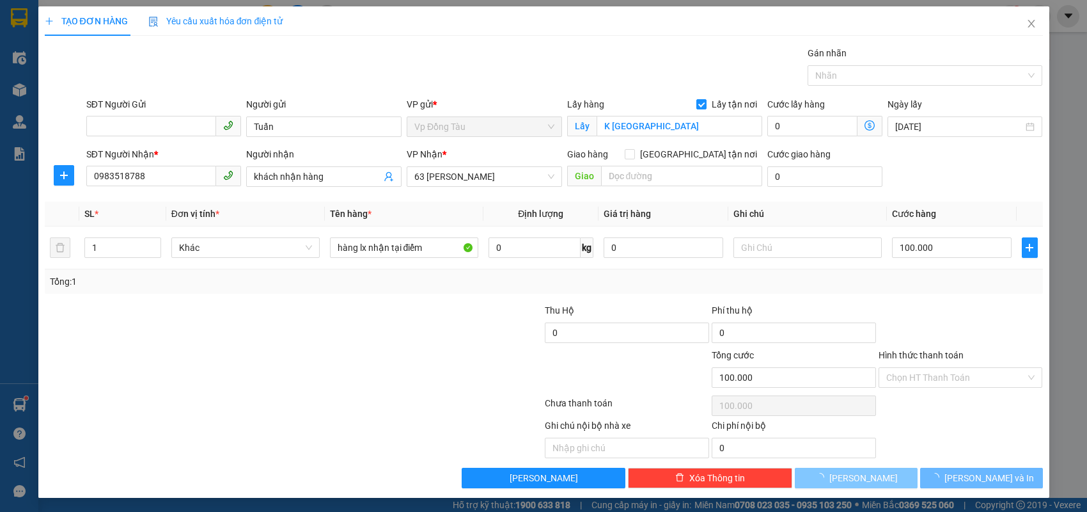
checkbox input "false"
type input "0"
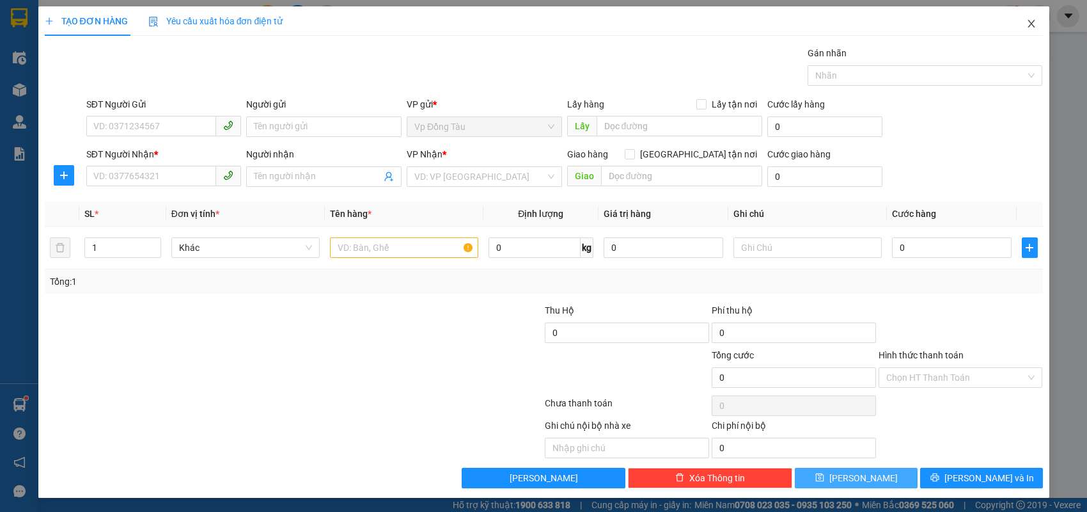
click at [1033, 20] on icon "close" at bounding box center [1032, 24] width 10 height 10
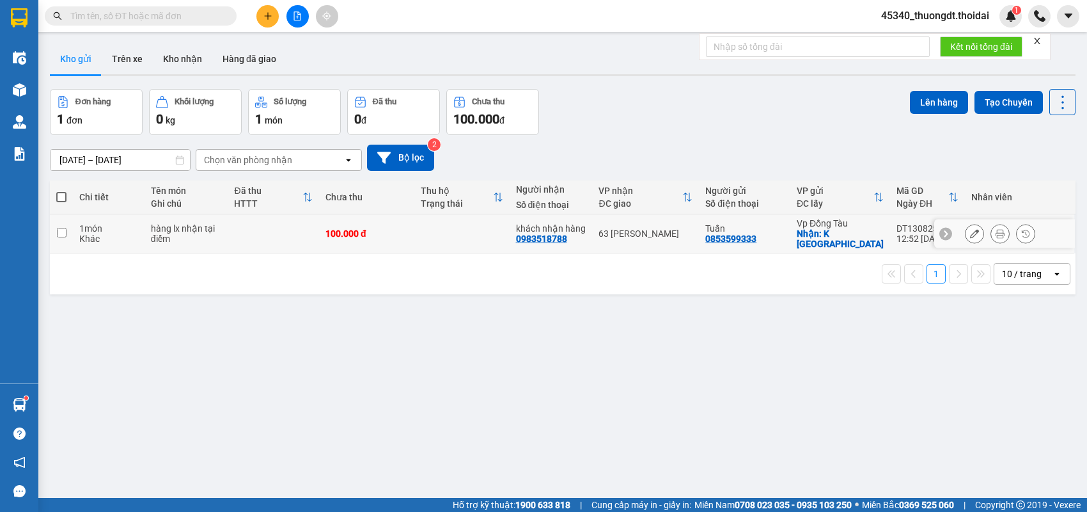
click at [59, 228] on input "checkbox" at bounding box center [62, 233] width 10 height 10
checkbox input "true"
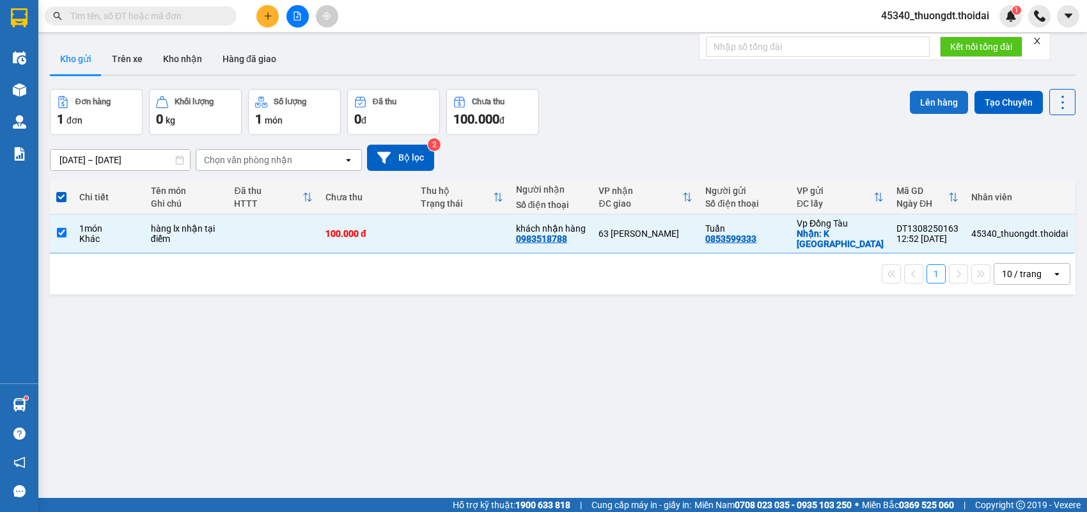
click at [931, 102] on button "Lên hàng" at bounding box center [939, 102] width 58 height 23
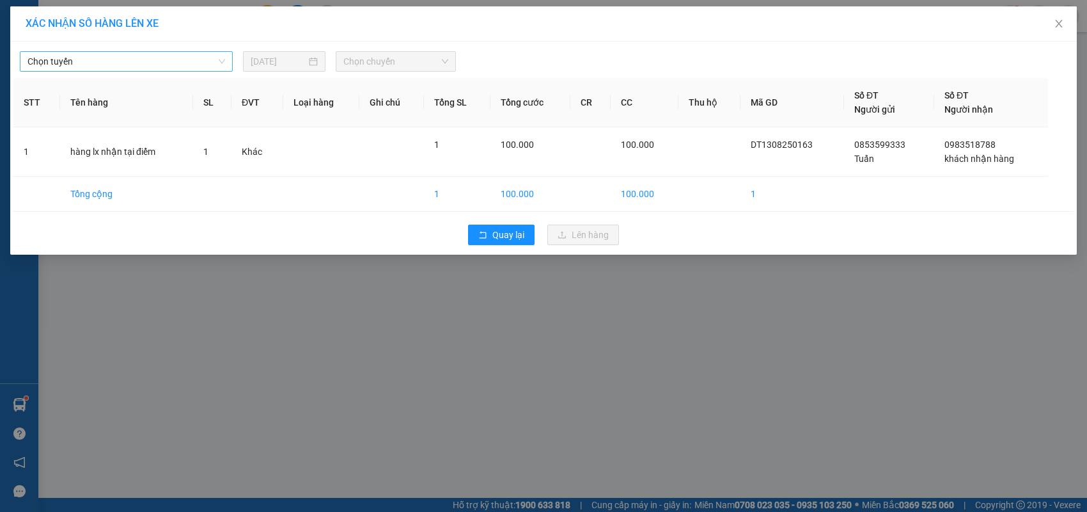
click at [205, 65] on span "Chọn tuyến" at bounding box center [127, 61] width 198 height 19
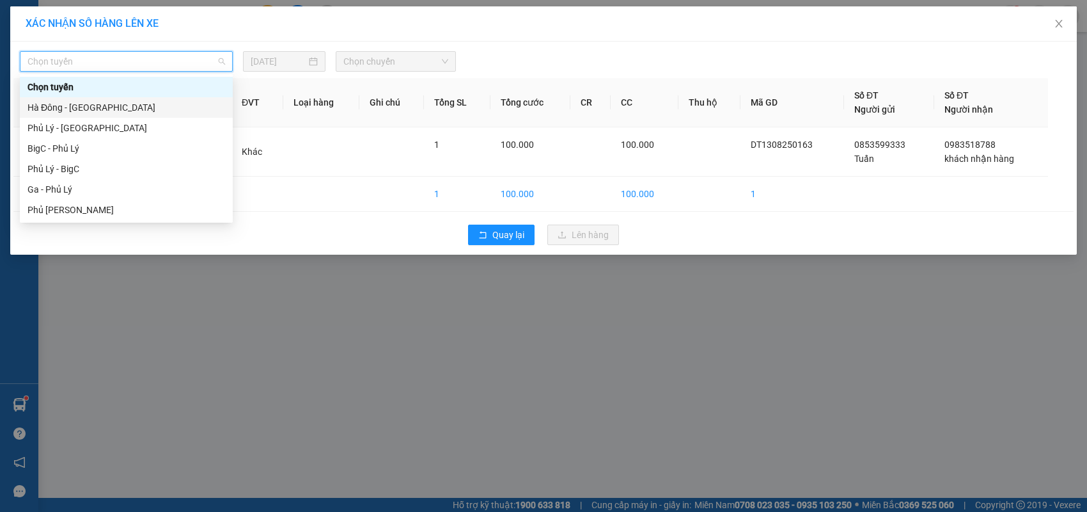
click at [127, 107] on div "Hà Đông - [GEOGRAPHIC_DATA]" at bounding box center [127, 107] width 198 height 14
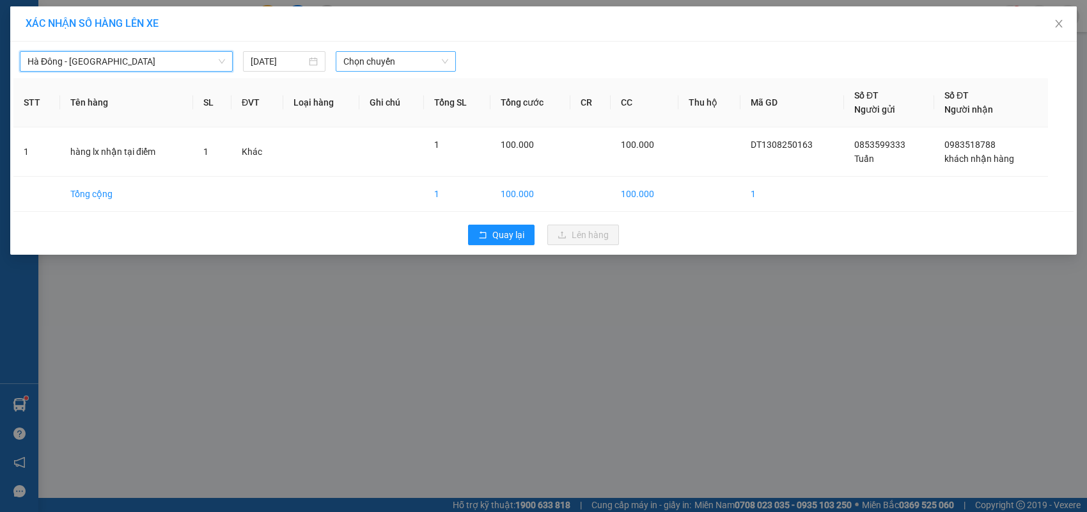
click at [368, 68] on span "Chọn chuyến" at bounding box center [395, 61] width 104 height 19
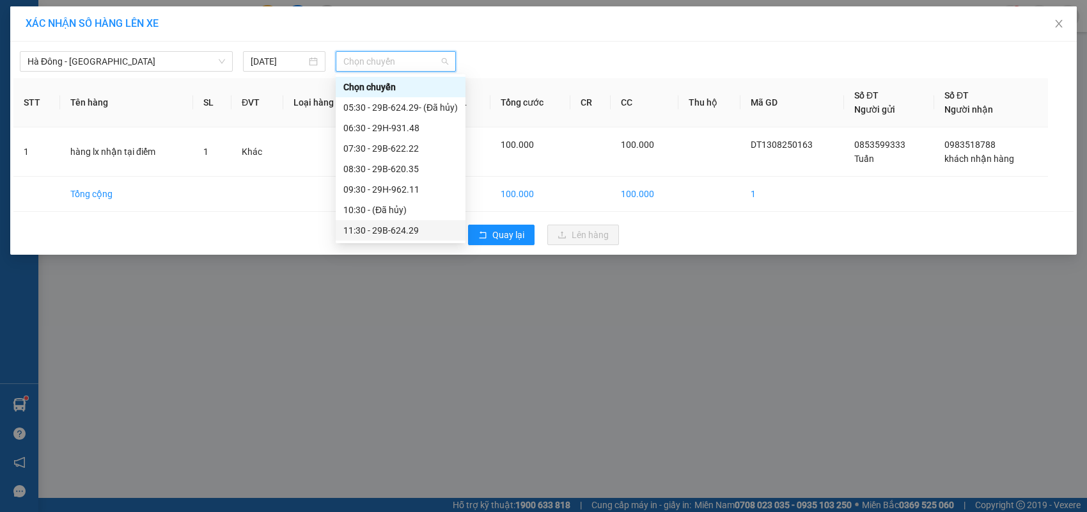
click at [407, 221] on div "11:30 - 29B-624.29" at bounding box center [401, 230] width 130 height 20
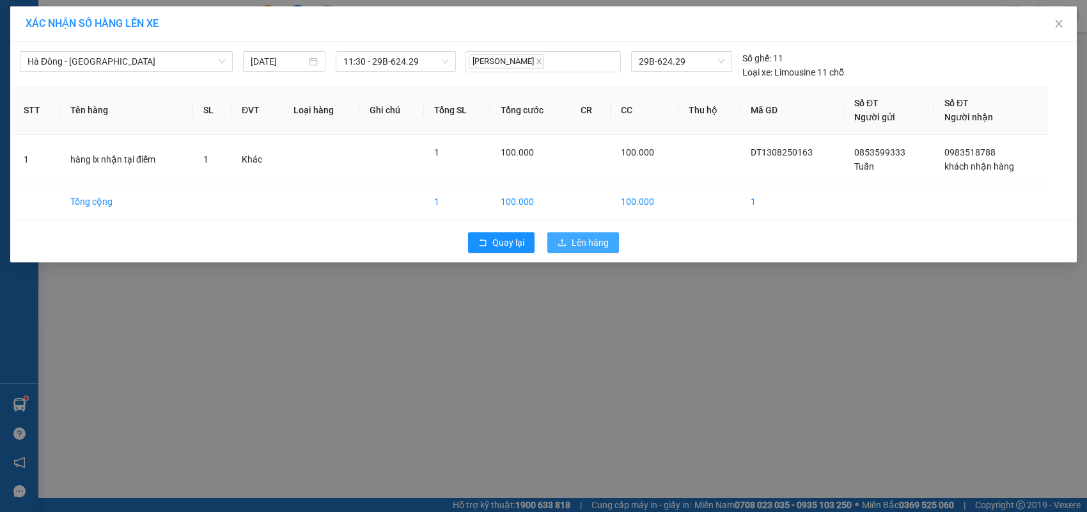
click at [601, 244] on span "Lên hàng" at bounding box center [590, 242] width 37 height 14
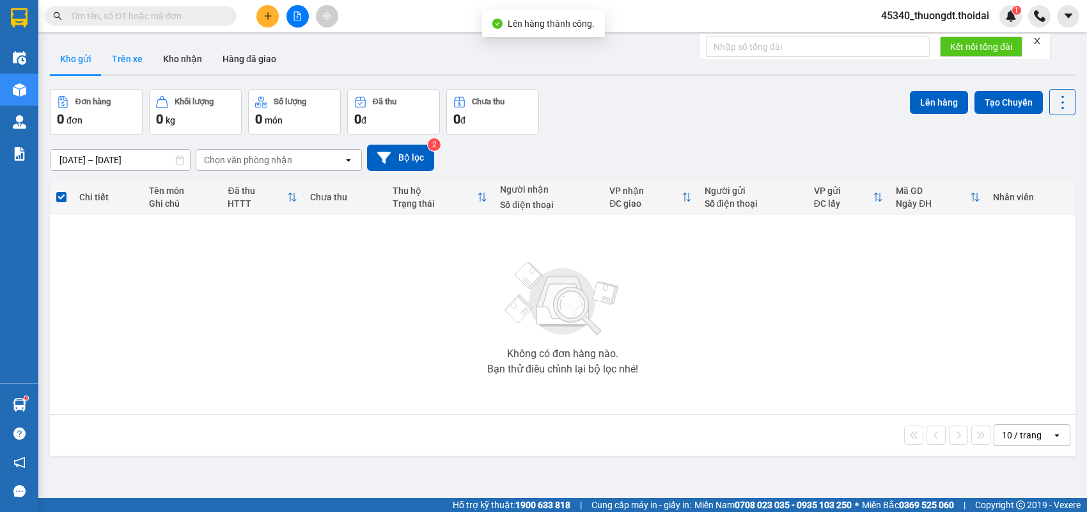
click at [125, 56] on button "Trên xe" at bounding box center [127, 58] width 51 height 31
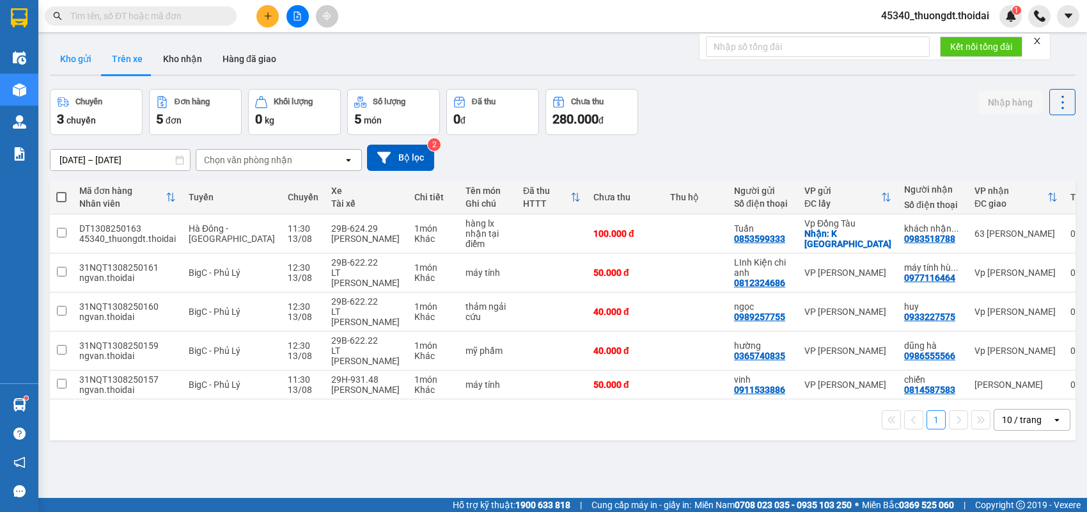
click at [72, 60] on button "Kho gửi" at bounding box center [76, 58] width 52 height 31
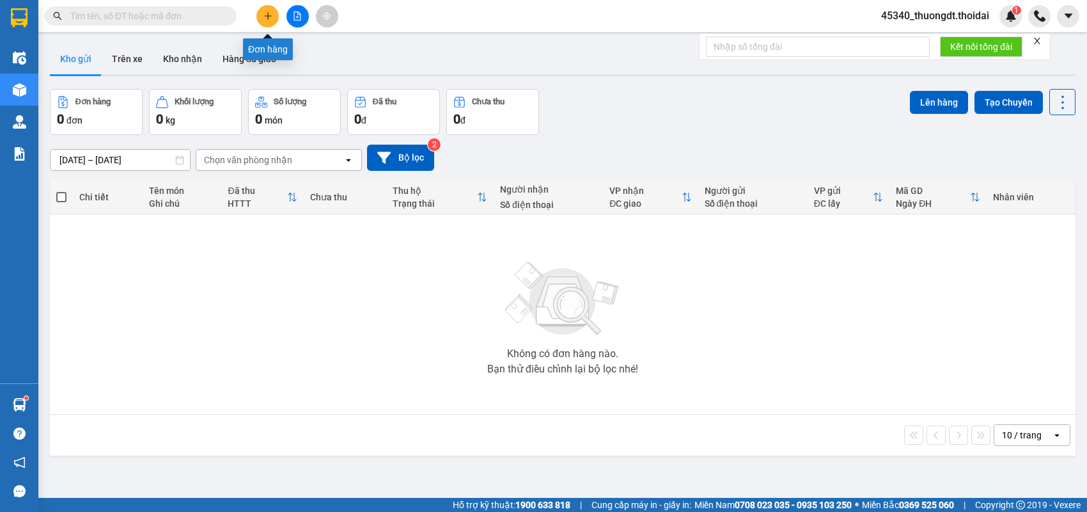
click at [258, 15] on button at bounding box center [267, 16] width 22 height 22
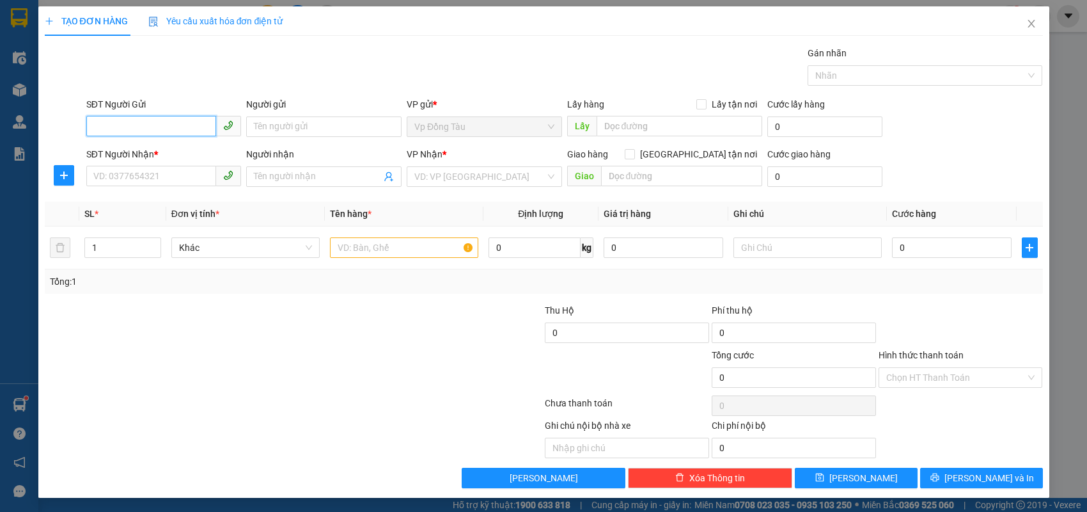
click at [155, 129] on input "SĐT Người Gửi" at bounding box center [151, 126] width 130 height 20
type input "0815567815"
click at [194, 148] on div "0815567815 - sỹ" at bounding box center [164, 152] width 140 height 14
type input "sỹ"
type input "0815567815"
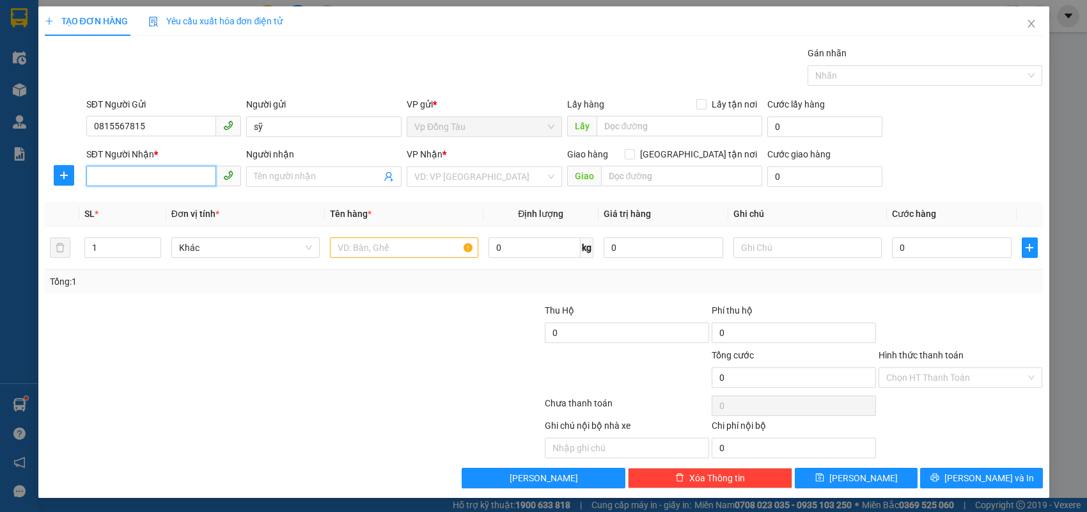
click at [172, 168] on input "SĐT Người Nhận *" at bounding box center [151, 176] width 130 height 20
click at [166, 203] on div "0329229129 - trung" at bounding box center [164, 201] width 140 height 14
type input "0329229129"
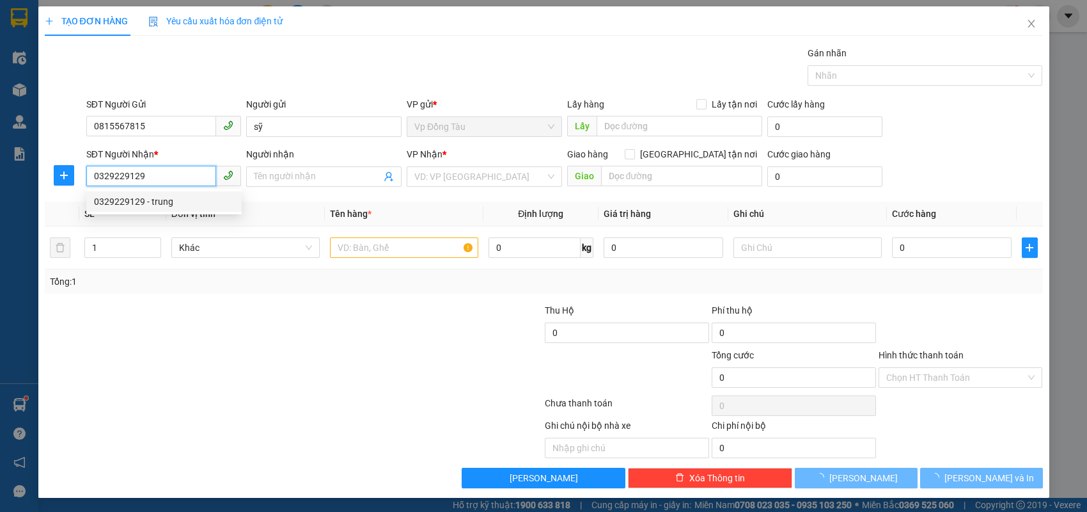
type input "trung"
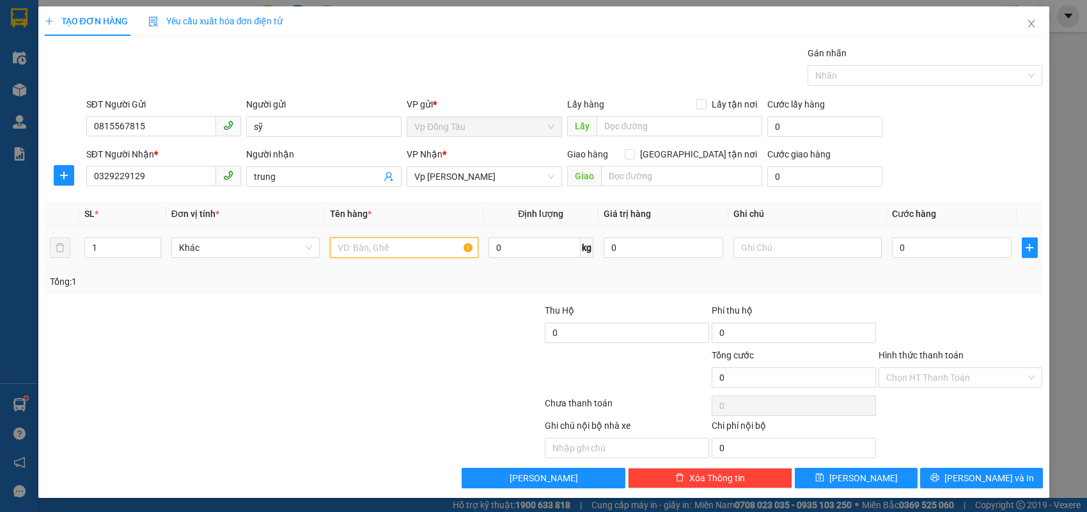
click at [402, 247] on input "text" at bounding box center [404, 247] width 148 height 20
click at [175, 173] on input "0329229129" at bounding box center [151, 176] width 130 height 20
click at [166, 205] on div "0329229129 - trung" at bounding box center [164, 201] width 140 height 14
type input "0329229129"
click at [441, 251] on input "text" at bounding box center [404, 247] width 148 height 20
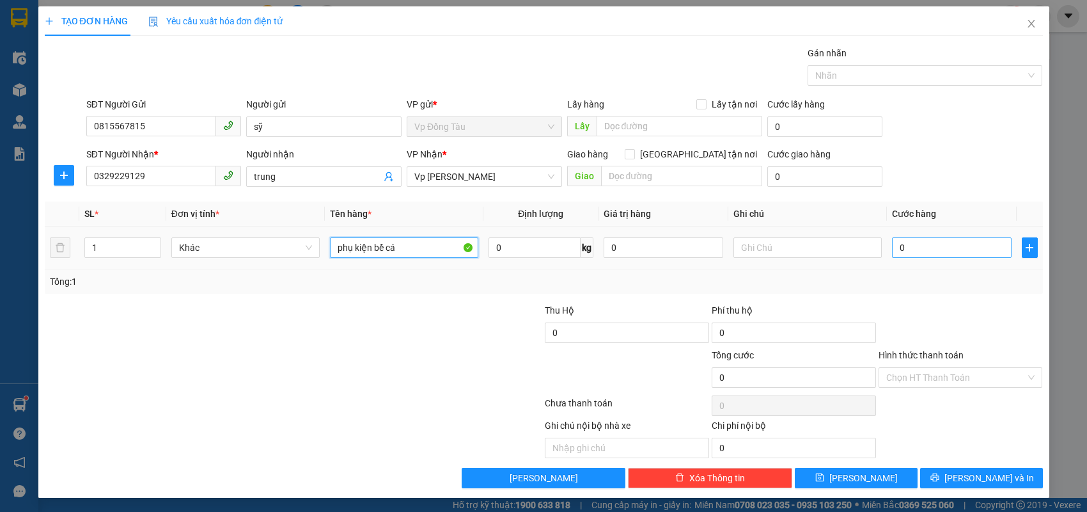
type input "phụ kiện bể cá"
click at [948, 249] on input "0" at bounding box center [952, 247] width 120 height 20
type input "3"
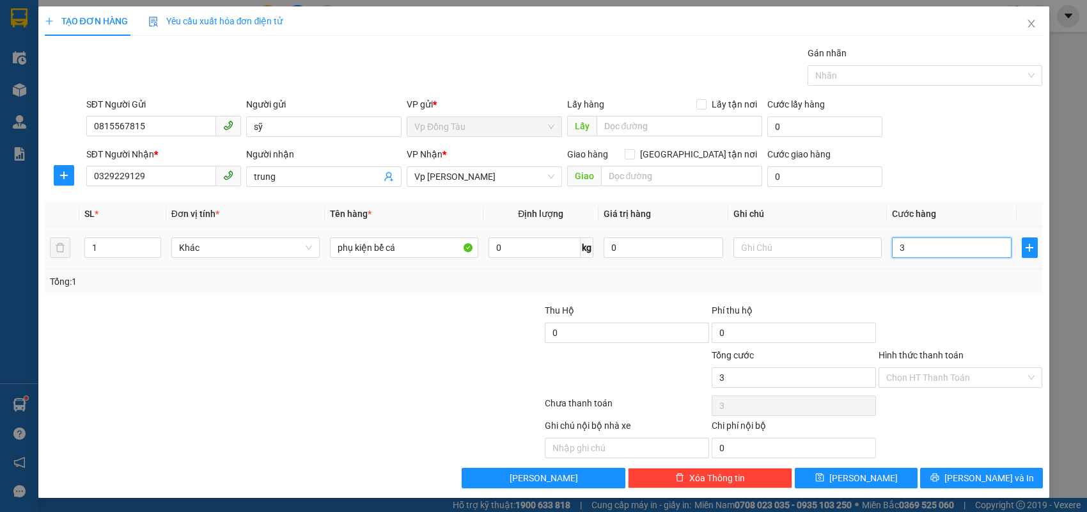
type input "30"
type input "30.000"
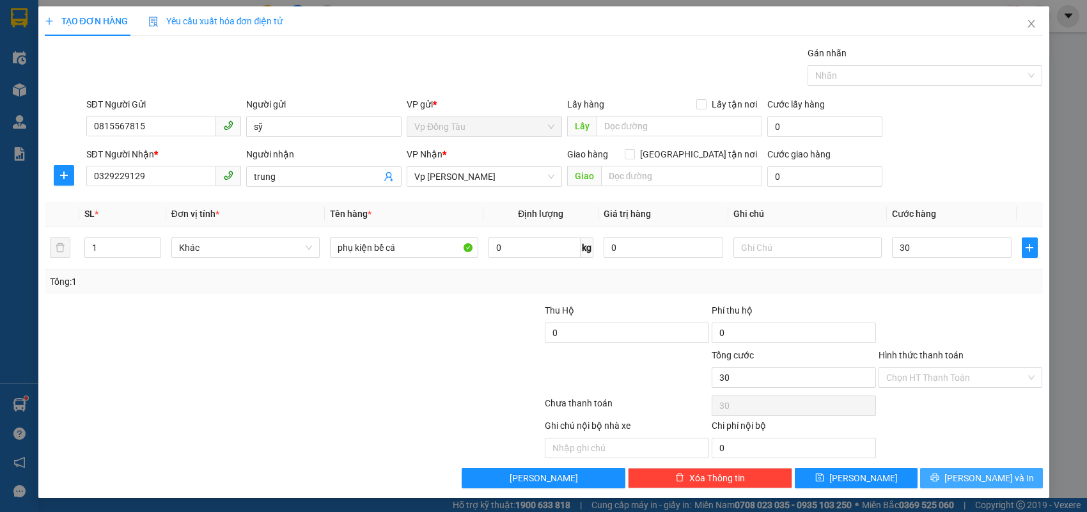
type input "30.000"
click at [956, 477] on button "[PERSON_NAME] và In" at bounding box center [981, 478] width 123 height 20
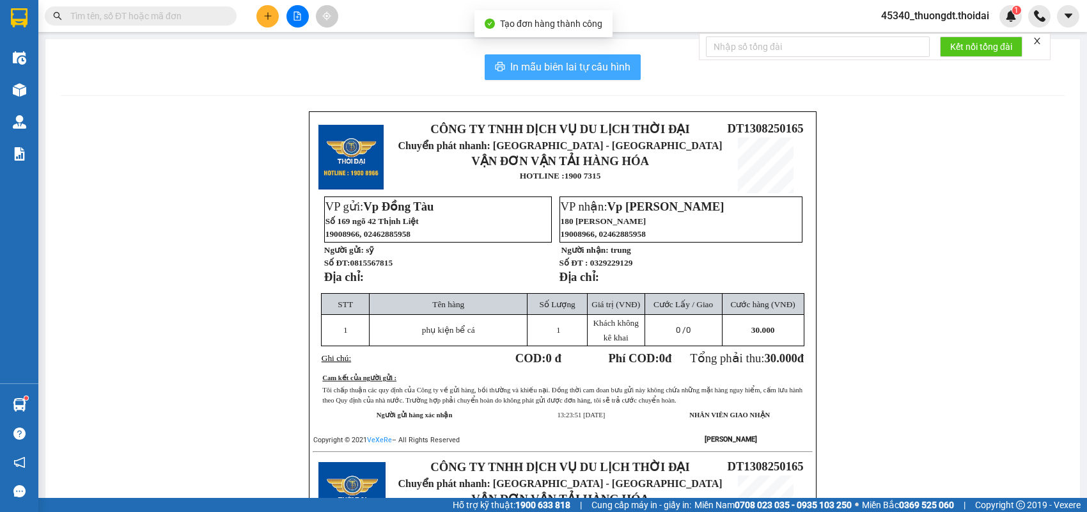
click at [548, 71] on span "In mẫu biên lai tự cấu hình" at bounding box center [570, 67] width 120 height 16
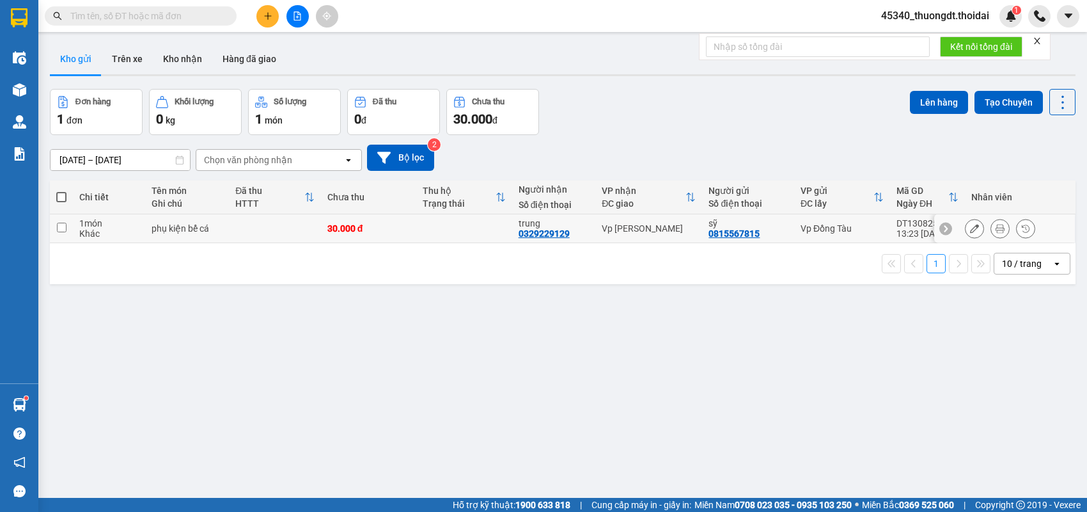
click at [61, 229] on input "checkbox" at bounding box center [62, 228] width 10 height 10
checkbox input "true"
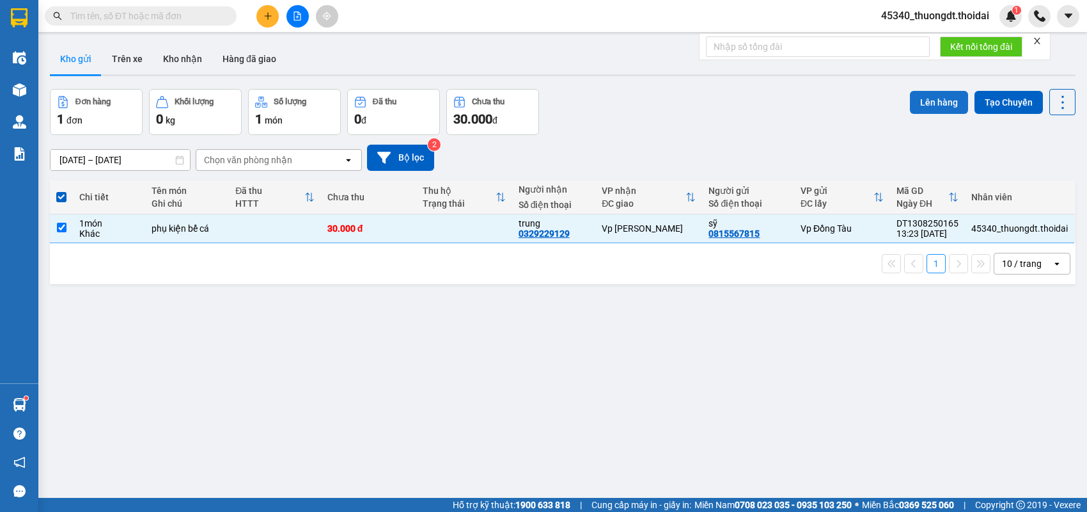
click at [928, 97] on button "Lên hàng" at bounding box center [939, 102] width 58 height 23
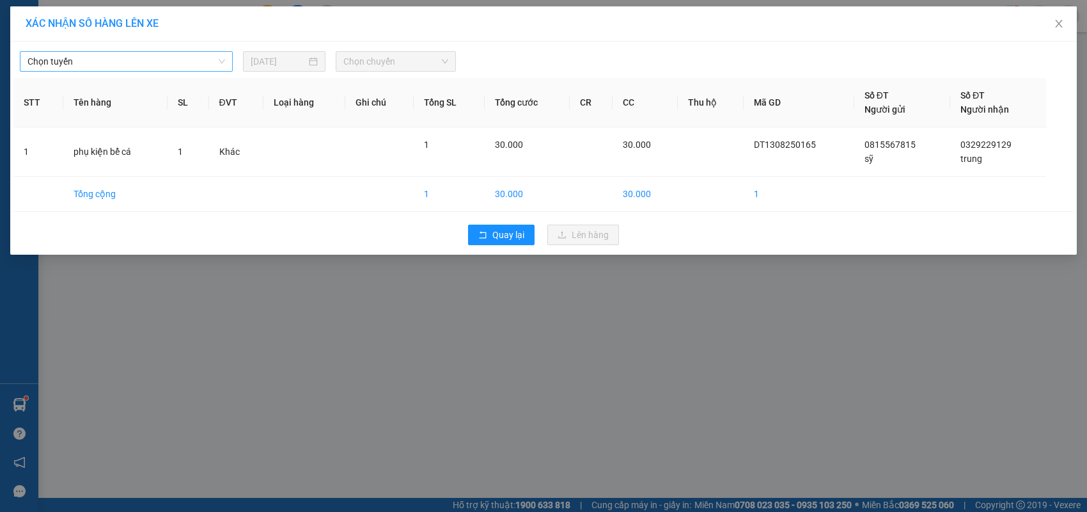
click at [191, 66] on span "Chọn tuyến" at bounding box center [127, 61] width 198 height 19
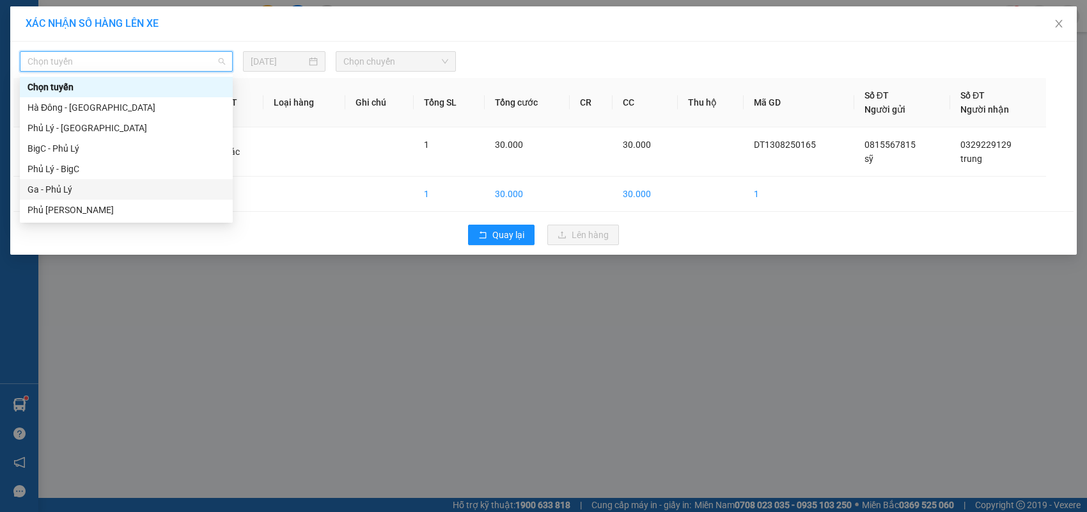
click at [117, 188] on div "Ga - Phủ Lý" at bounding box center [127, 189] width 198 height 14
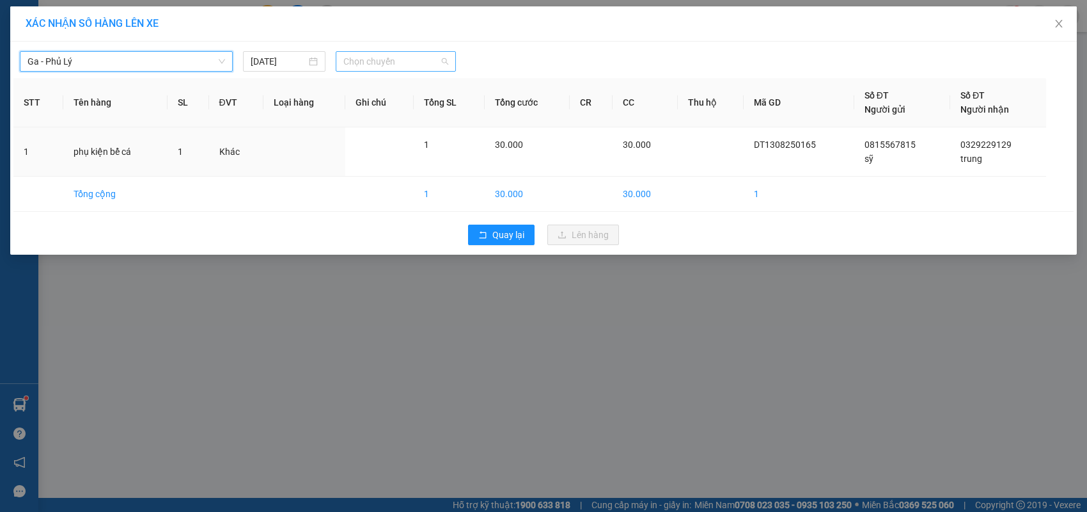
click at [374, 59] on span "Chọn chuyến" at bounding box center [395, 61] width 104 height 19
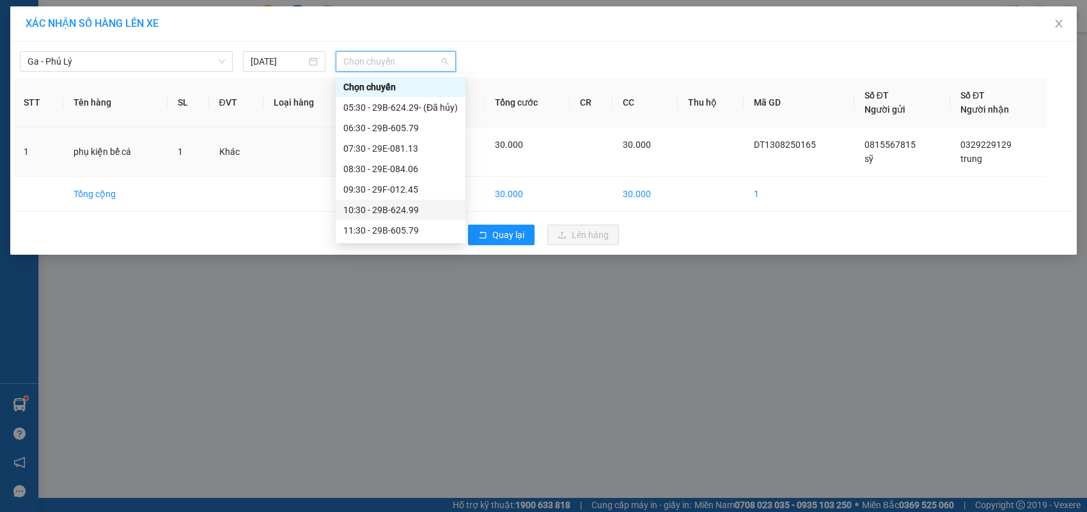
scroll to position [64, 0]
click at [418, 205] on div "13:30 - 29F-012.82" at bounding box center [400, 207] width 114 height 14
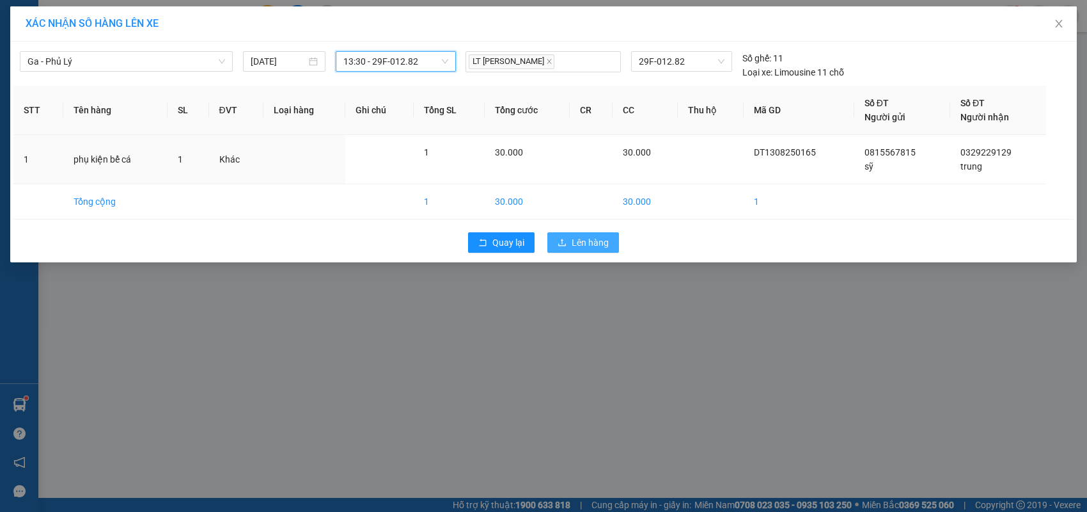
click at [589, 248] on span "Lên hàng" at bounding box center [590, 242] width 37 height 14
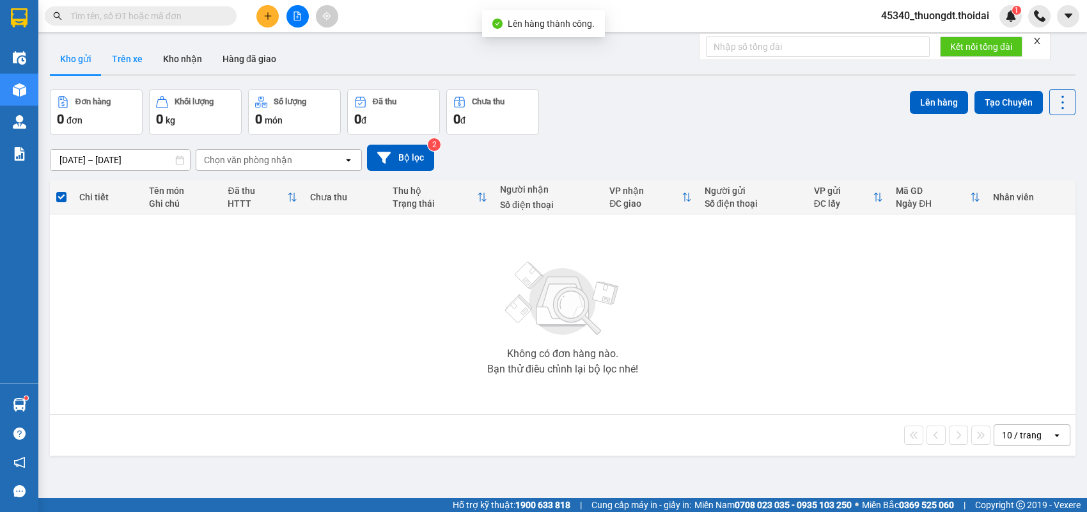
click at [128, 59] on button "Trên xe" at bounding box center [127, 58] width 51 height 31
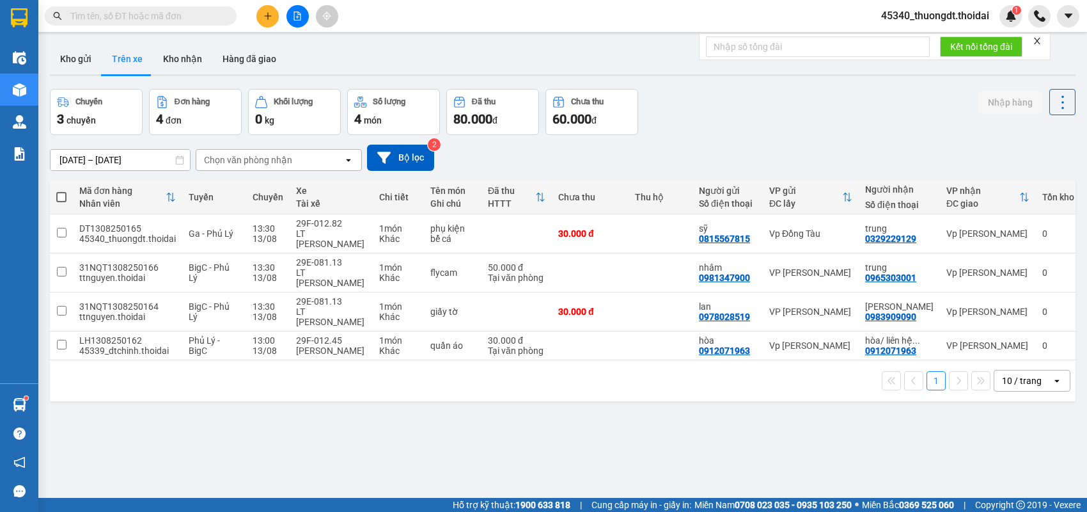
drag, startPoint x: 257, startPoint y: 510, endPoint x: 243, endPoint y: 464, distance: 48.2
click at [259, 510] on div "Hỗ trợ kỹ thuật: 1900 633 818 | Cung cấp máy in - giấy in: [GEOGRAPHIC_DATA] 07…" at bounding box center [540, 505] width 1081 height 14
click at [82, 65] on button "Kho gửi" at bounding box center [76, 58] width 52 height 31
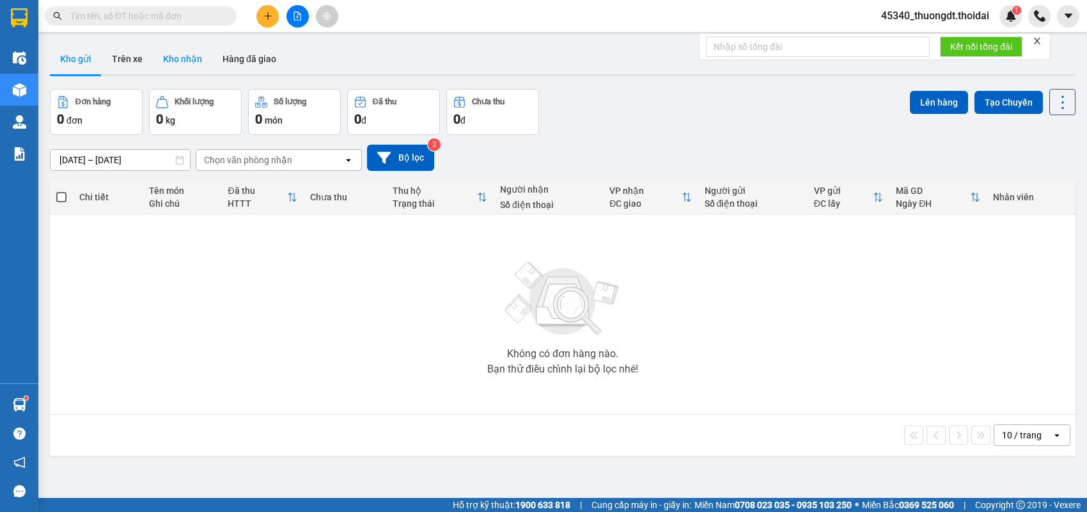
click at [193, 61] on button "Kho nhận" at bounding box center [182, 58] width 59 height 31
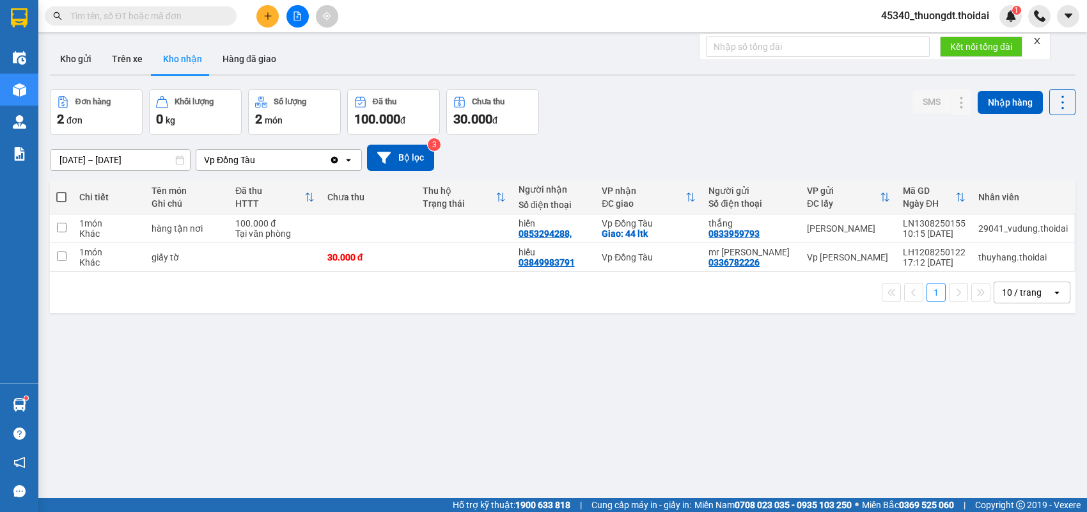
click at [681, 334] on div "ver 1.8.137 Kho gửi Trên xe Kho nhận Hàng đã giao Đơn hàng 2 đơn Khối lượng 0 k…" at bounding box center [563, 294] width 1036 height 512
click at [957, 229] on icon at bounding box center [961, 228] width 9 height 9
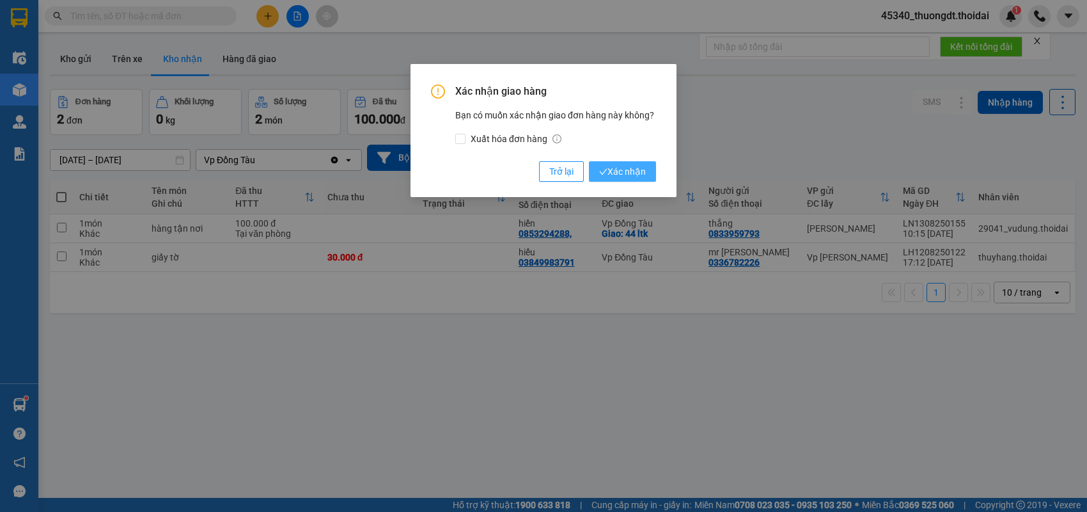
click at [638, 170] on span "Xác nhận" at bounding box center [622, 171] width 47 height 14
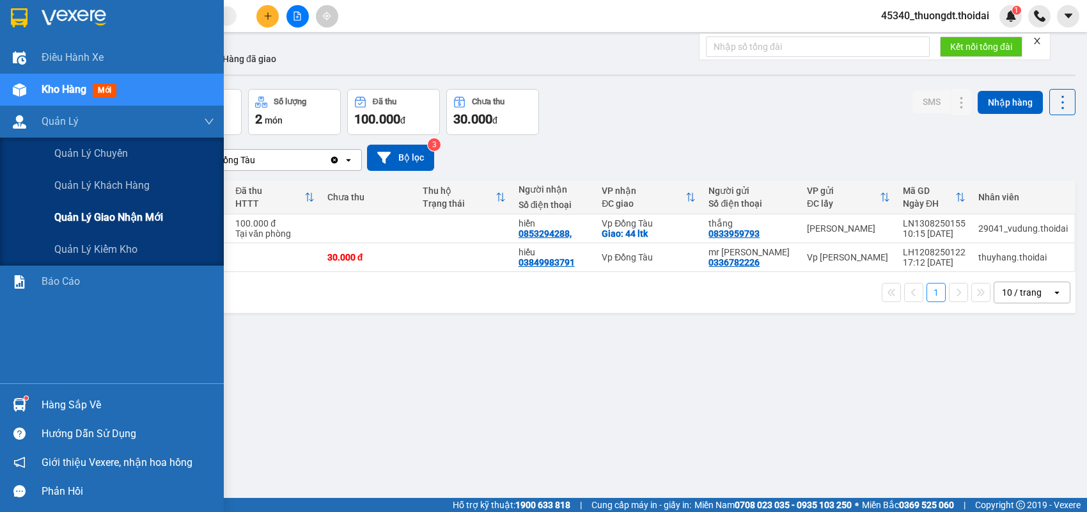
click at [73, 216] on span "Quản lý giao nhận mới" at bounding box center [108, 217] width 109 height 16
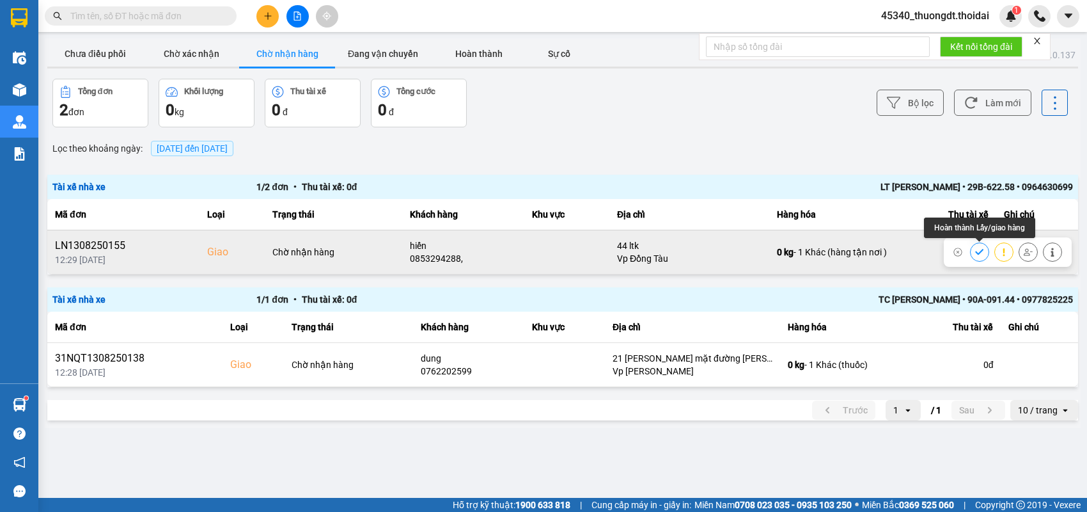
click at [978, 251] on icon at bounding box center [979, 252] width 9 height 9
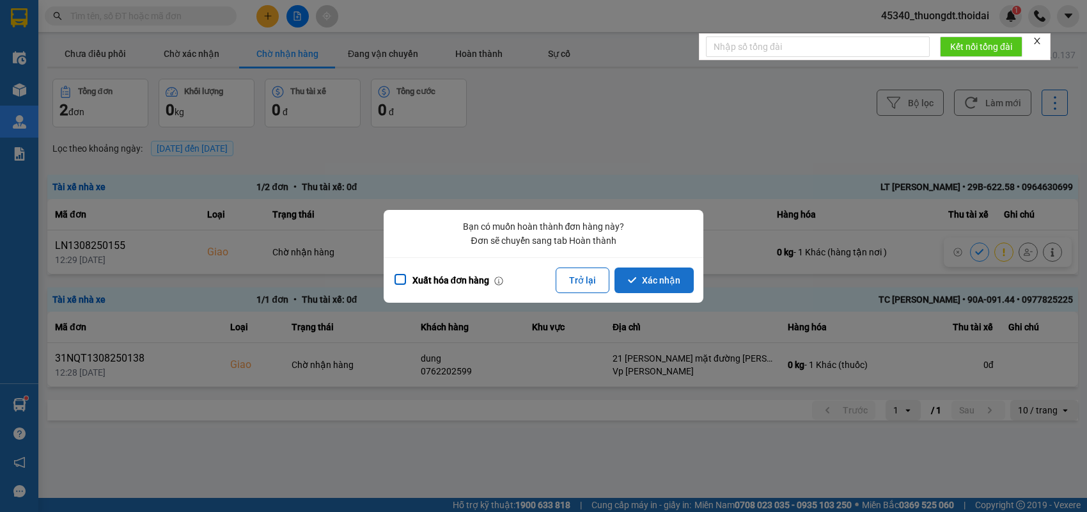
click at [652, 285] on button "Xác nhận" at bounding box center [654, 280] width 79 height 26
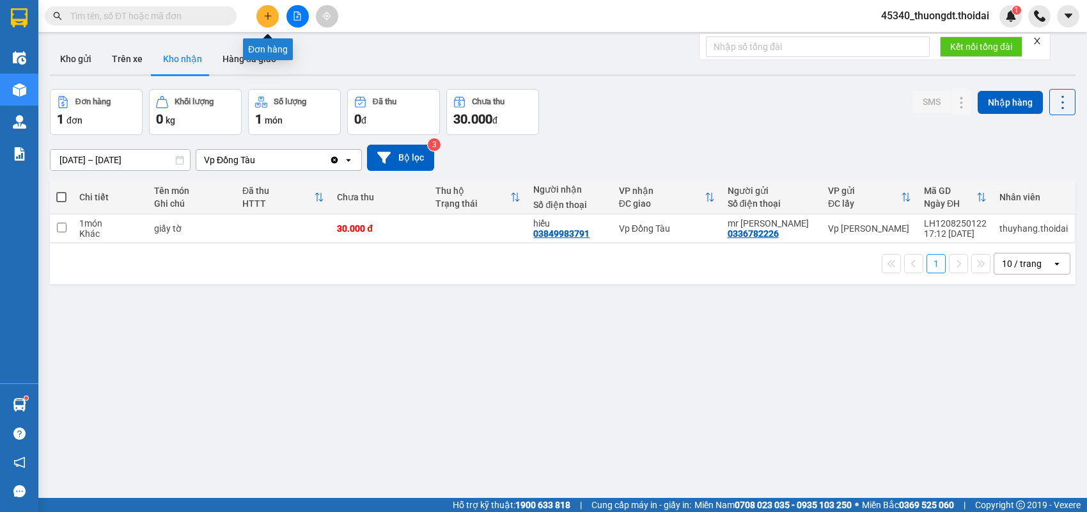
click at [274, 15] on button at bounding box center [267, 16] width 22 height 22
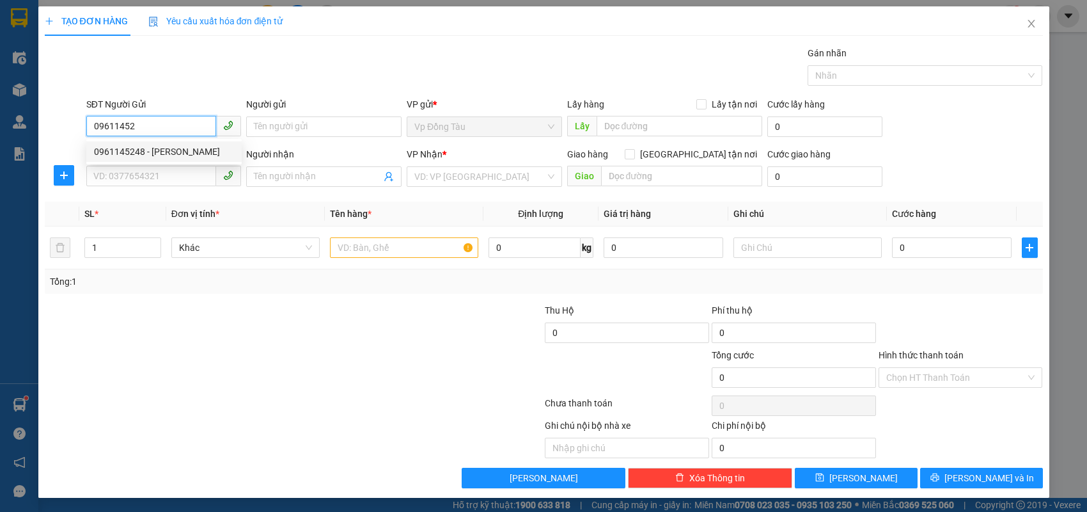
click at [167, 147] on div "0961145248 - [PERSON_NAME]" at bounding box center [164, 152] width 140 height 14
type input "0961145248"
type input "anh cường"
type input "0961145248"
click at [155, 173] on input "SĐT Người Nhận *" at bounding box center [151, 176] width 130 height 20
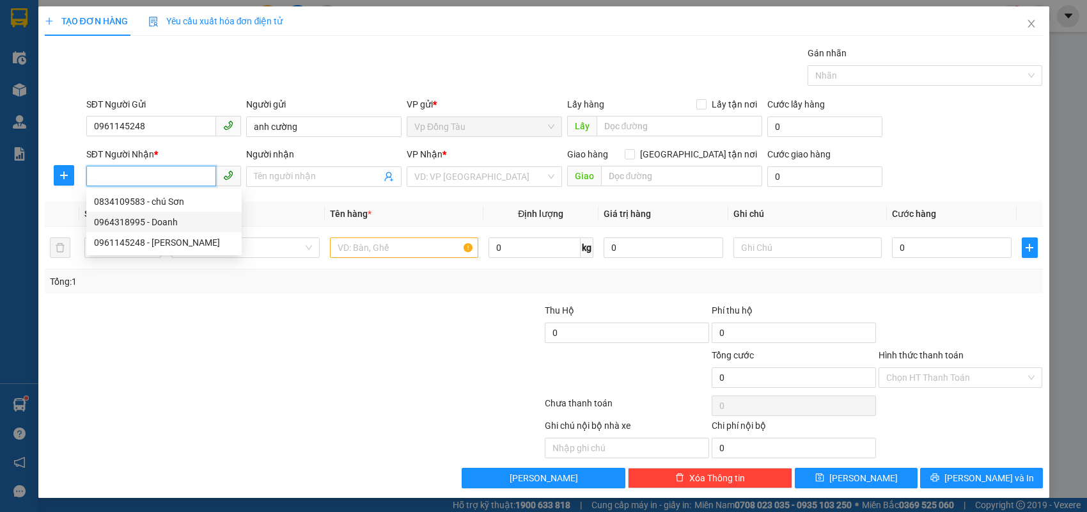
click at [155, 229] on div "0964318995 - Doanh" at bounding box center [163, 222] width 155 height 20
type input "0964318995"
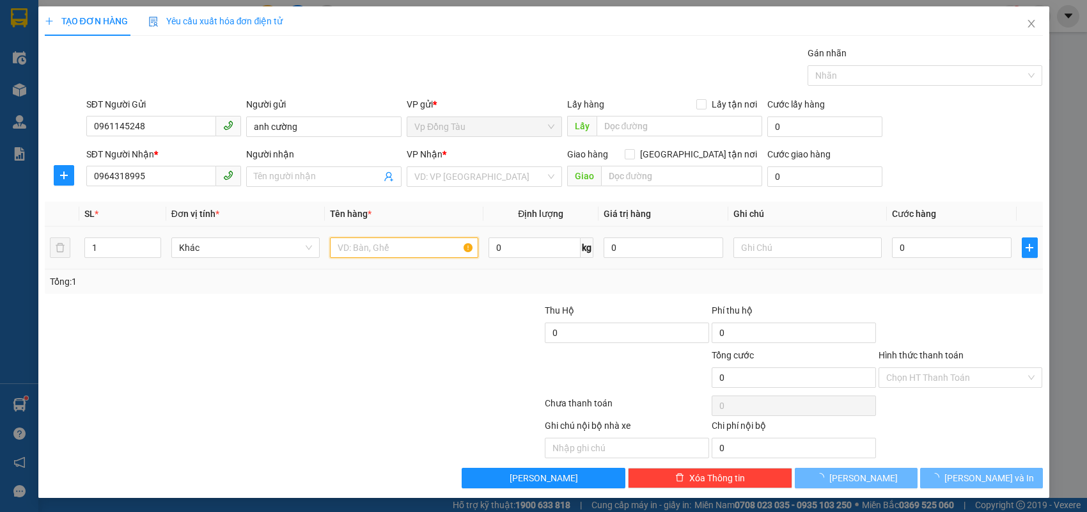
click at [384, 248] on input "text" at bounding box center [404, 247] width 148 height 20
type input "Doanh"
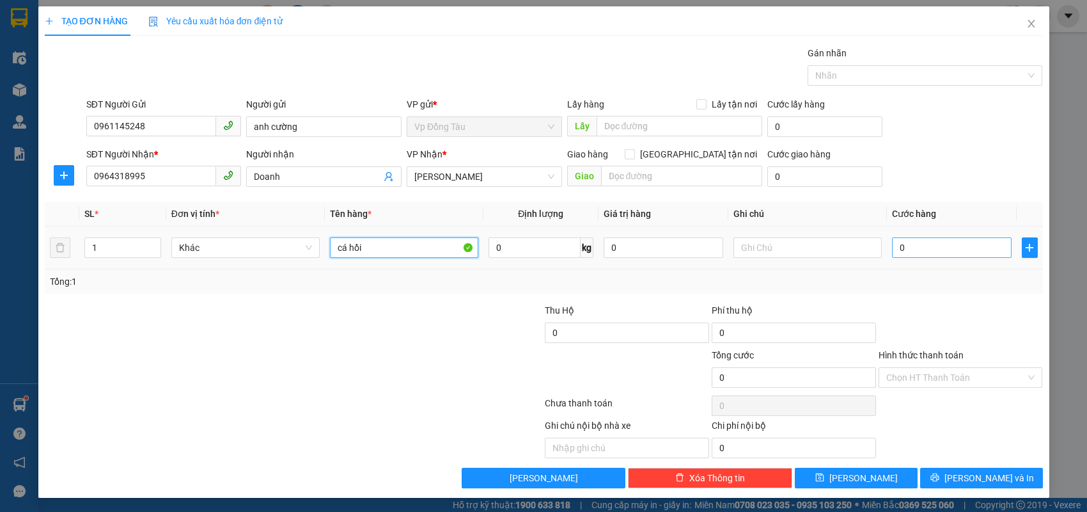
type input "cá hồi"
click at [945, 248] on input "0" at bounding box center [952, 247] width 120 height 20
type input "6"
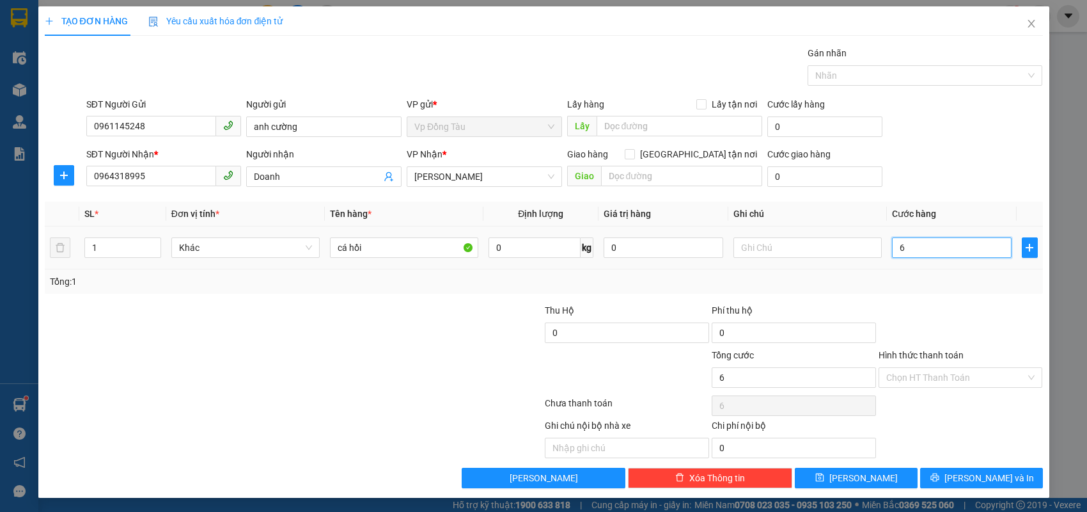
type input "60"
type input "60.000"
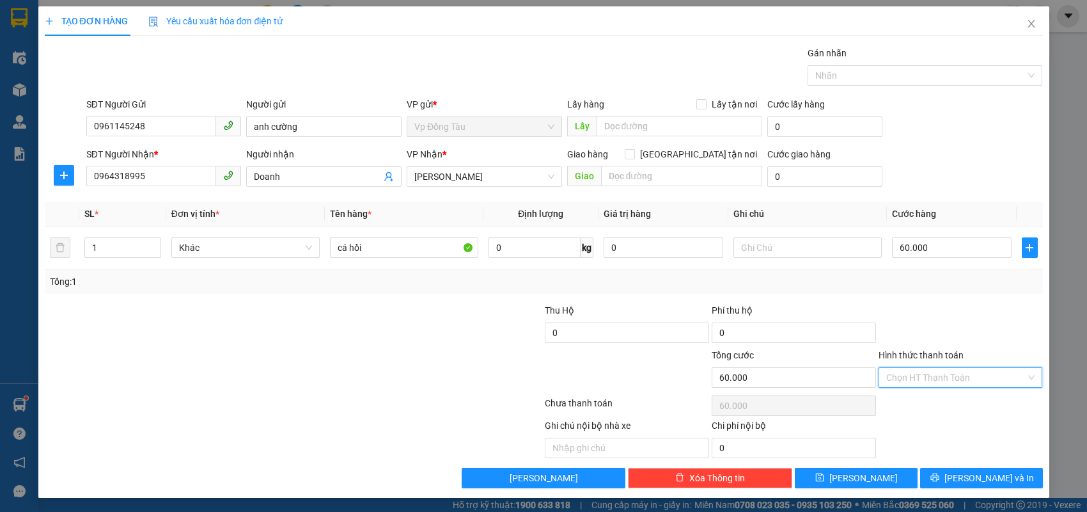
click at [956, 378] on input "Hình thức thanh toán" at bounding box center [956, 377] width 140 height 19
click at [945, 402] on div "Tại văn phòng" at bounding box center [960, 402] width 149 height 14
type input "0"
click at [985, 478] on span "[PERSON_NAME] và In" at bounding box center [990, 478] width 90 height 14
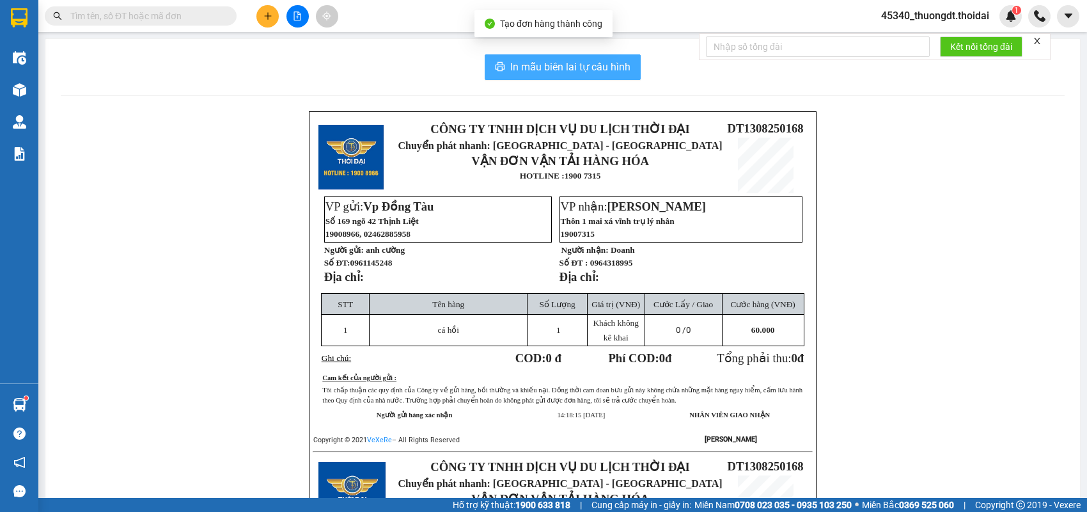
click at [517, 61] on span "In mẫu biên lai tự cấu hình" at bounding box center [570, 67] width 120 height 16
